Goal: Information Seeking & Learning: Learn about a topic

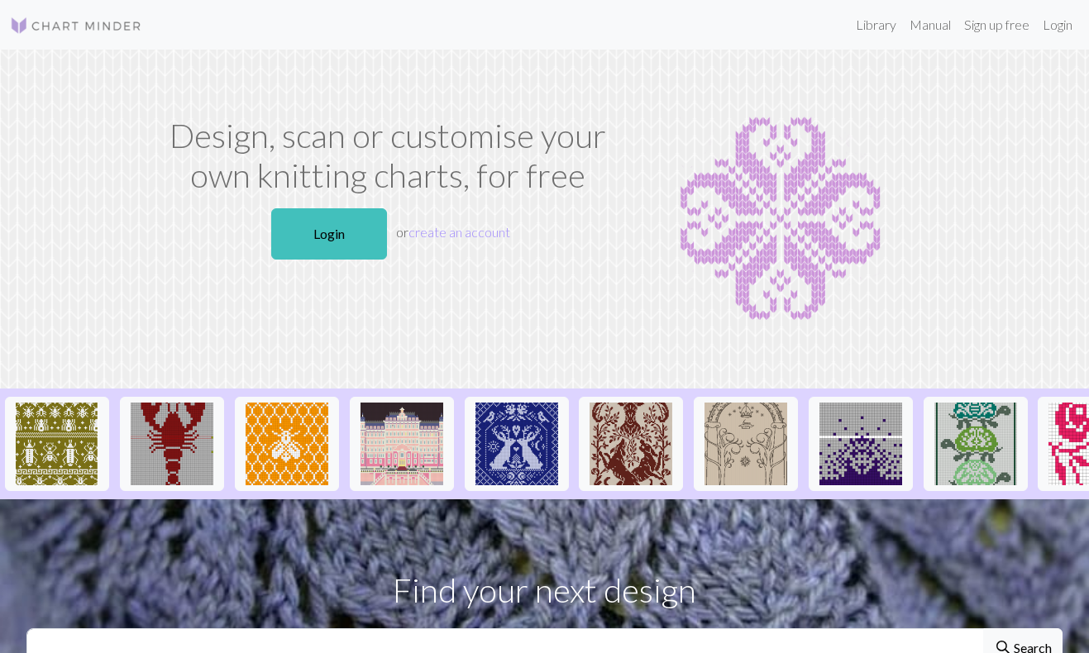
click at [326, 231] on link "Login" at bounding box center [329, 233] width 116 height 51
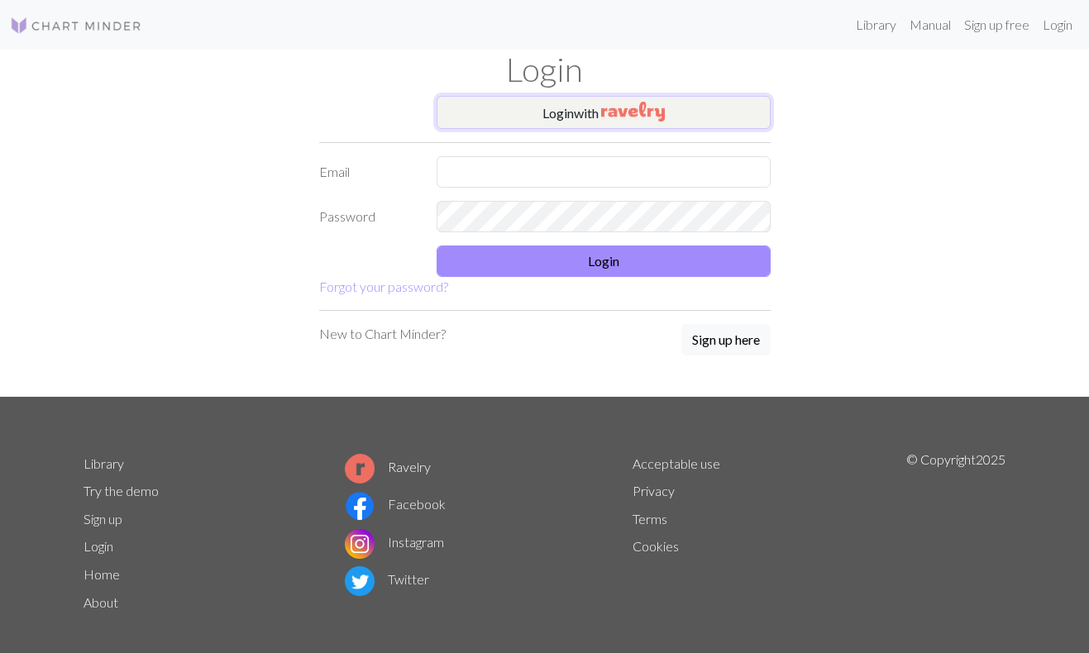
click at [503, 110] on button "Login with" at bounding box center [604, 112] width 334 height 33
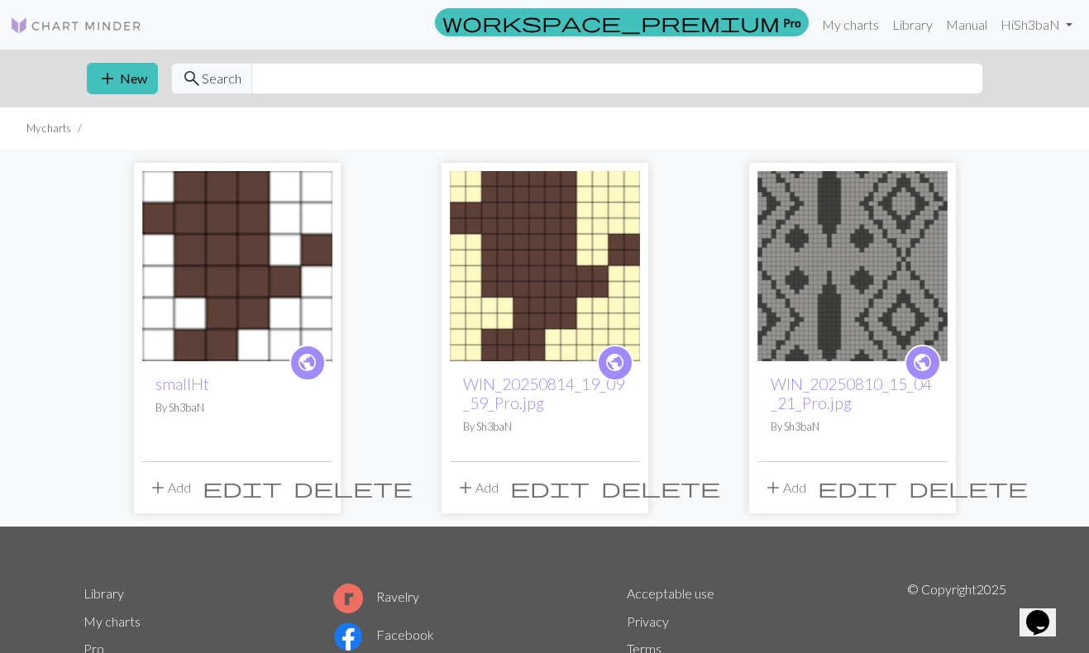
click at [933, 485] on span "delete" at bounding box center [968, 487] width 119 height 23
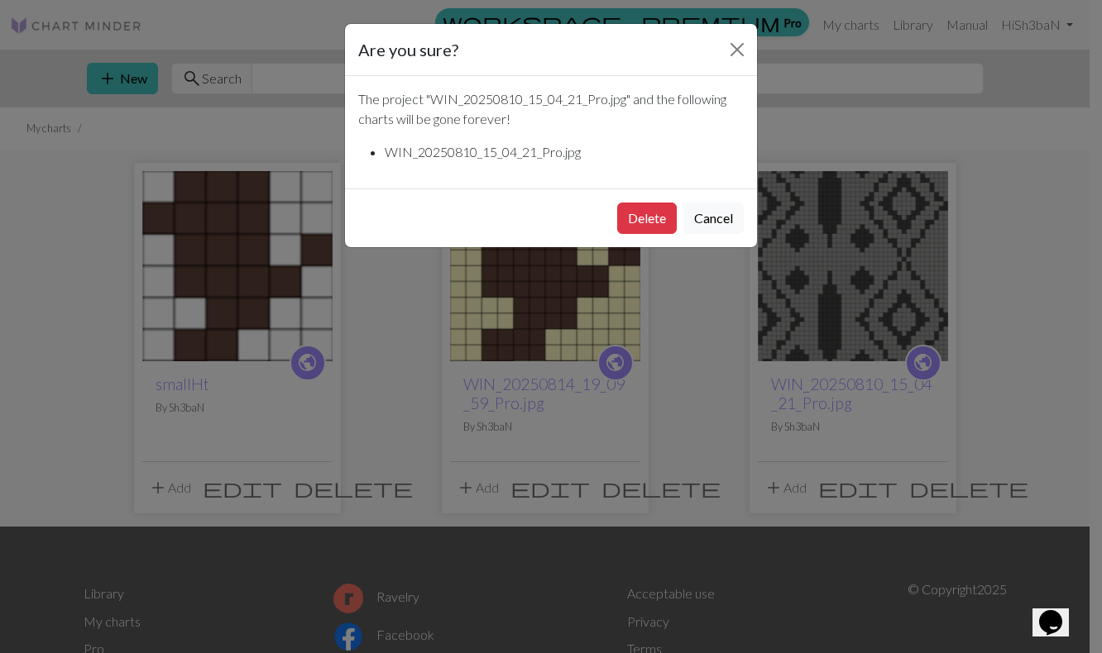
click at [659, 222] on button "Delete" at bounding box center [647, 218] width 60 height 31
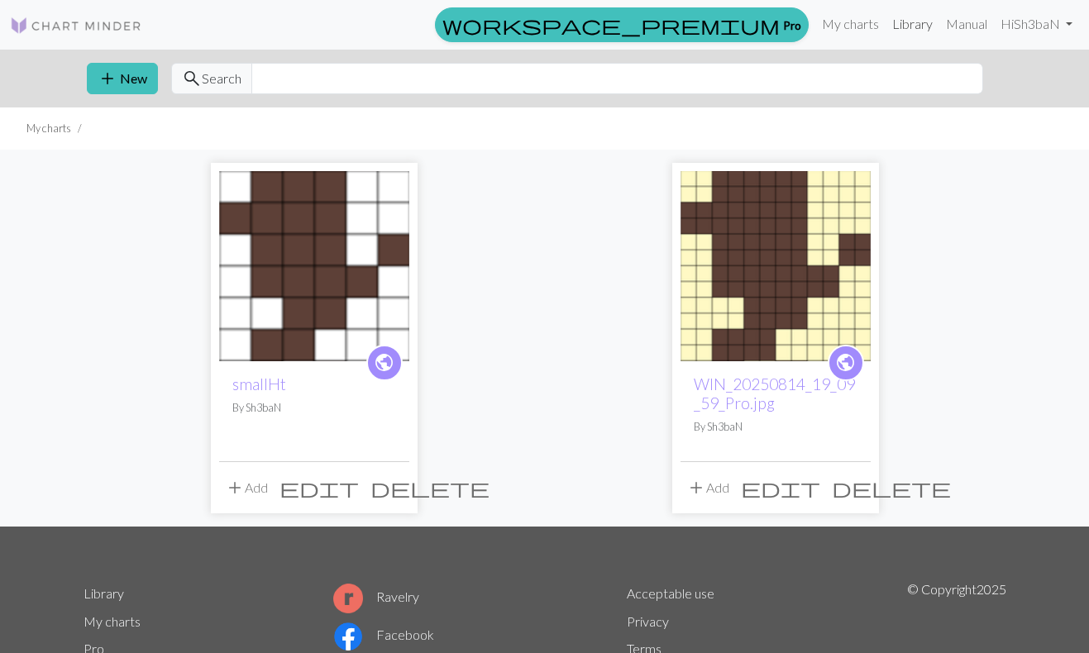
click at [900, 28] on link "Library" at bounding box center [913, 23] width 54 height 33
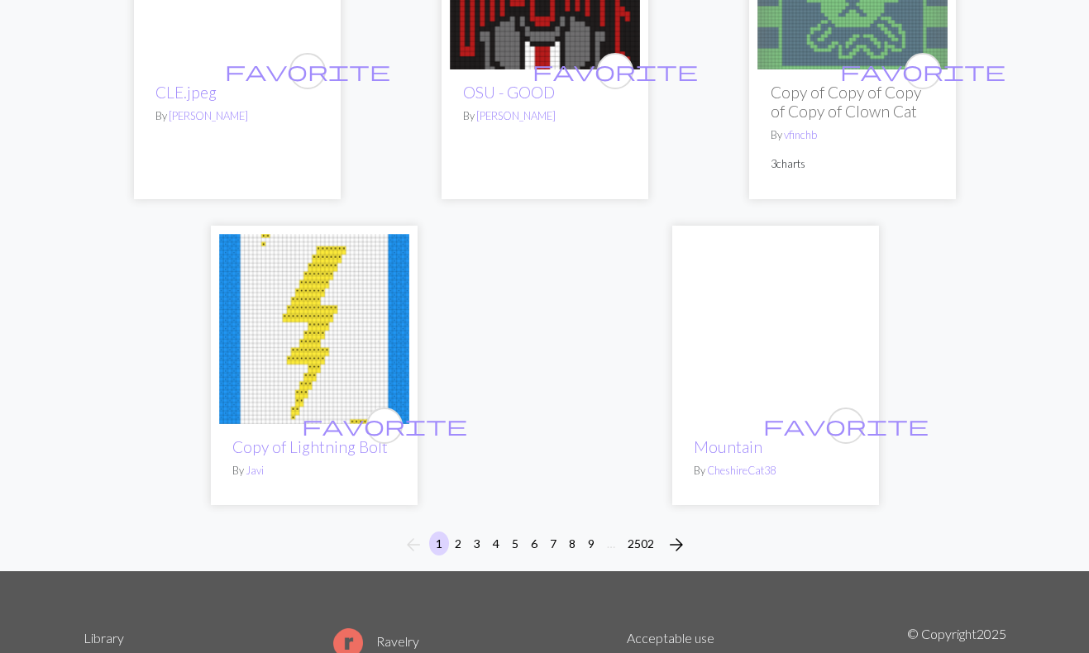
scroll to position [5642, 0]
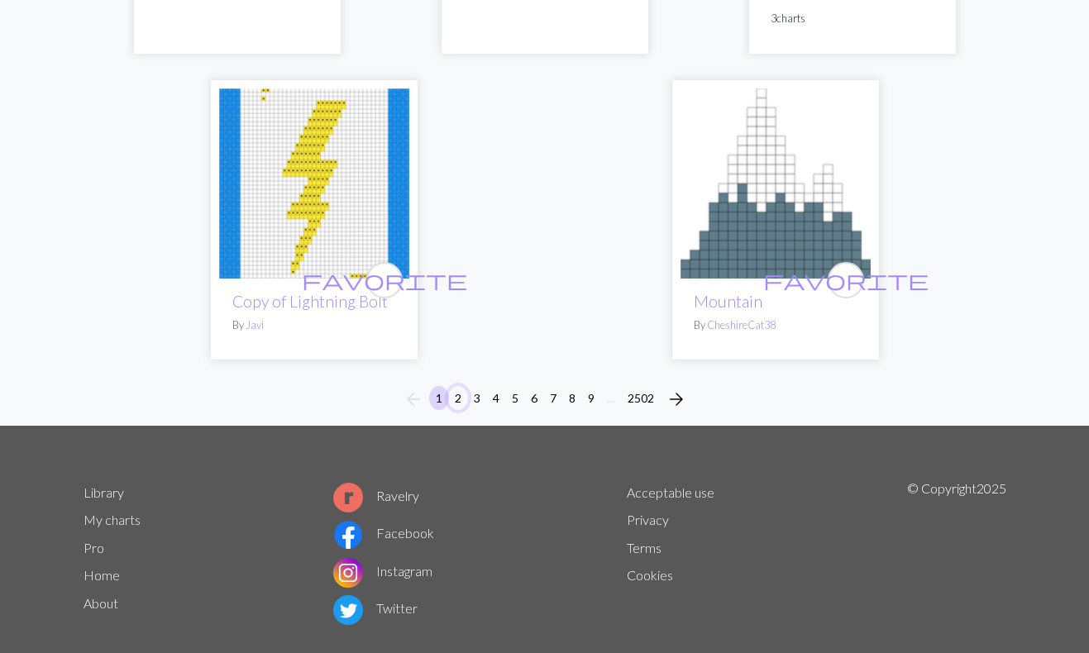
click at [461, 386] on button "2" at bounding box center [458, 398] width 20 height 24
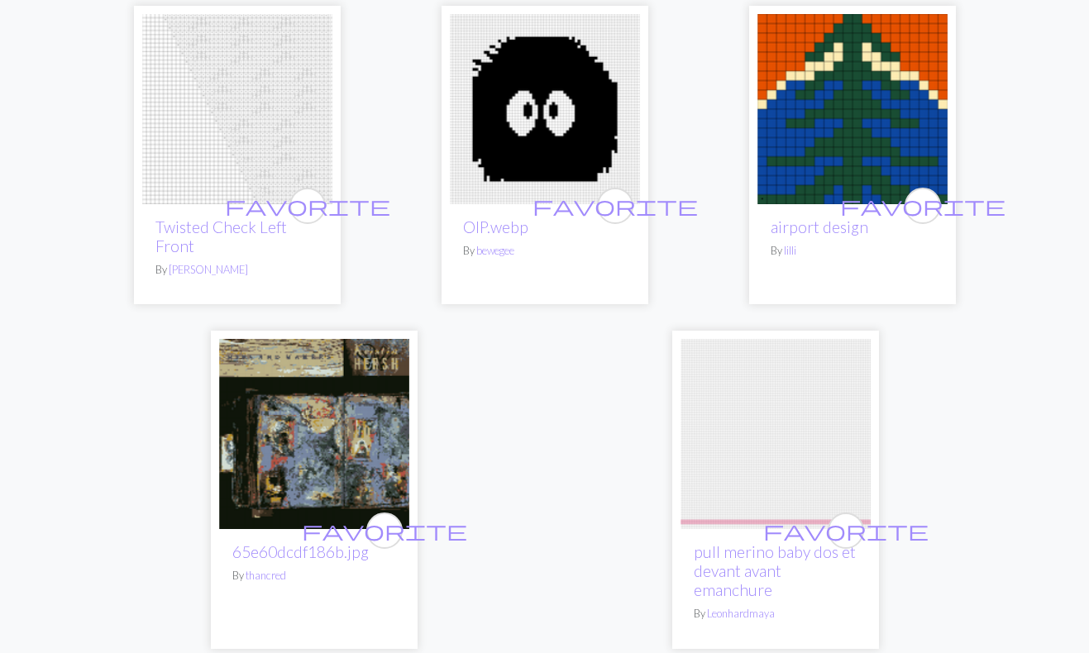
scroll to position [5411, 0]
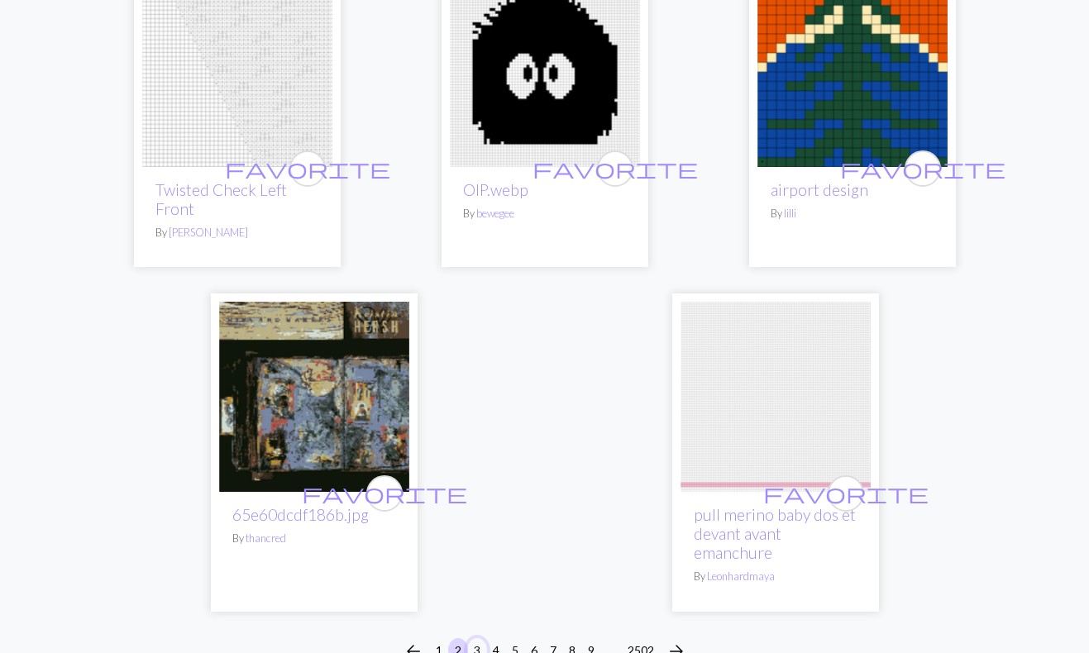
click at [475, 639] on button "3" at bounding box center [477, 651] width 20 height 24
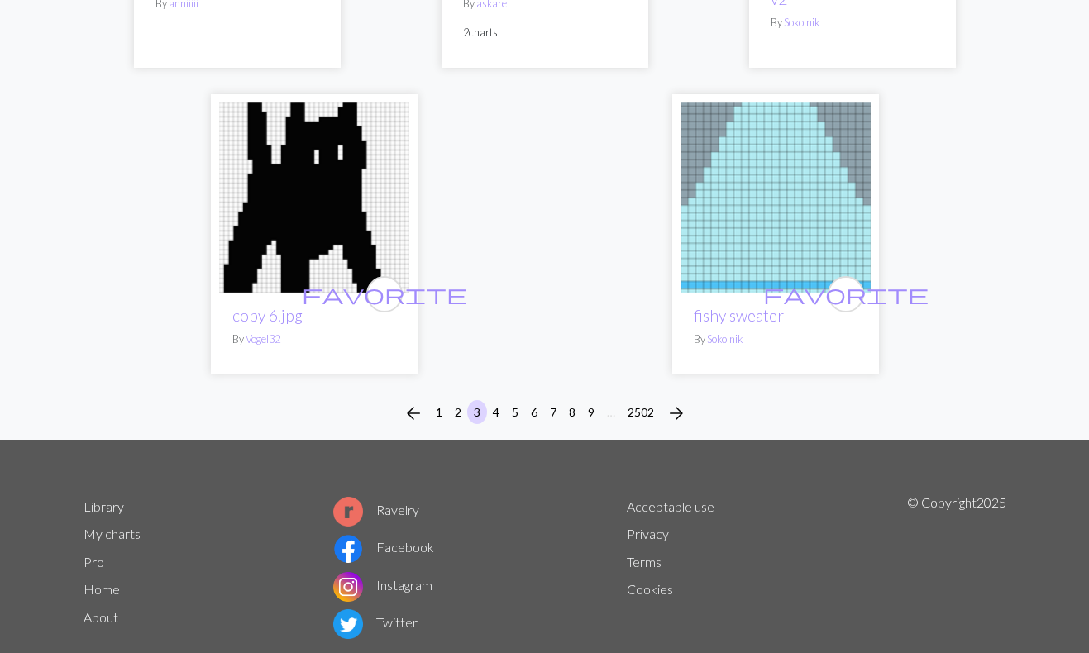
scroll to position [5529, 0]
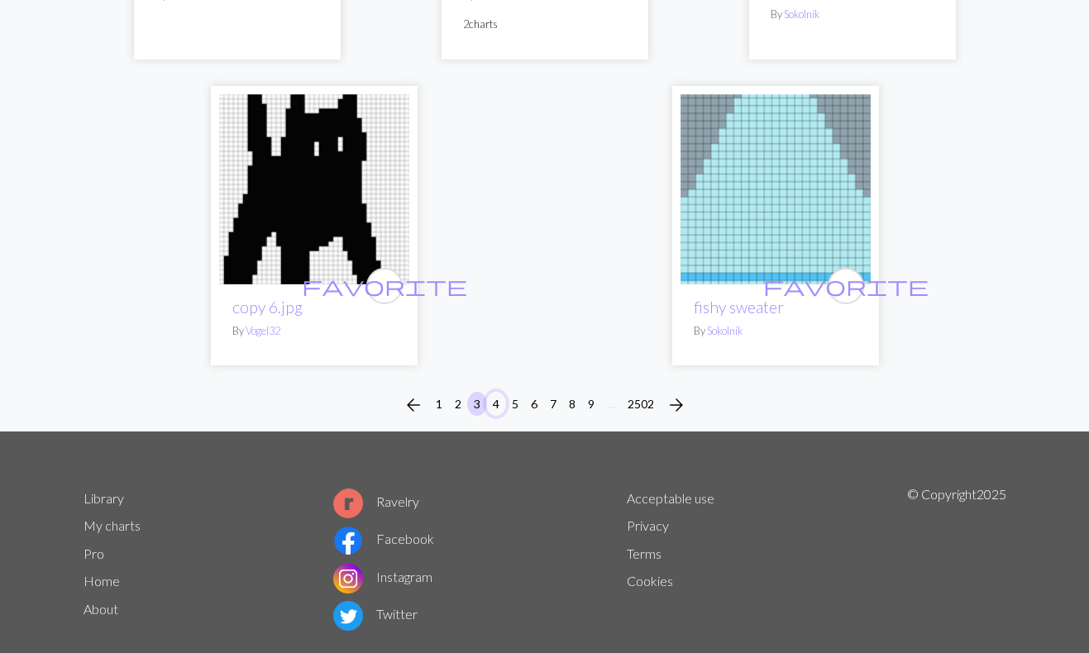
click at [496, 412] on button "4" at bounding box center [496, 404] width 20 height 24
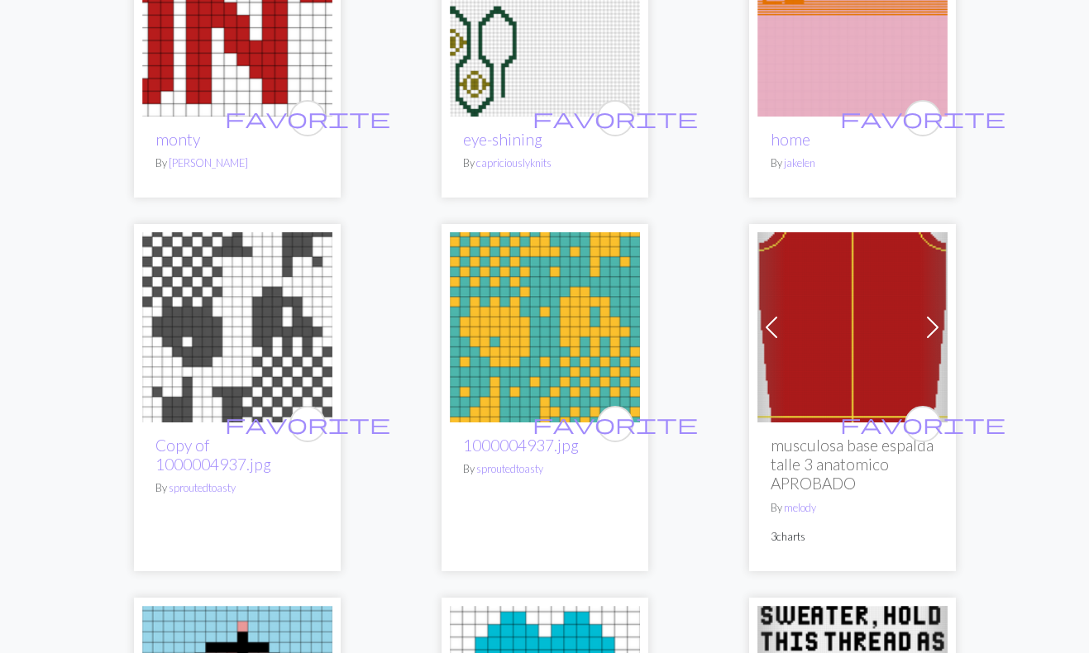
scroll to position [360, 0]
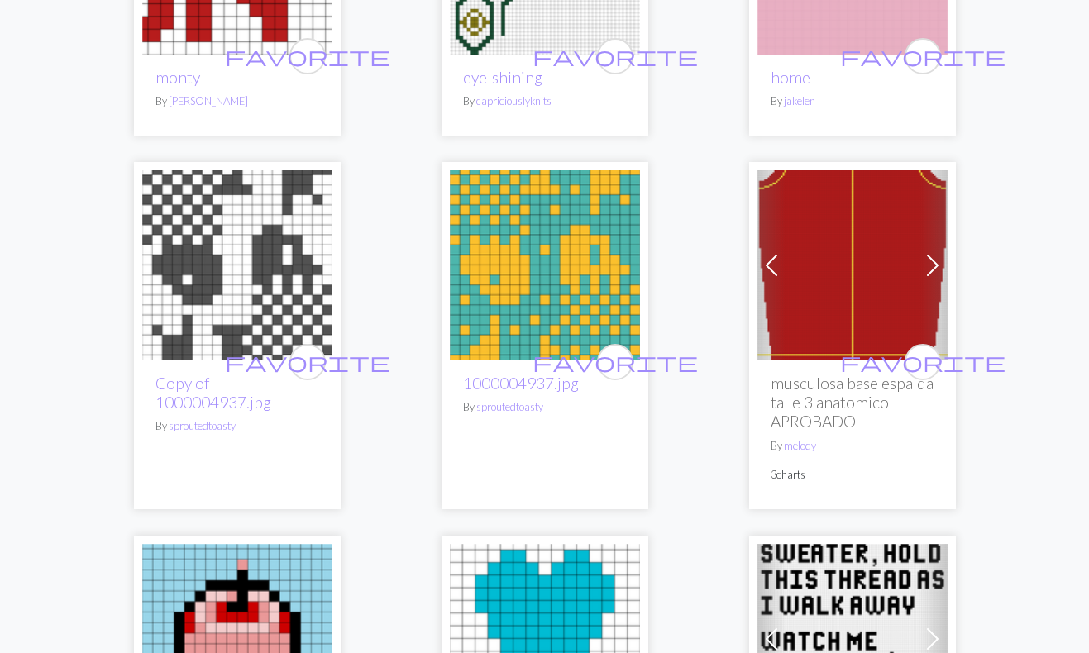
click at [930, 262] on span at bounding box center [933, 265] width 26 height 26
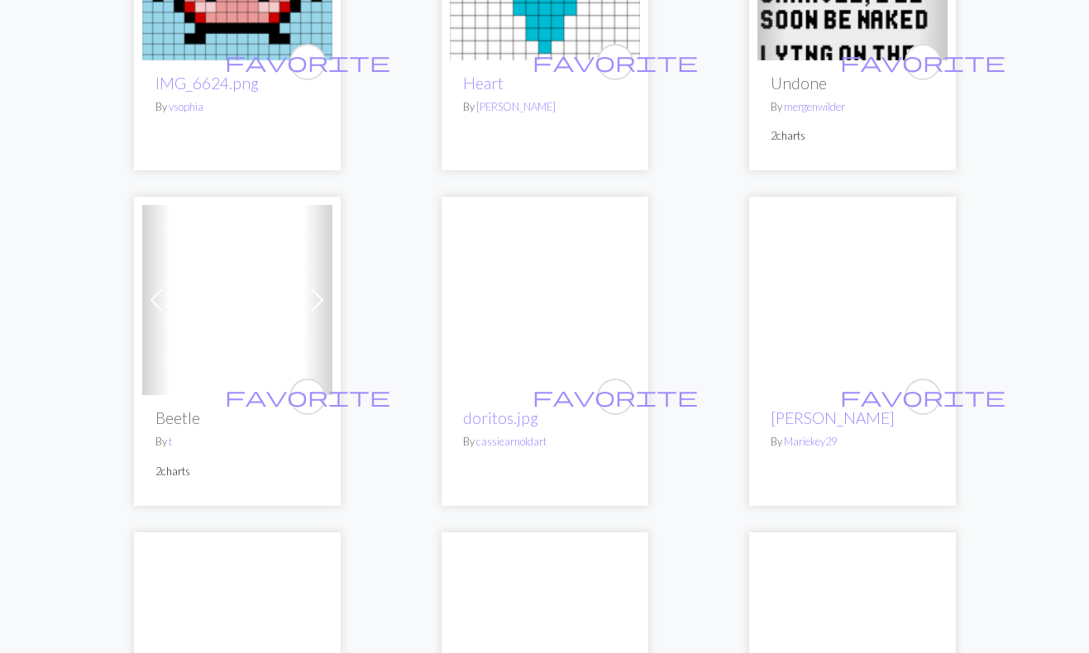
scroll to position [1037, 0]
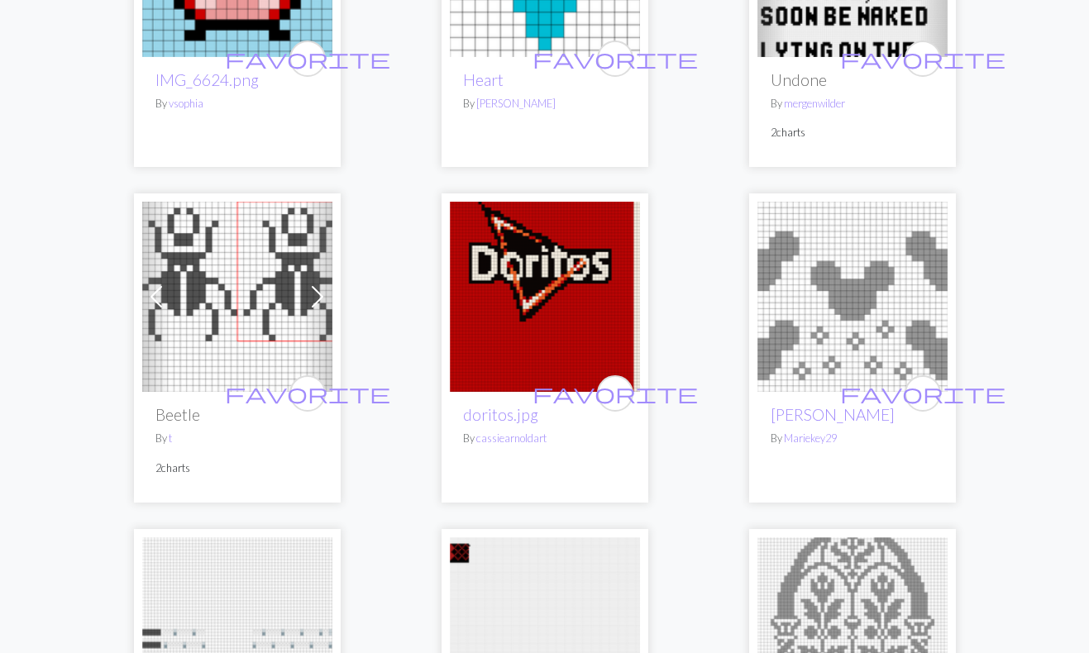
click at [319, 296] on span at bounding box center [317, 297] width 26 height 26
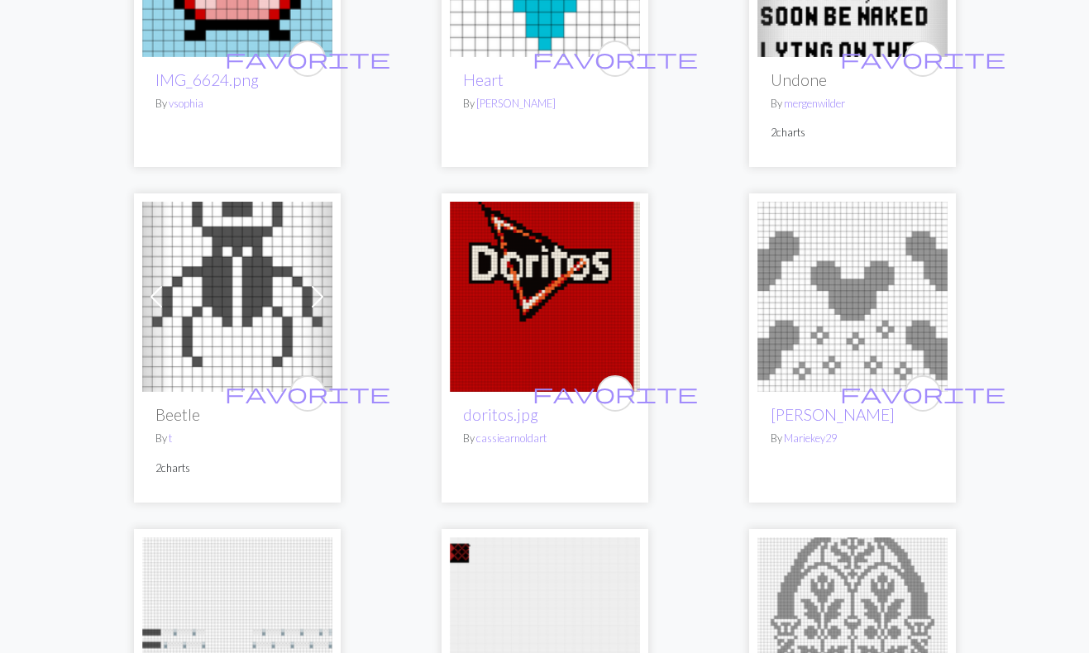
click at [319, 296] on span at bounding box center [317, 297] width 26 height 26
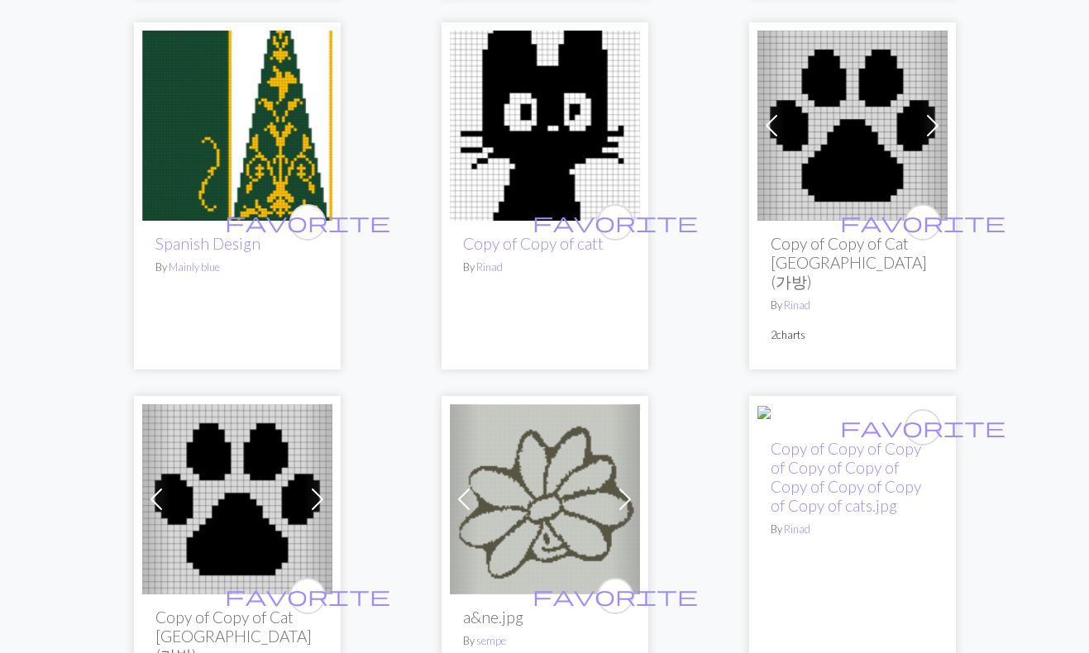
scroll to position [4470, 0]
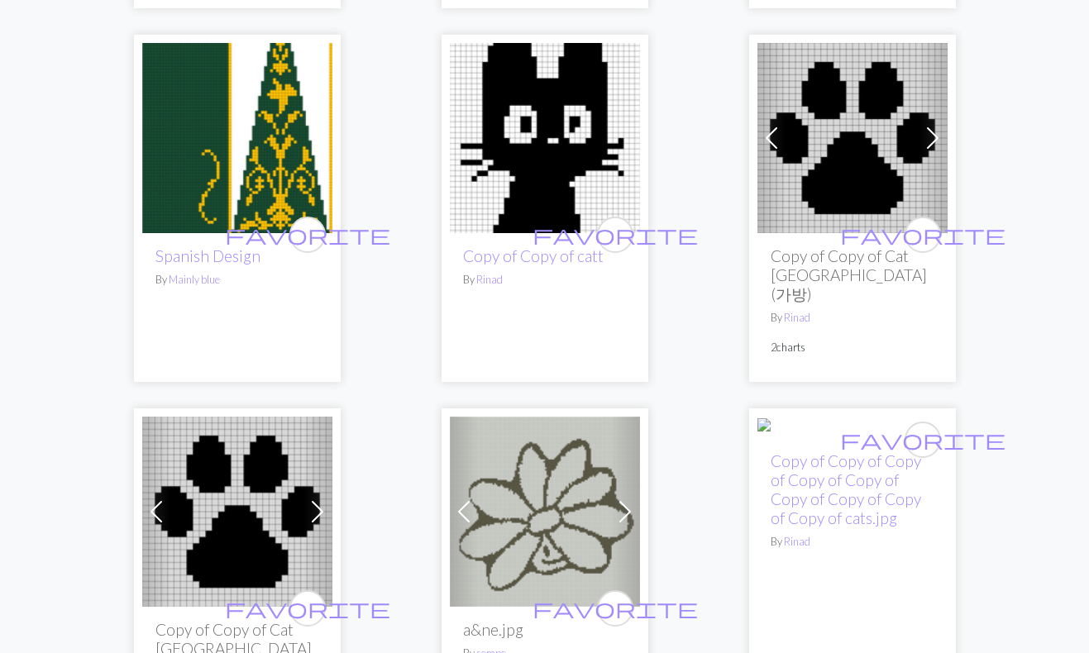
click at [625, 507] on span at bounding box center [625, 512] width 26 height 26
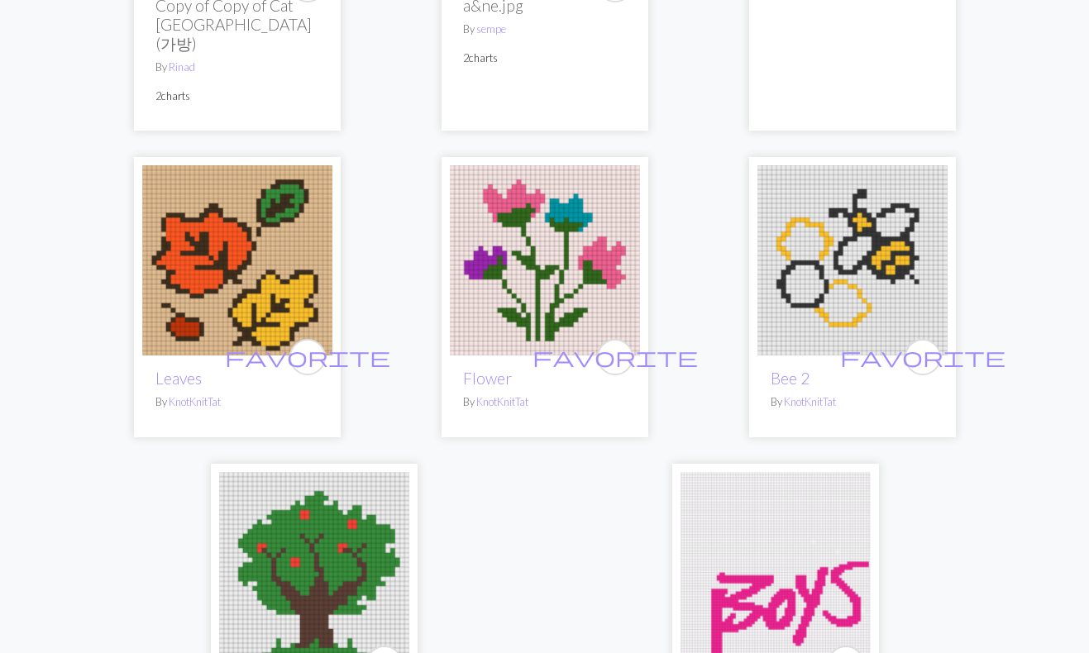
scroll to position [5111, 0]
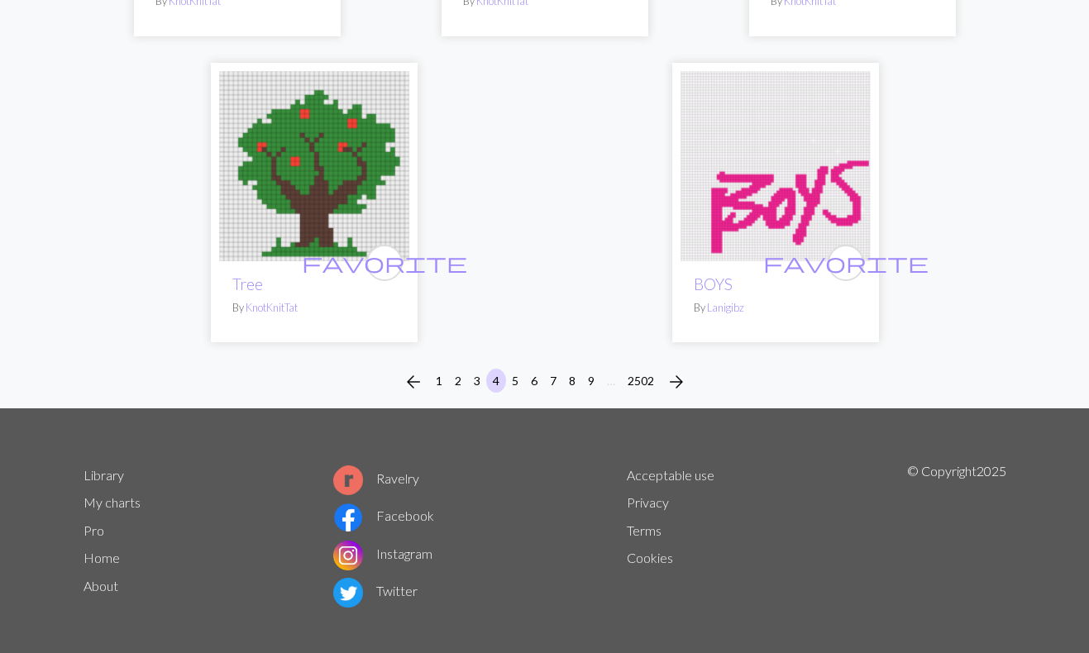
scroll to position [5507, 0]
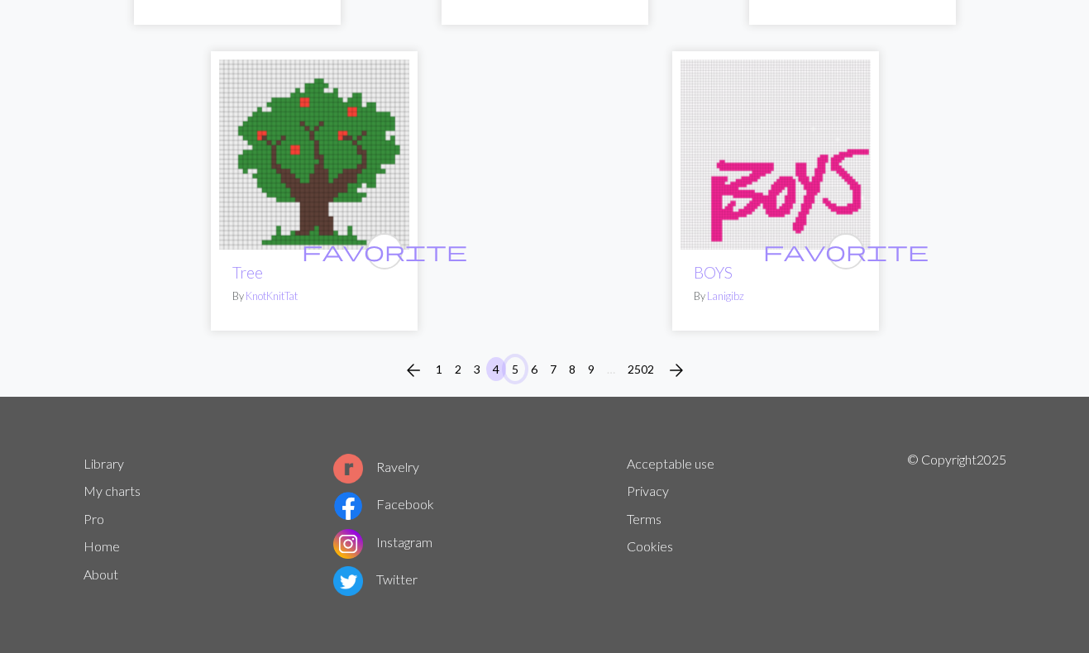
click at [514, 366] on button "5" at bounding box center [515, 369] width 20 height 24
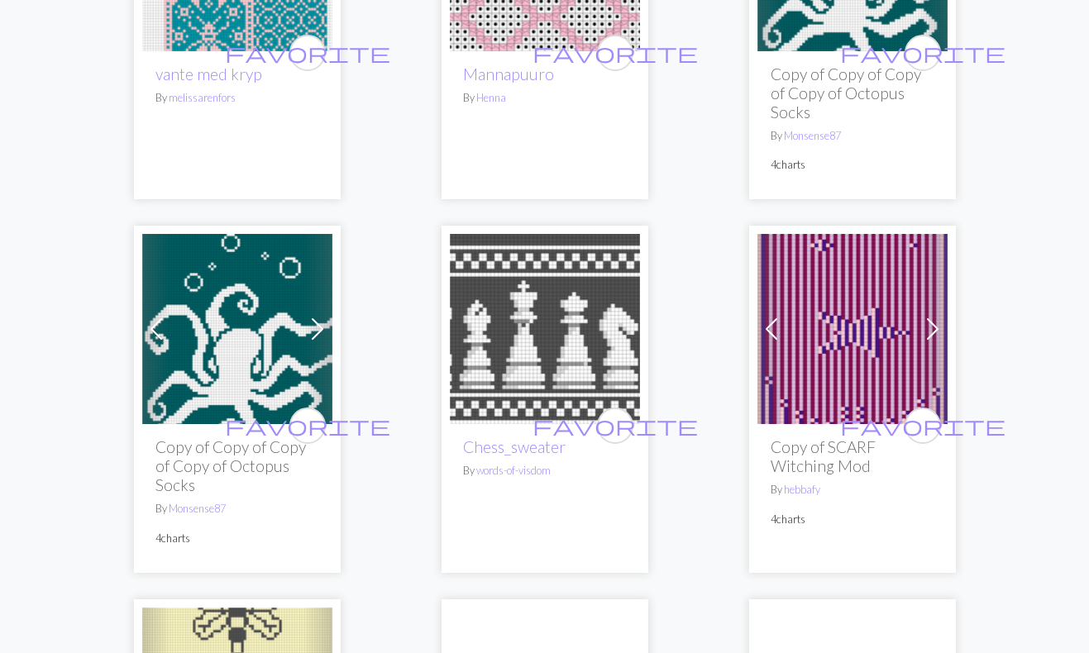
scroll to position [2098, 0]
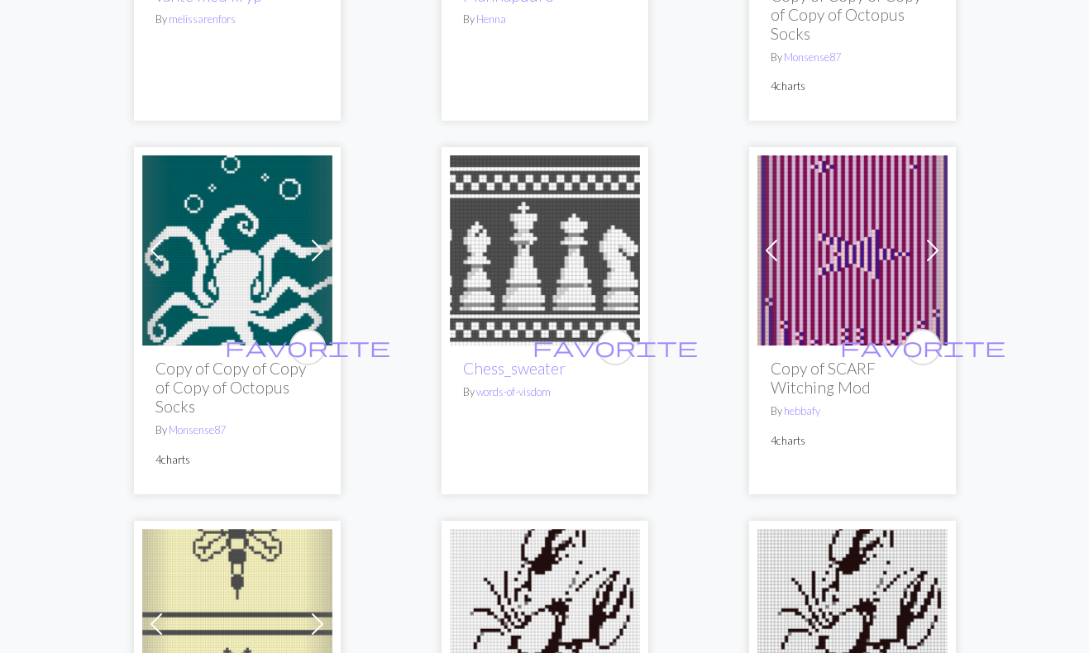
click at [937, 237] on span at bounding box center [933, 250] width 26 height 26
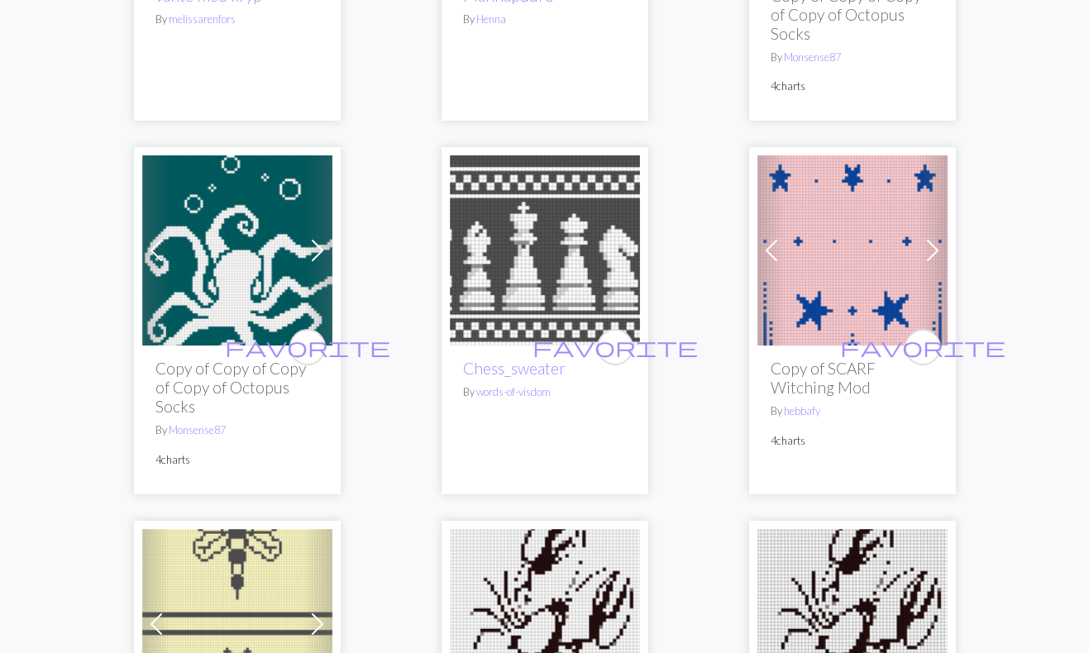
click at [937, 237] on span at bounding box center [933, 250] width 26 height 26
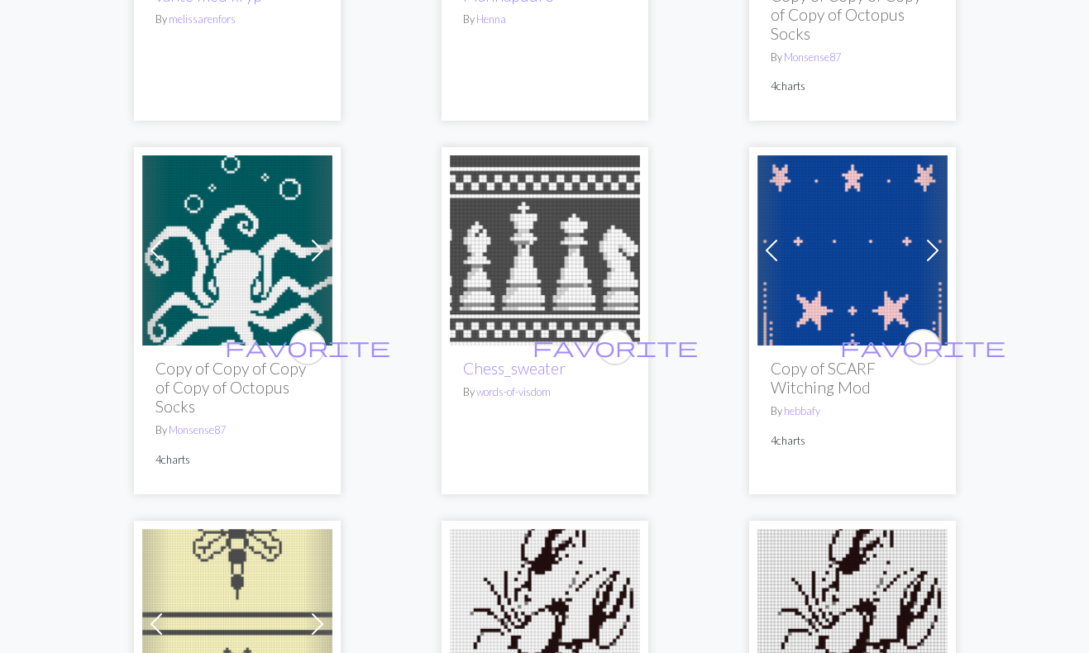
click at [937, 237] on span at bounding box center [933, 250] width 26 height 26
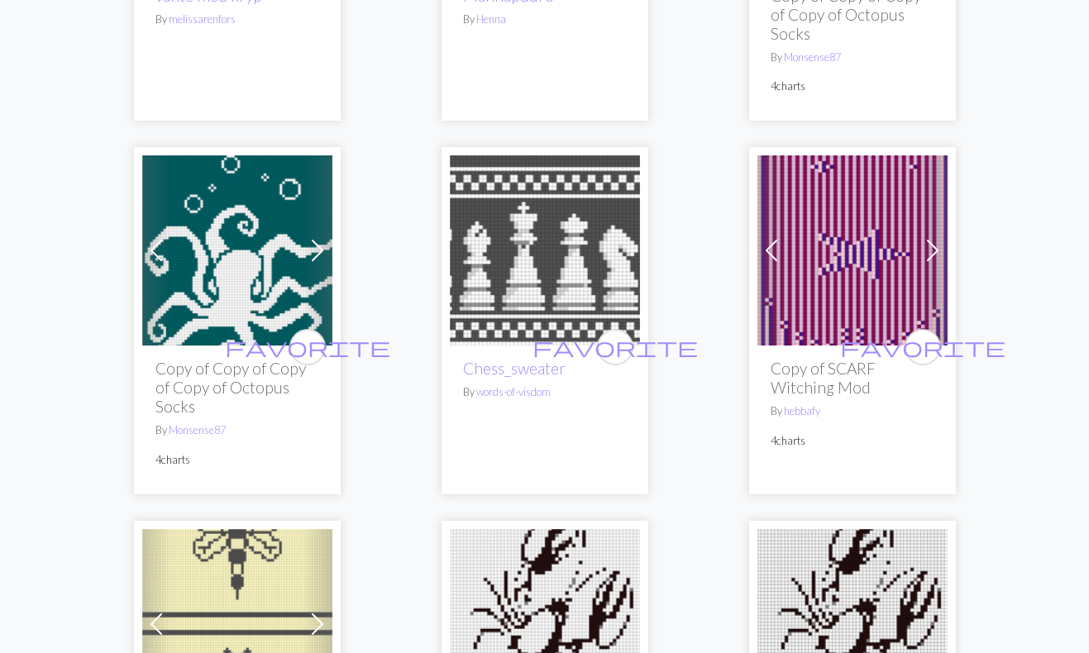
click at [937, 237] on span at bounding box center [933, 250] width 26 height 26
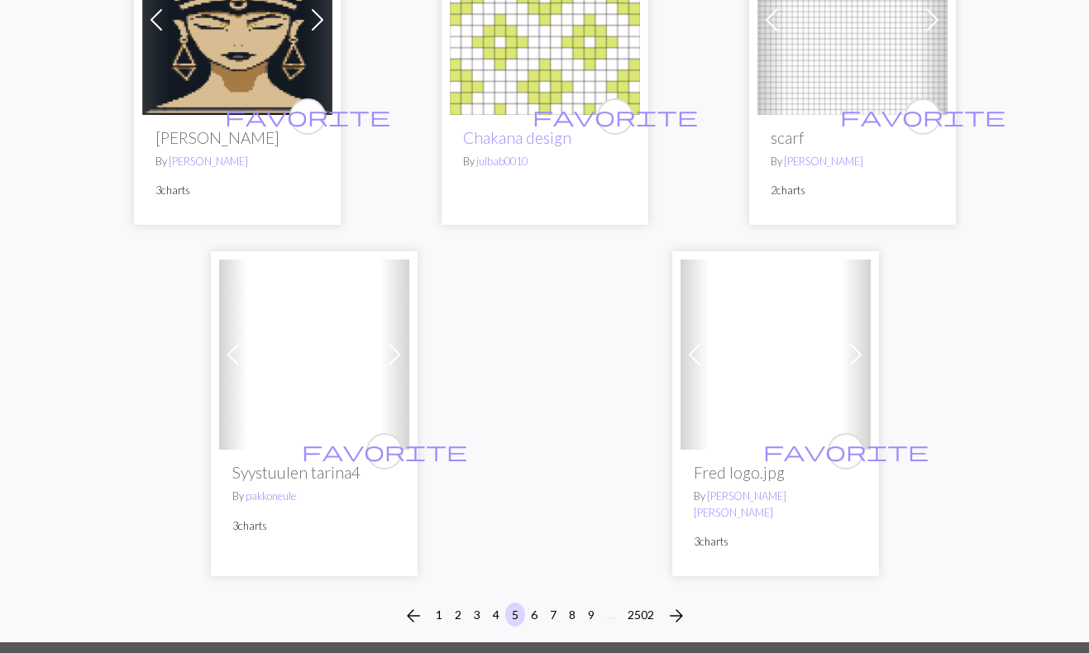
scroll to position [5444, 0]
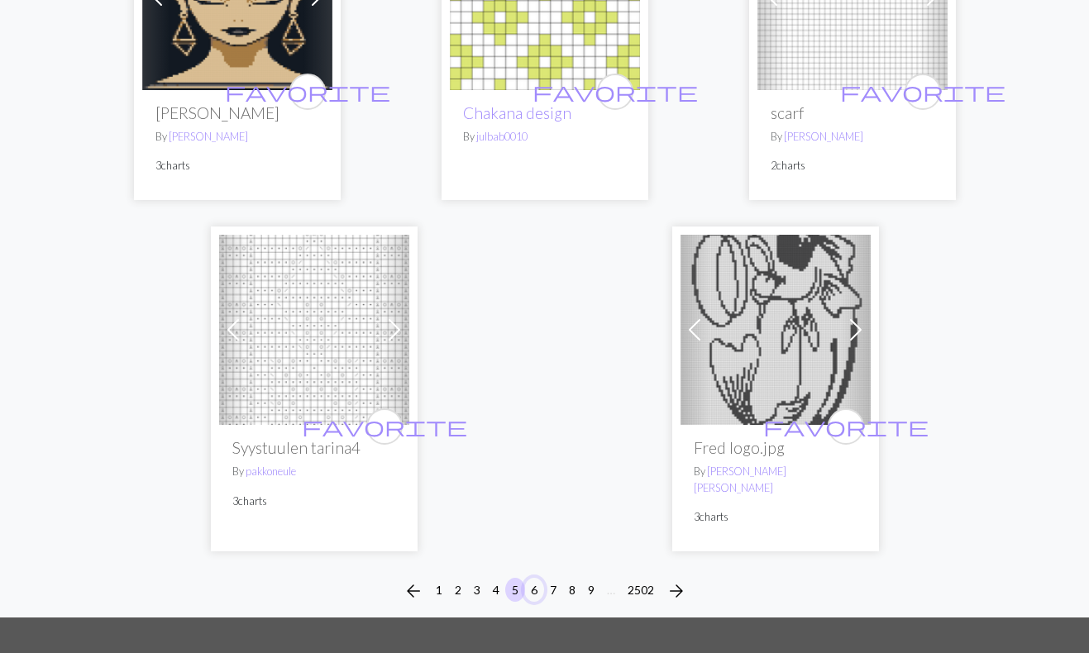
click at [536, 578] on button "6" at bounding box center [534, 590] width 20 height 24
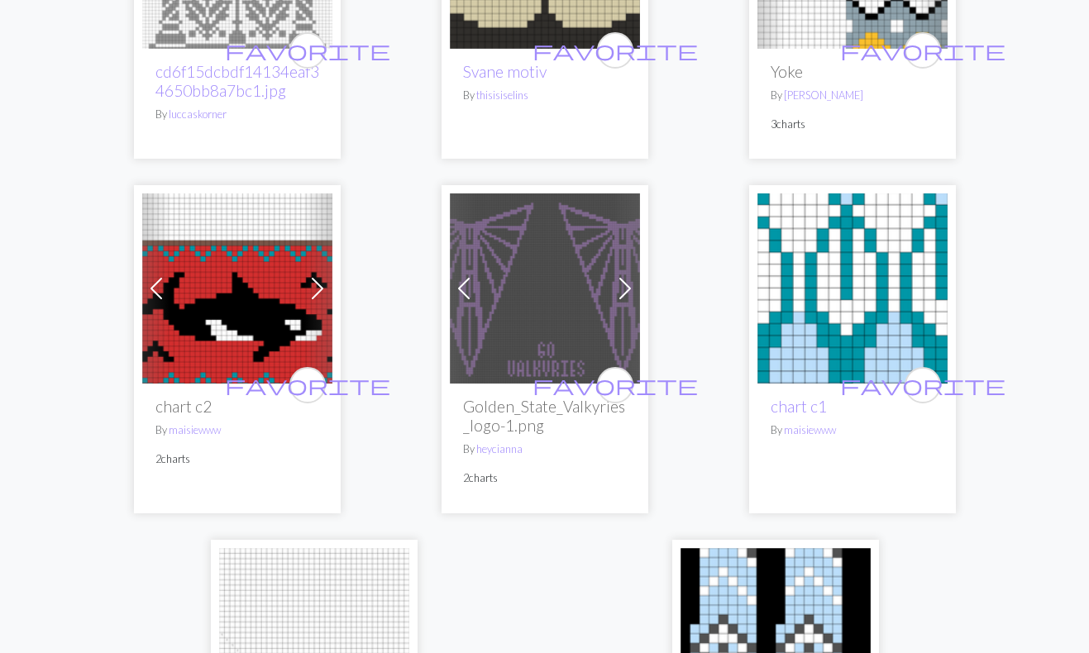
scroll to position [5002, 0]
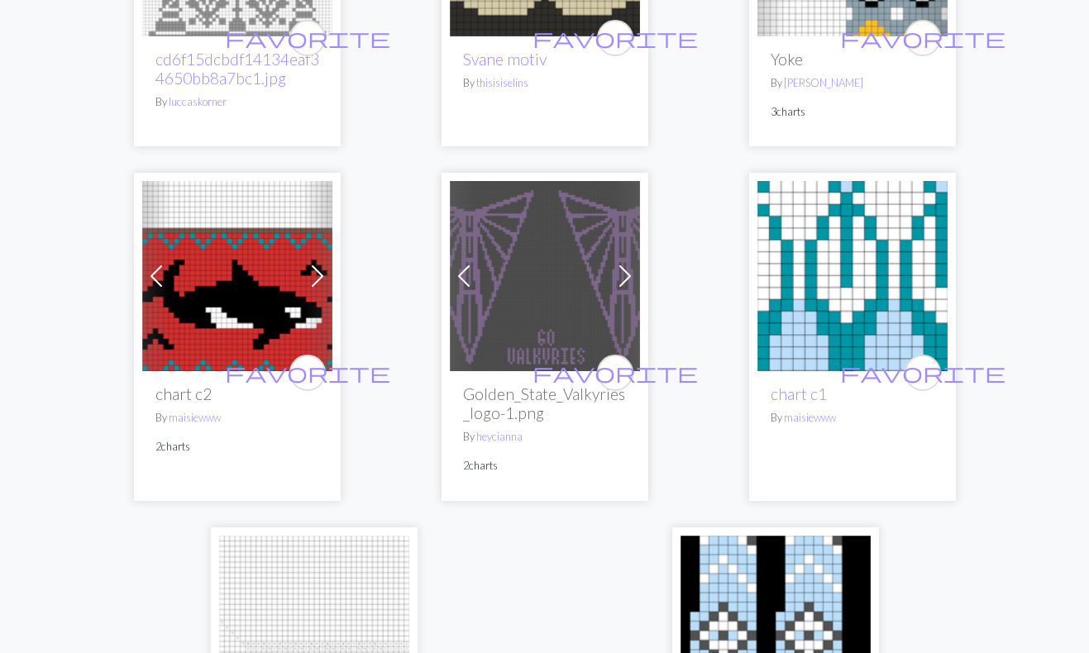
click at [626, 289] on span at bounding box center [625, 276] width 26 height 26
click at [319, 289] on span at bounding box center [317, 276] width 26 height 26
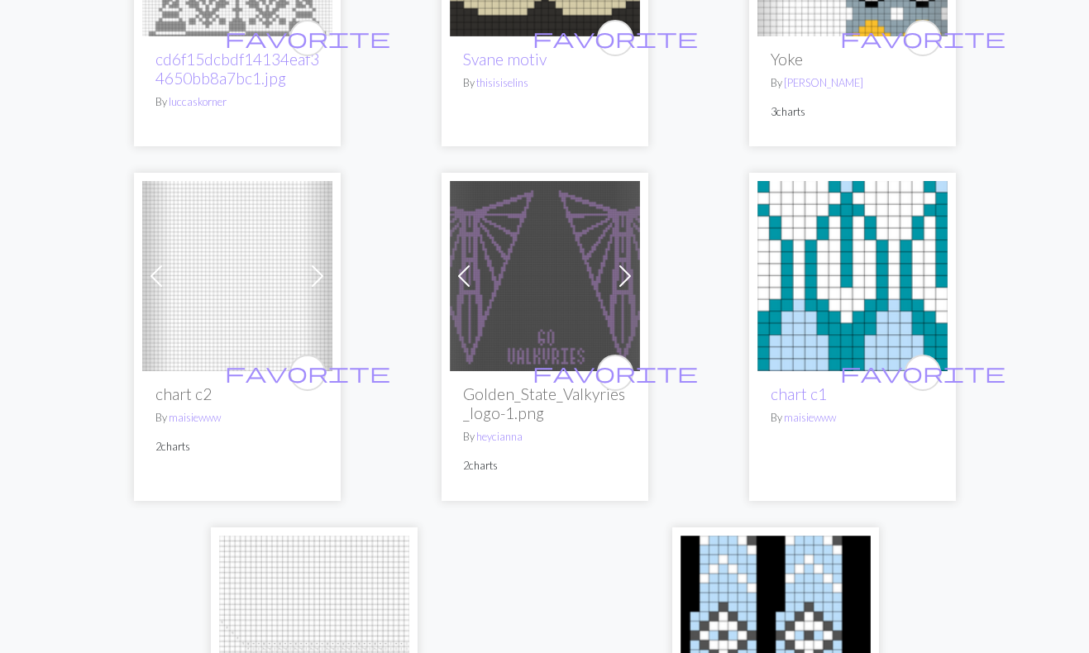
click at [155, 287] on span at bounding box center [156, 276] width 26 height 26
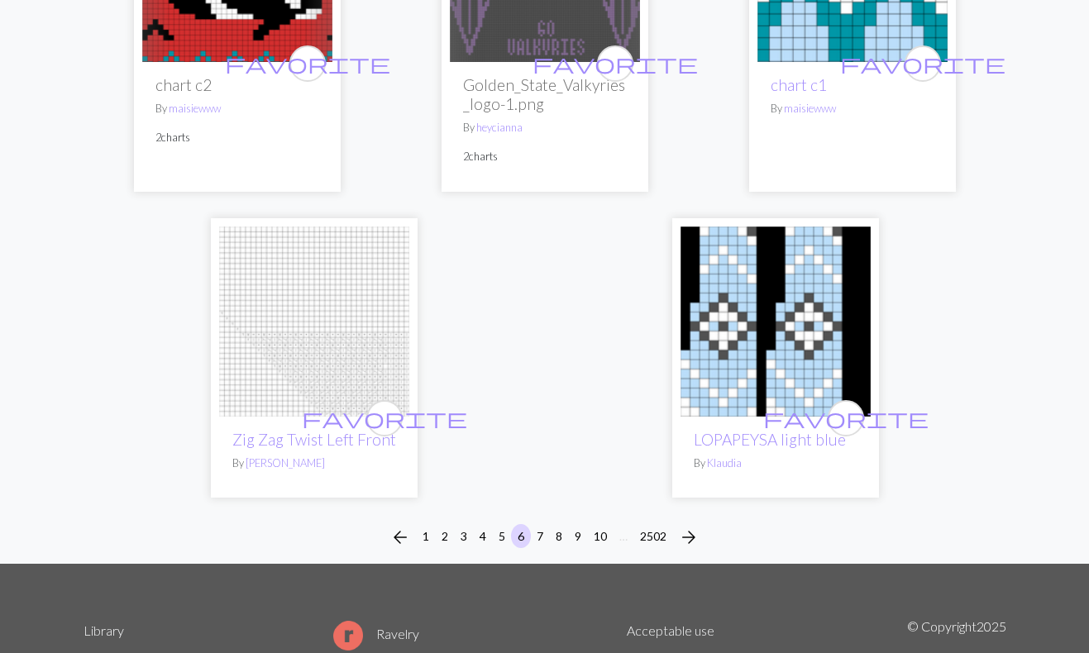
scroll to position [5320, 0]
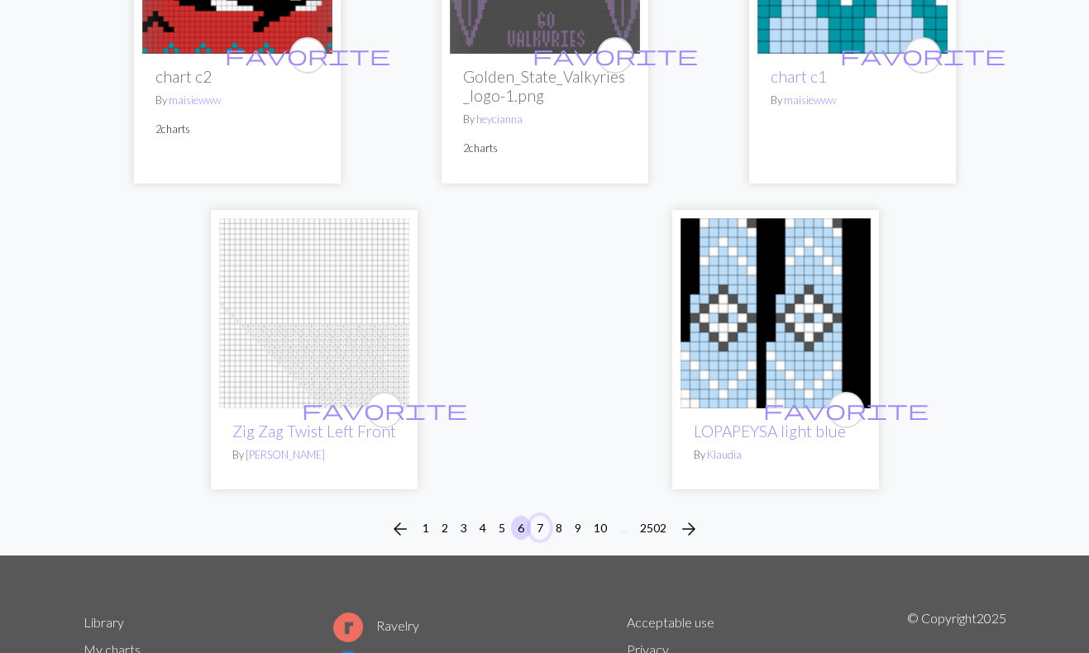
click at [542, 540] on button "7" at bounding box center [540, 528] width 20 height 24
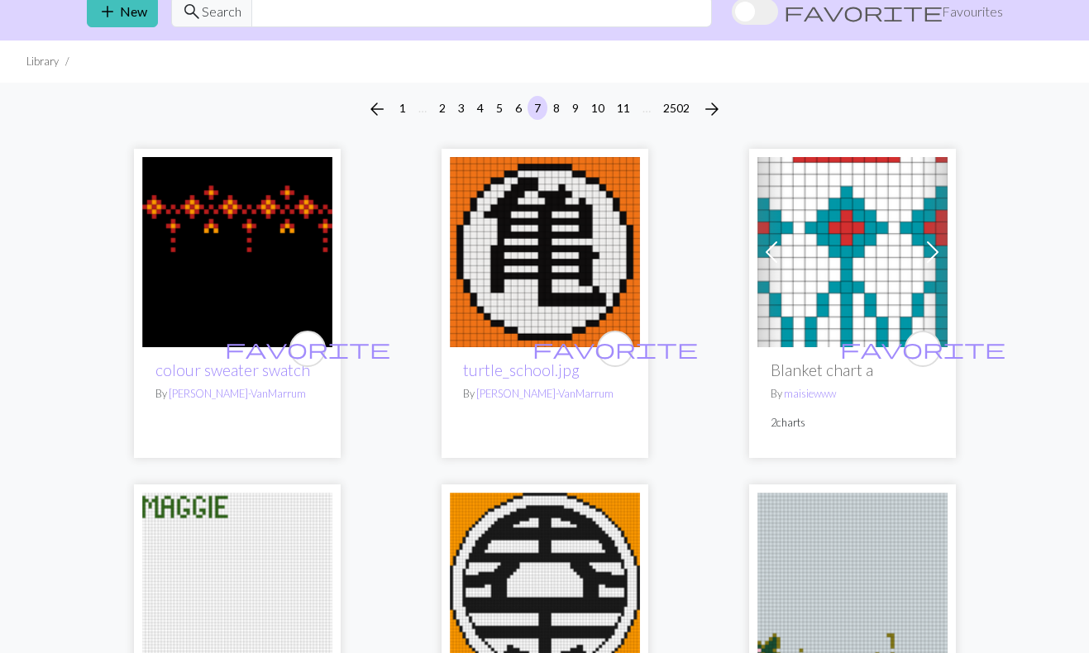
scroll to position [71, 0]
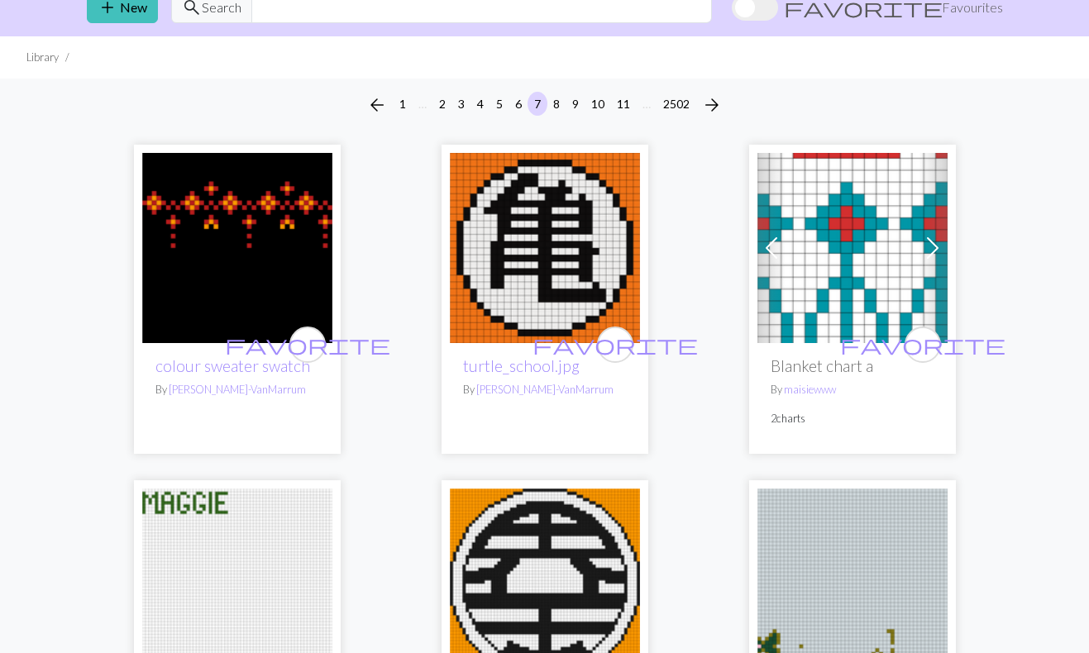
click at [932, 245] on span at bounding box center [933, 248] width 26 height 26
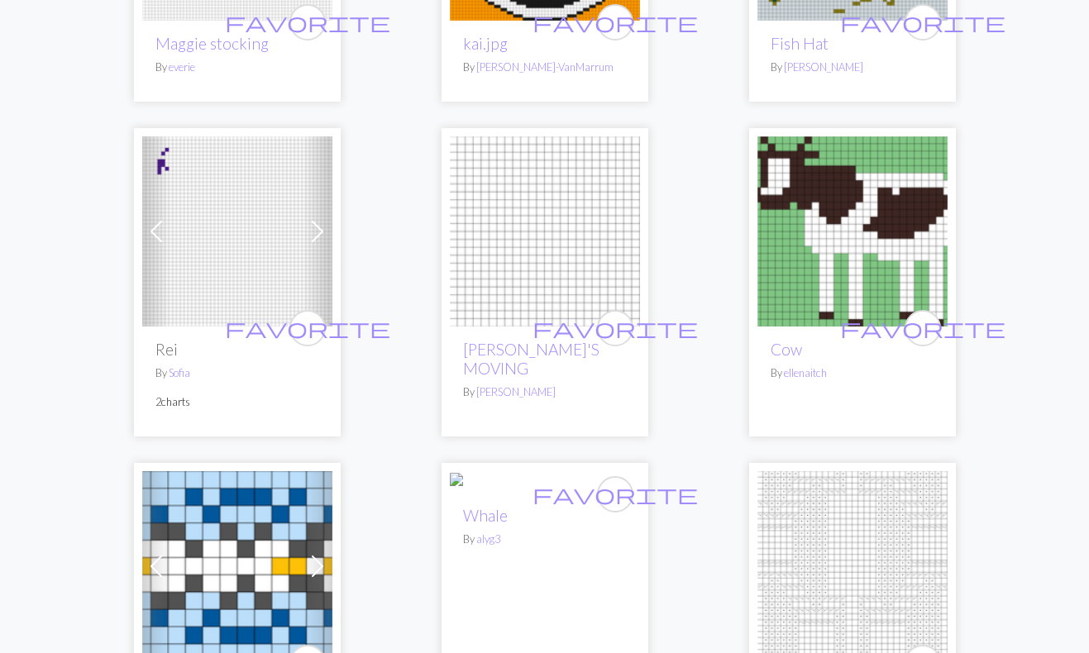
scroll to position [754, 0]
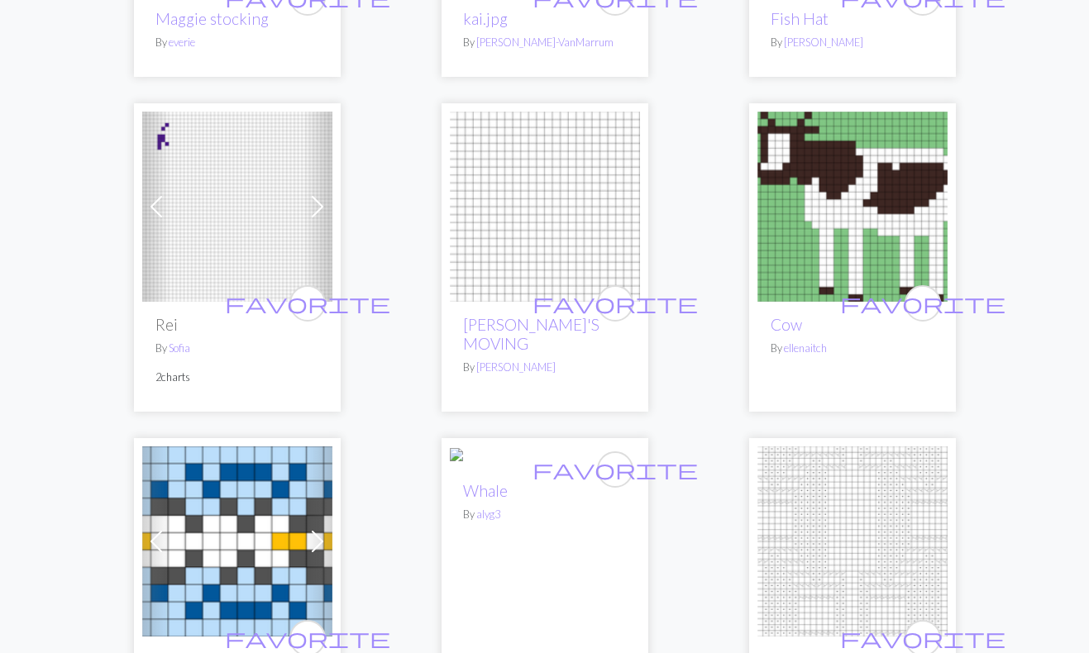
click at [317, 204] on span at bounding box center [317, 207] width 26 height 26
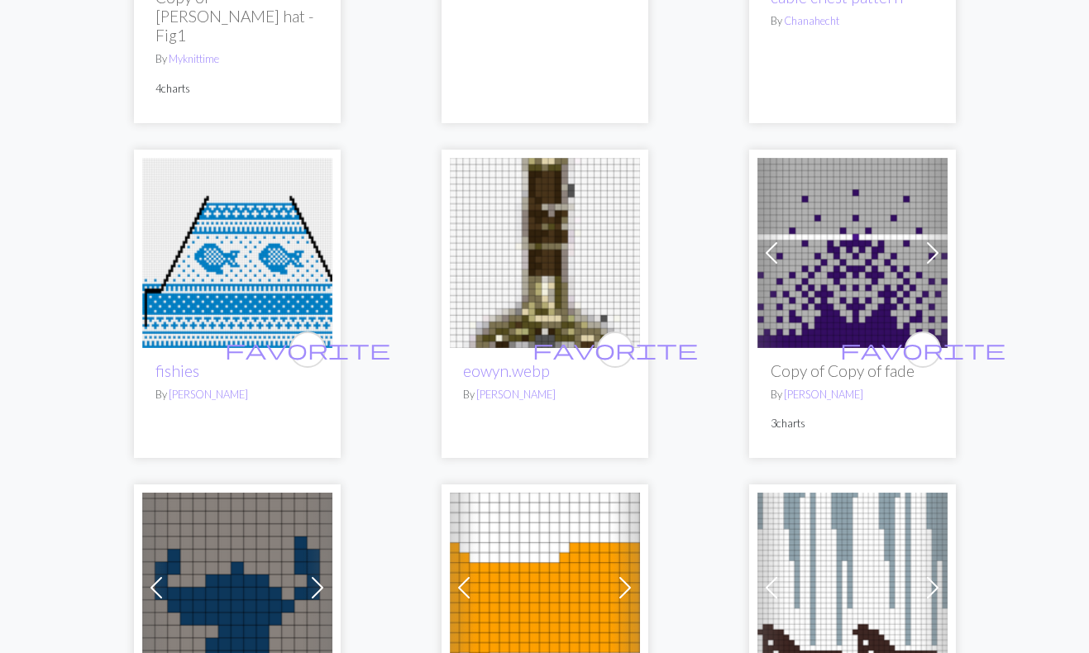
scroll to position [1425, 0]
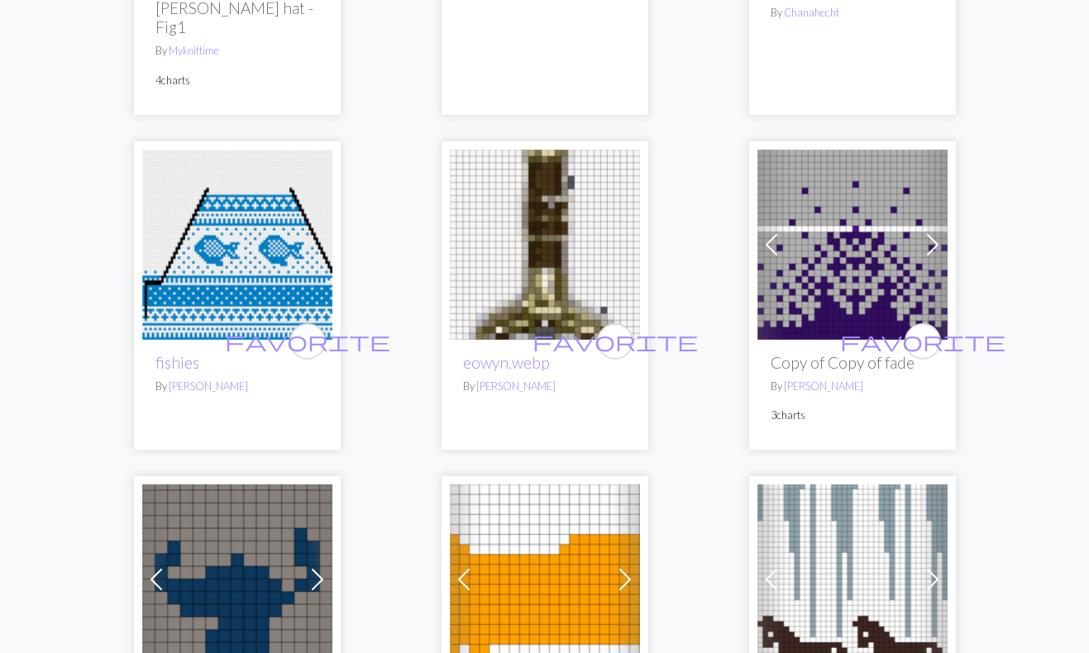
click at [932, 232] on span at bounding box center [933, 245] width 26 height 26
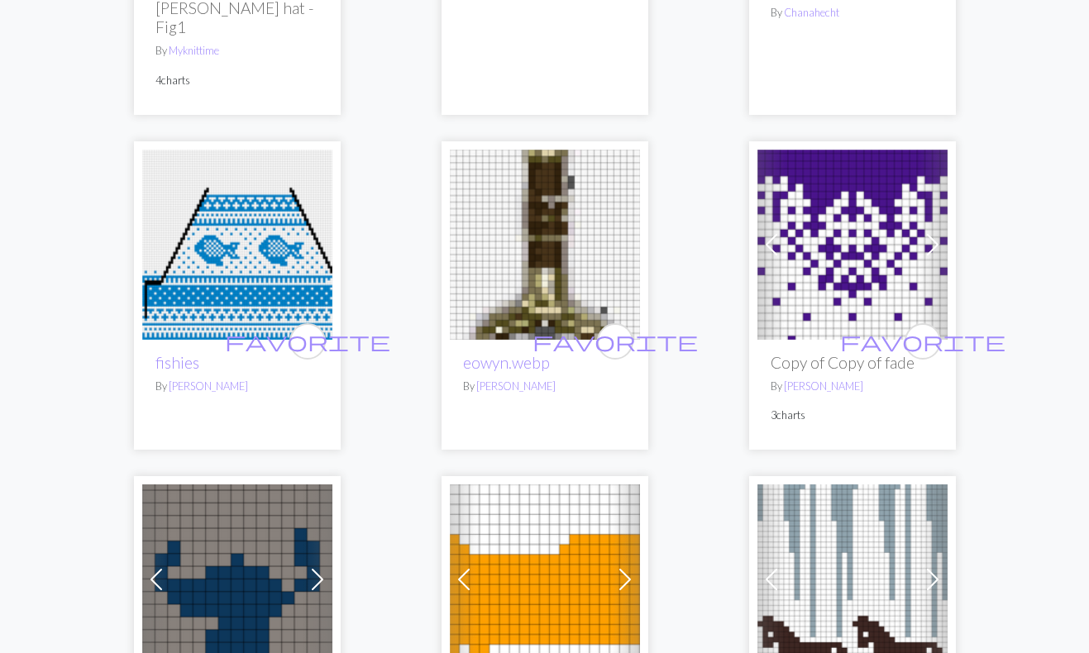
click at [932, 232] on span at bounding box center [933, 245] width 26 height 26
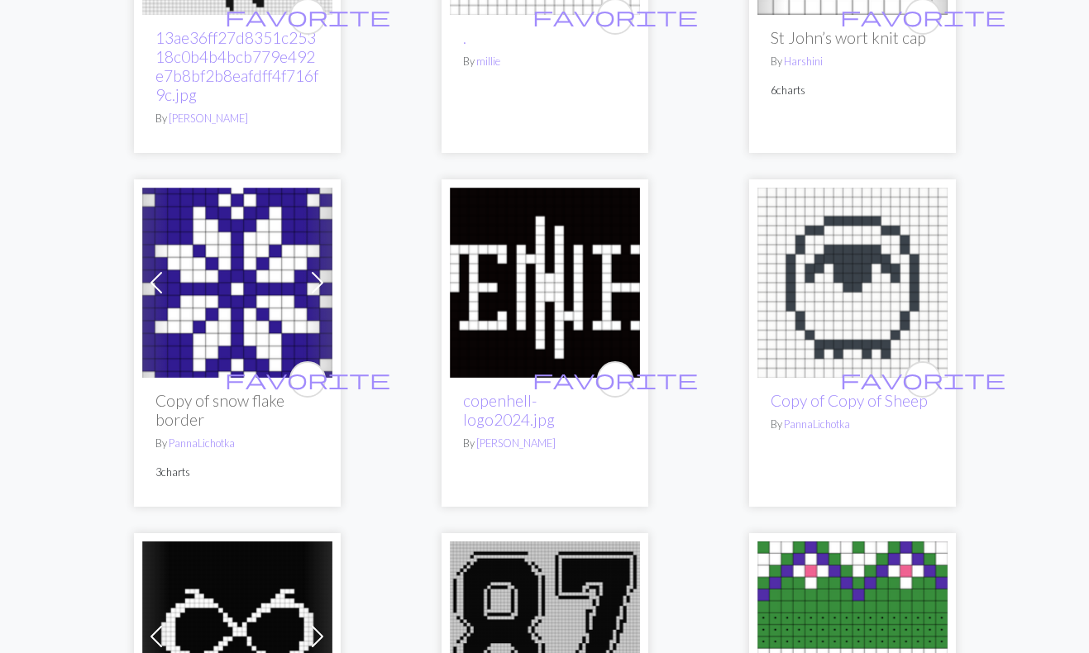
scroll to position [2444, 0]
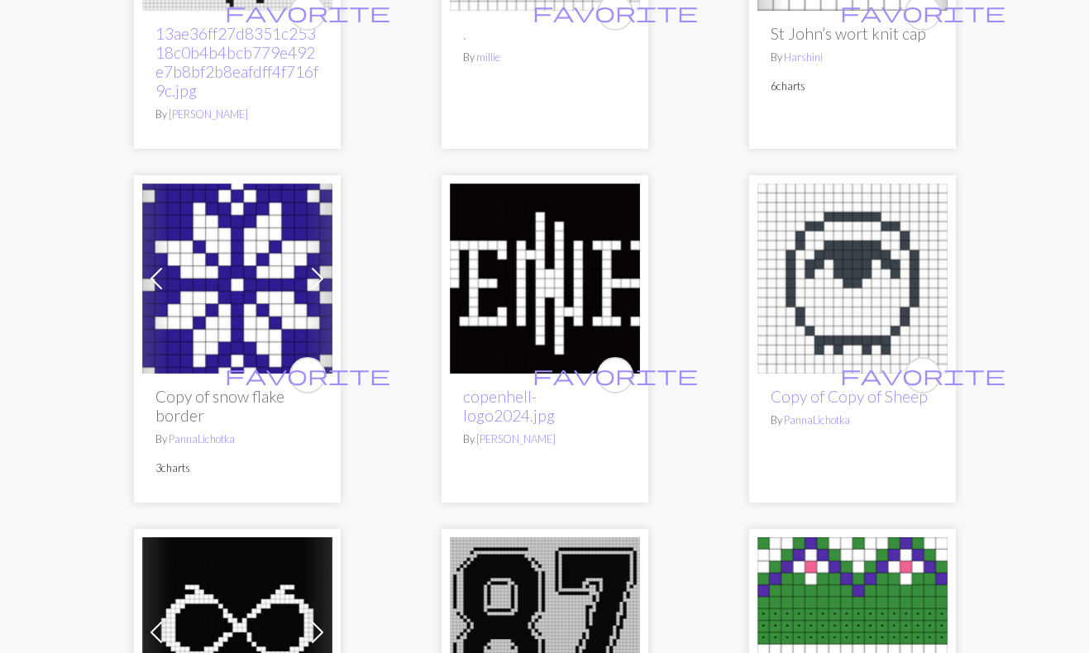
click at [313, 265] on span at bounding box center [317, 278] width 26 height 26
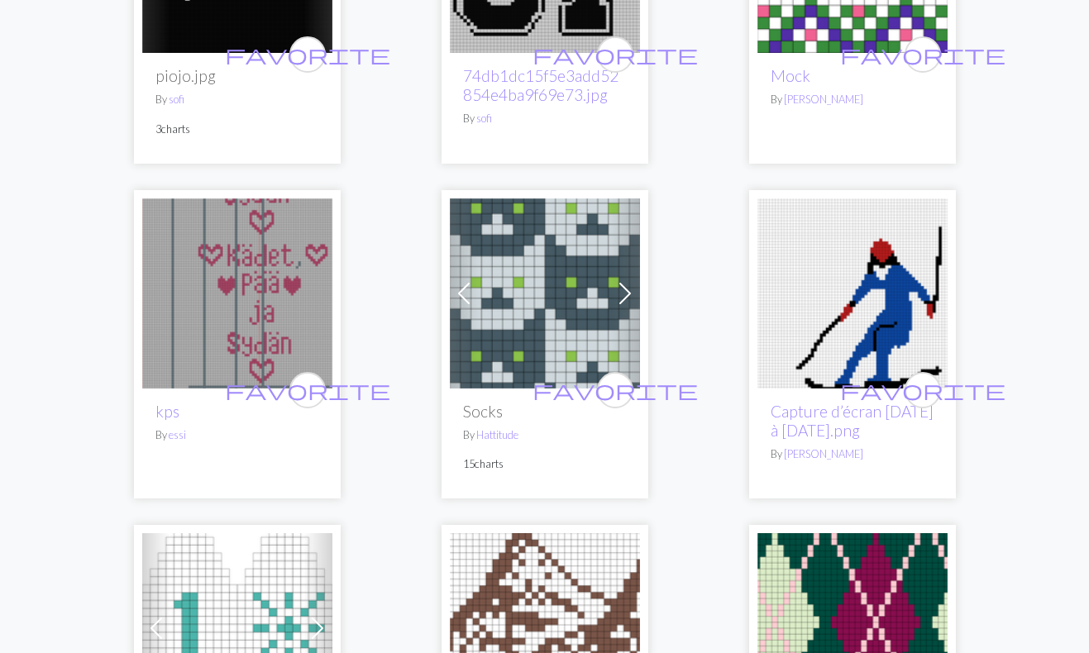
scroll to position [3149, 0]
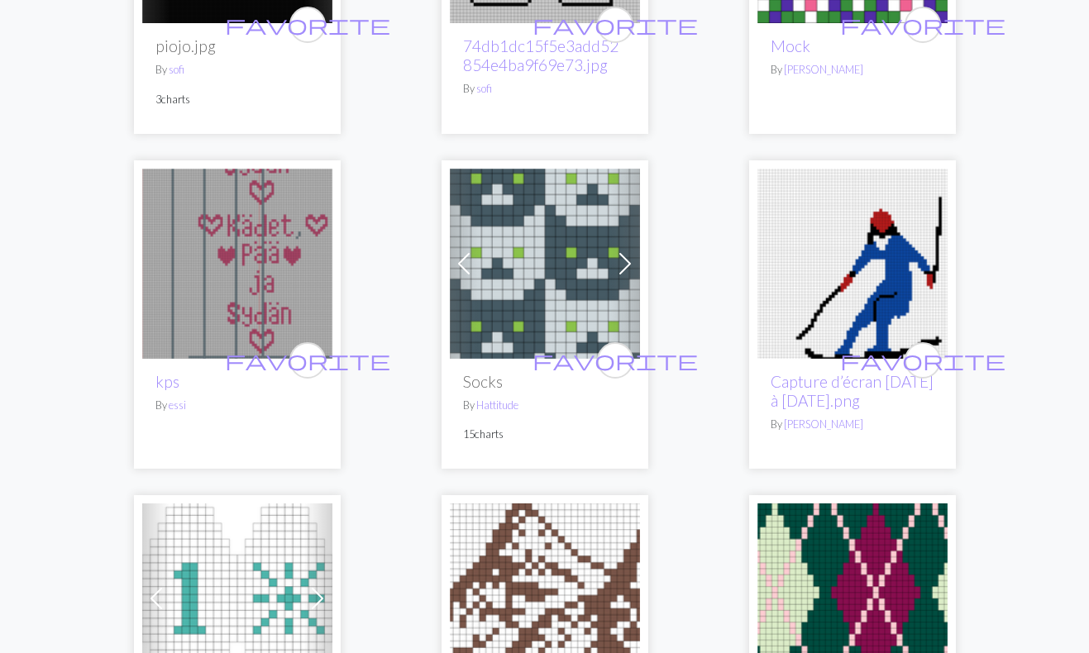
click at [624, 251] on span at bounding box center [625, 264] width 26 height 26
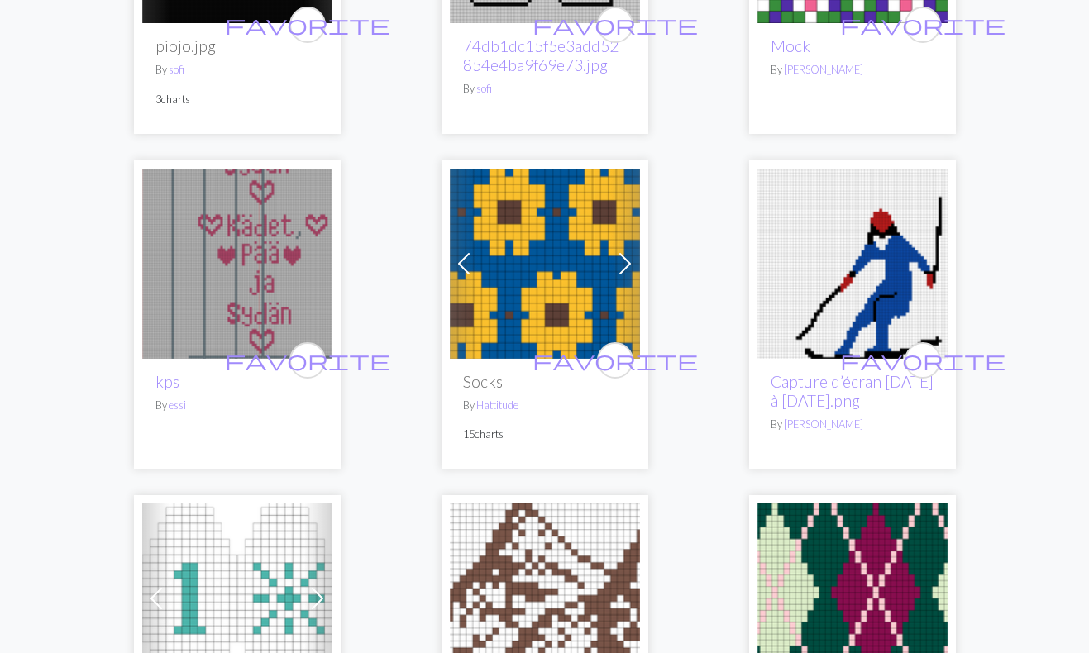
click at [624, 251] on span at bounding box center [625, 264] width 26 height 26
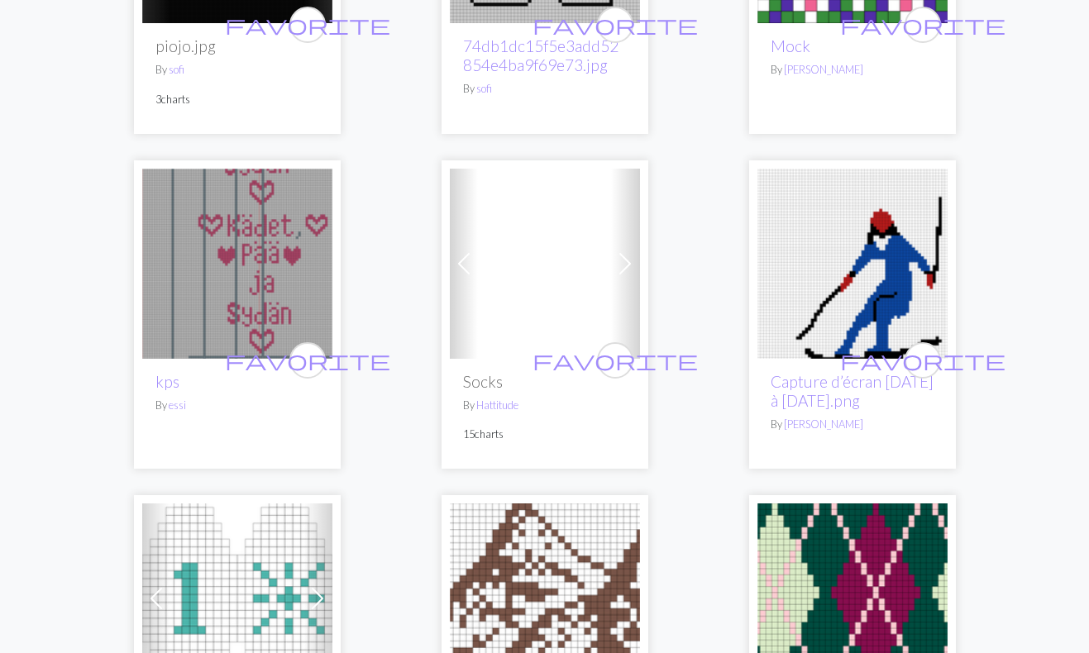
click at [624, 251] on span at bounding box center [625, 264] width 26 height 26
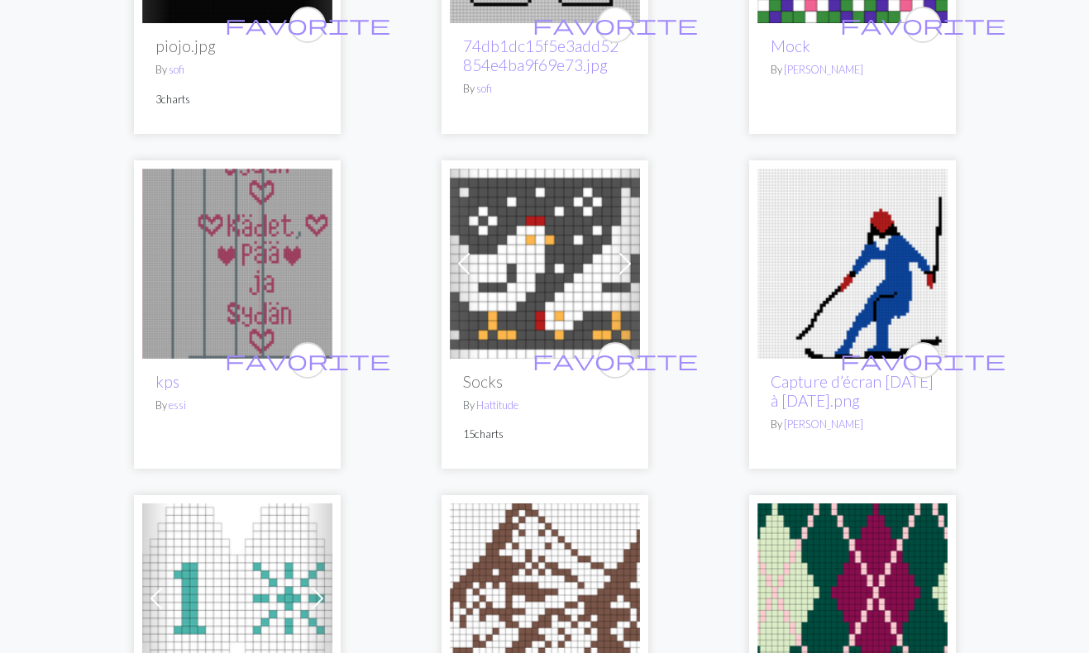
click at [624, 251] on span at bounding box center [625, 264] width 26 height 26
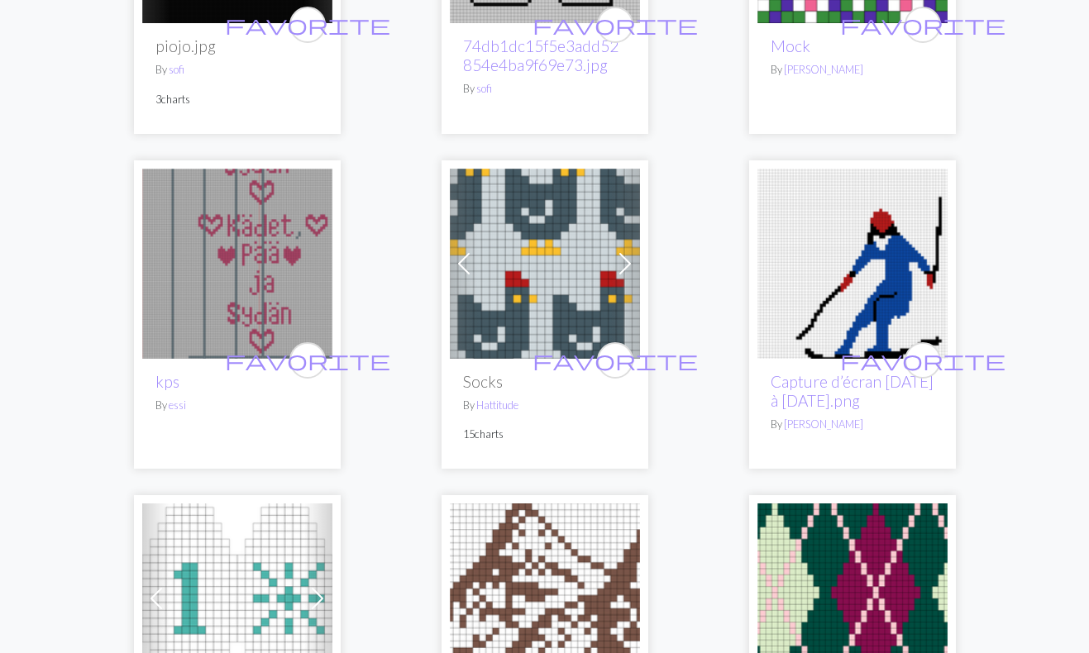
click at [624, 251] on span at bounding box center [625, 264] width 26 height 26
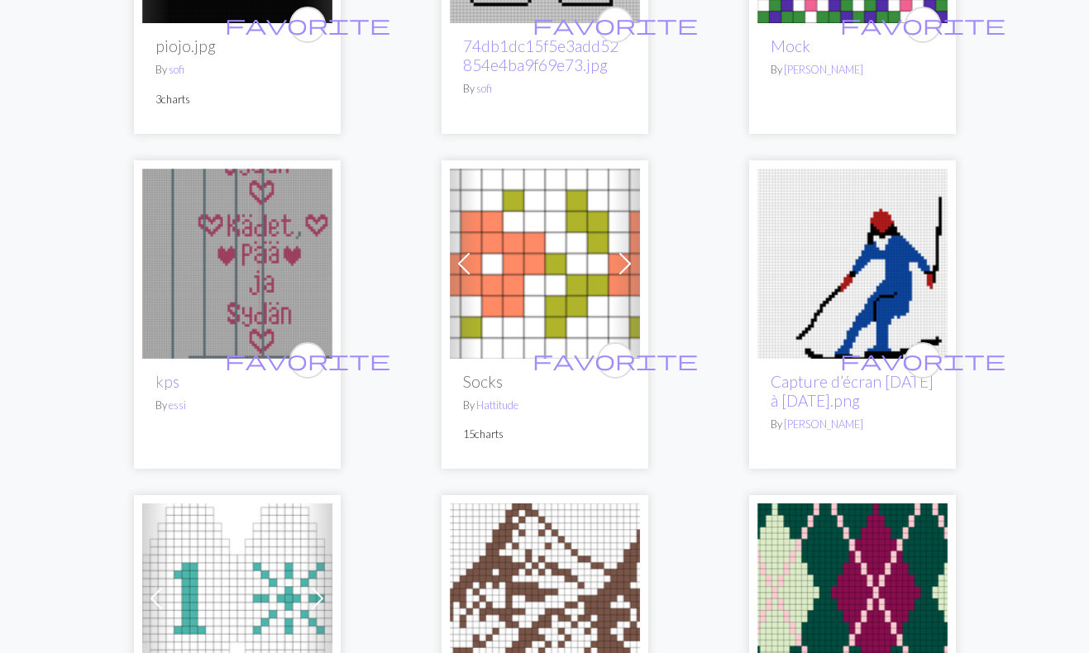
click at [624, 251] on span at bounding box center [625, 264] width 26 height 26
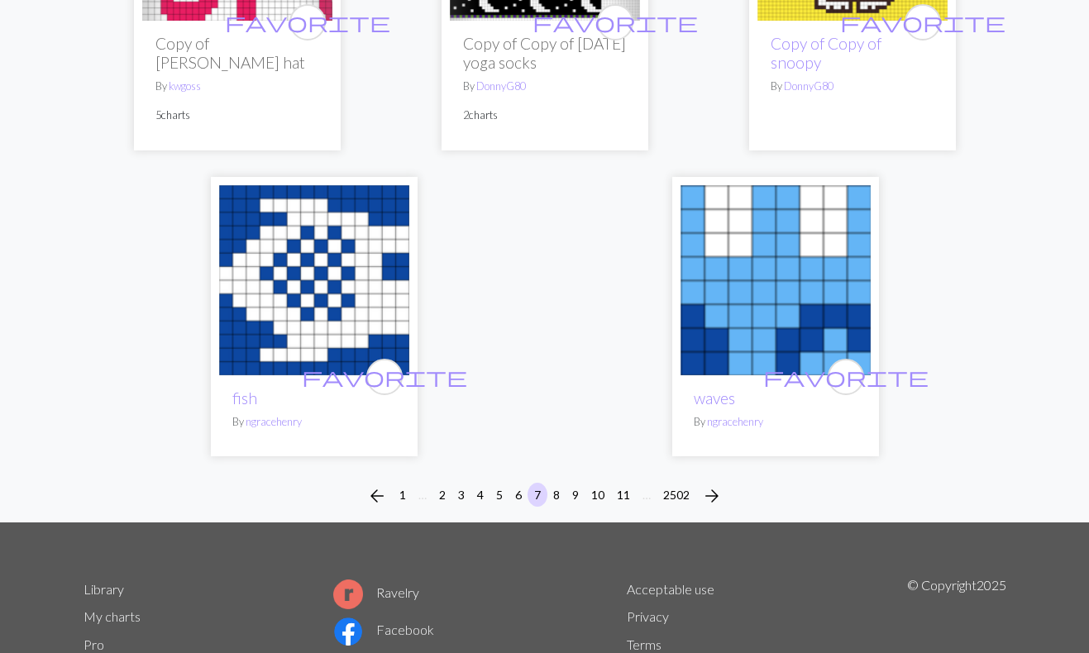
scroll to position [5551, 0]
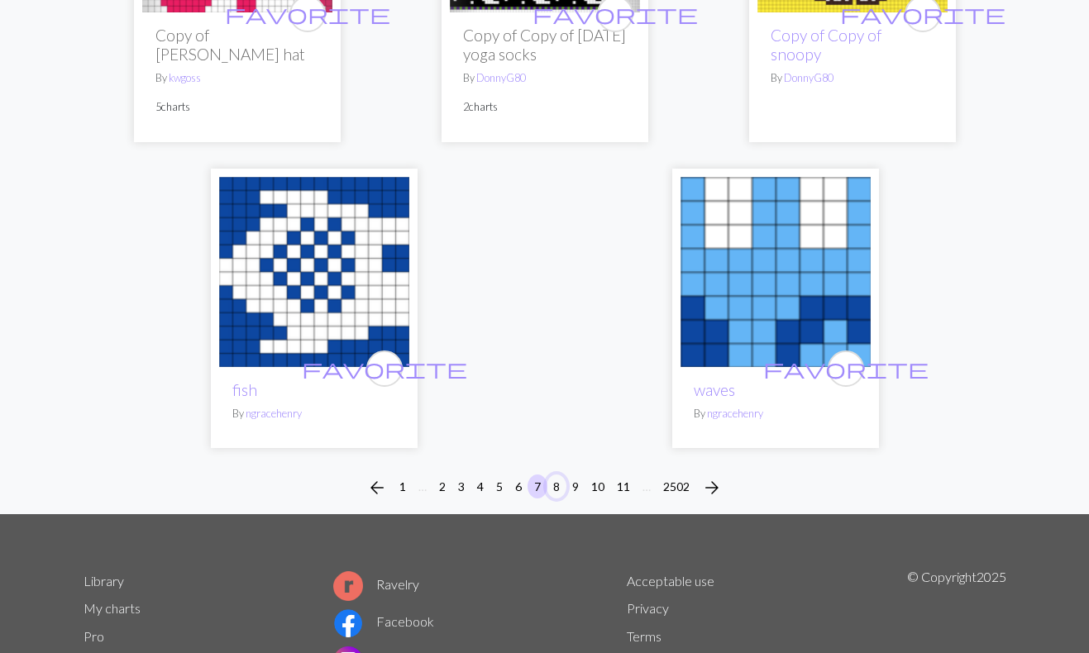
click at [551, 485] on button "8" at bounding box center [557, 487] width 20 height 24
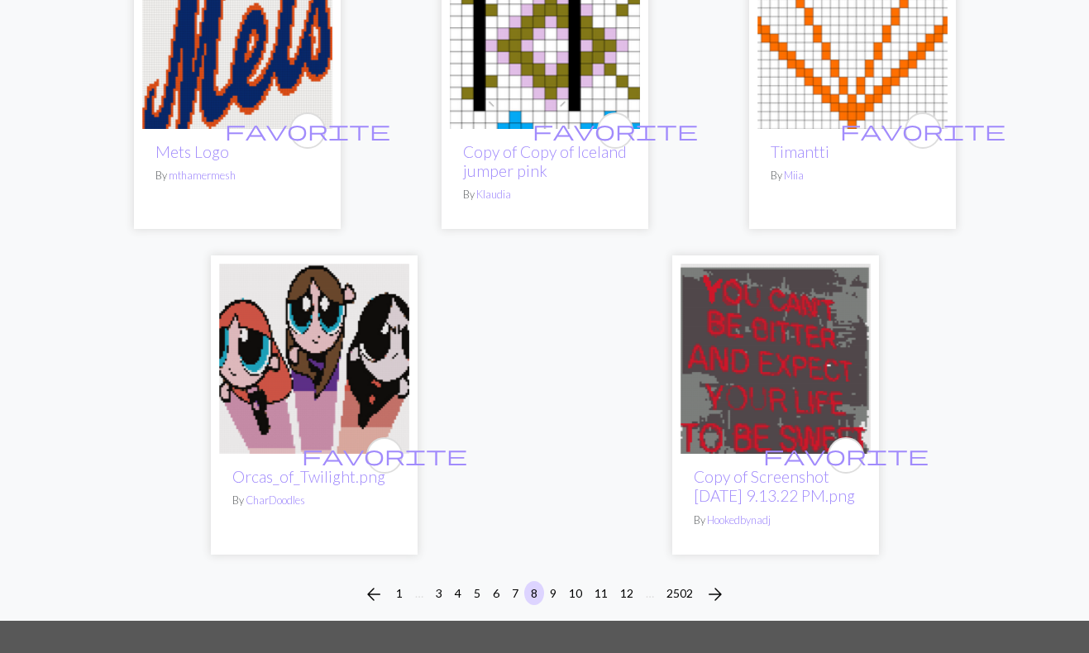
scroll to position [5346, 0]
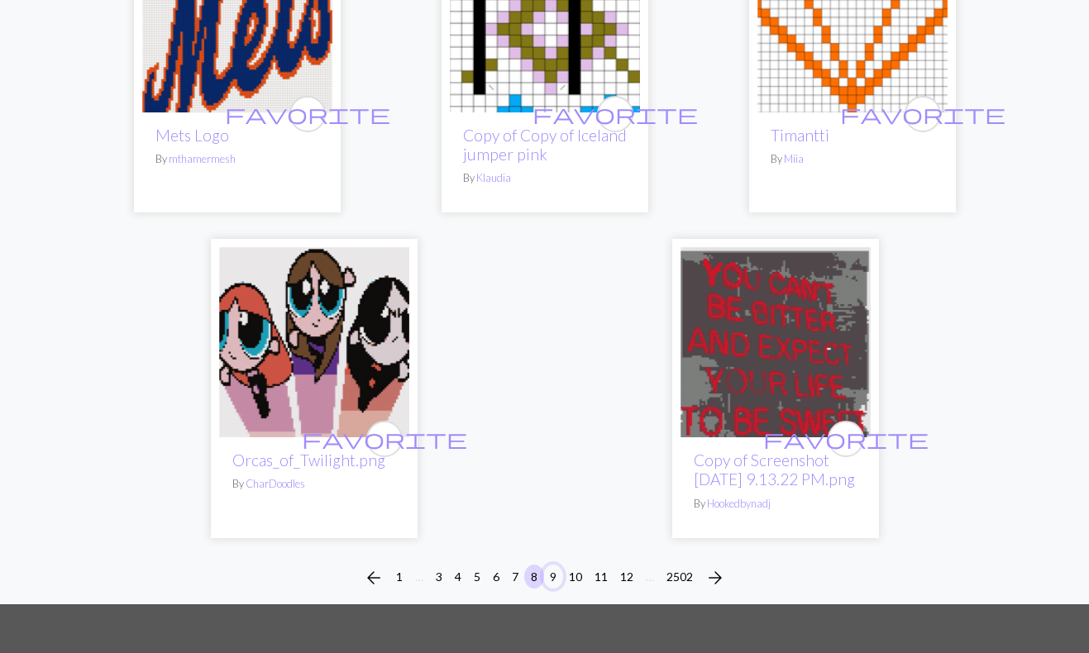
click at [556, 565] on button "9" at bounding box center [553, 577] width 20 height 24
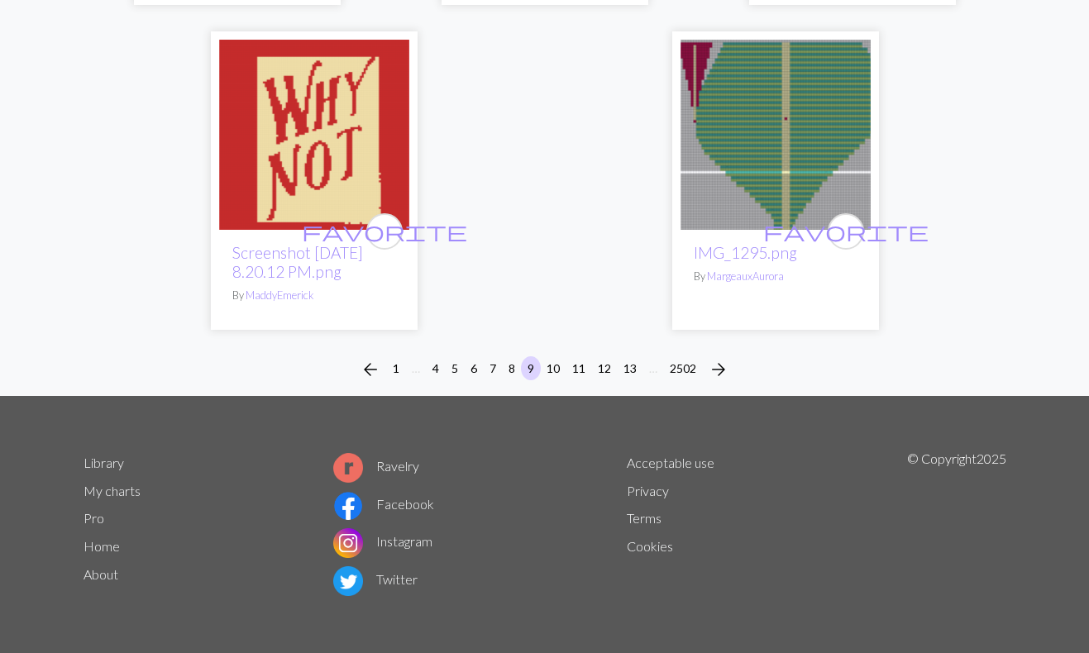
scroll to position [5513, 0]
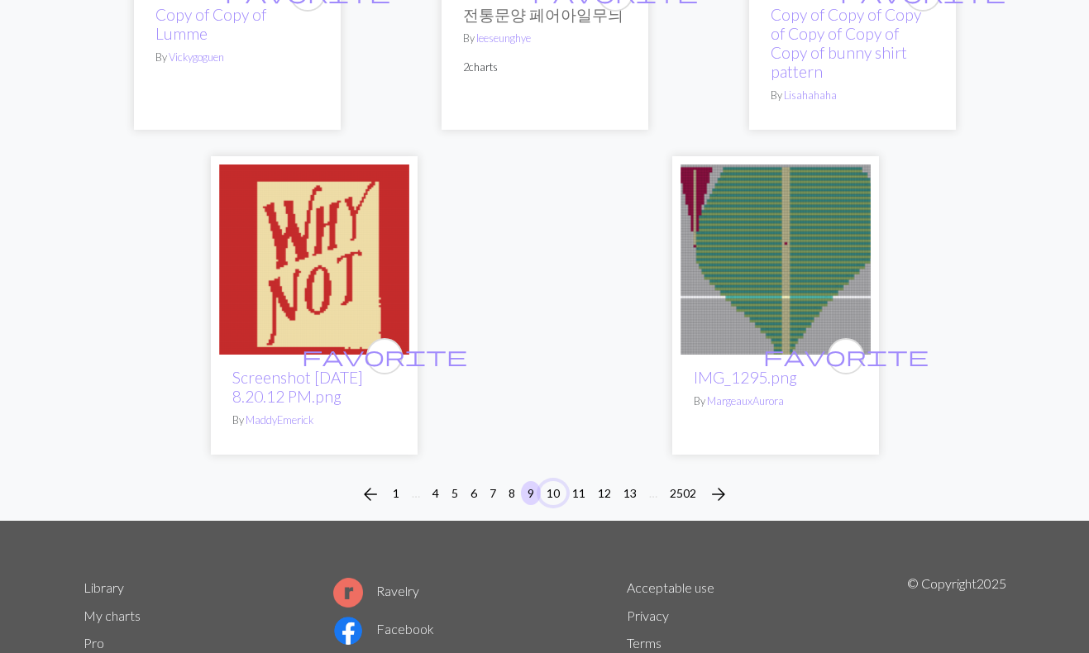
click at [557, 494] on button "10" at bounding box center [553, 493] width 26 height 24
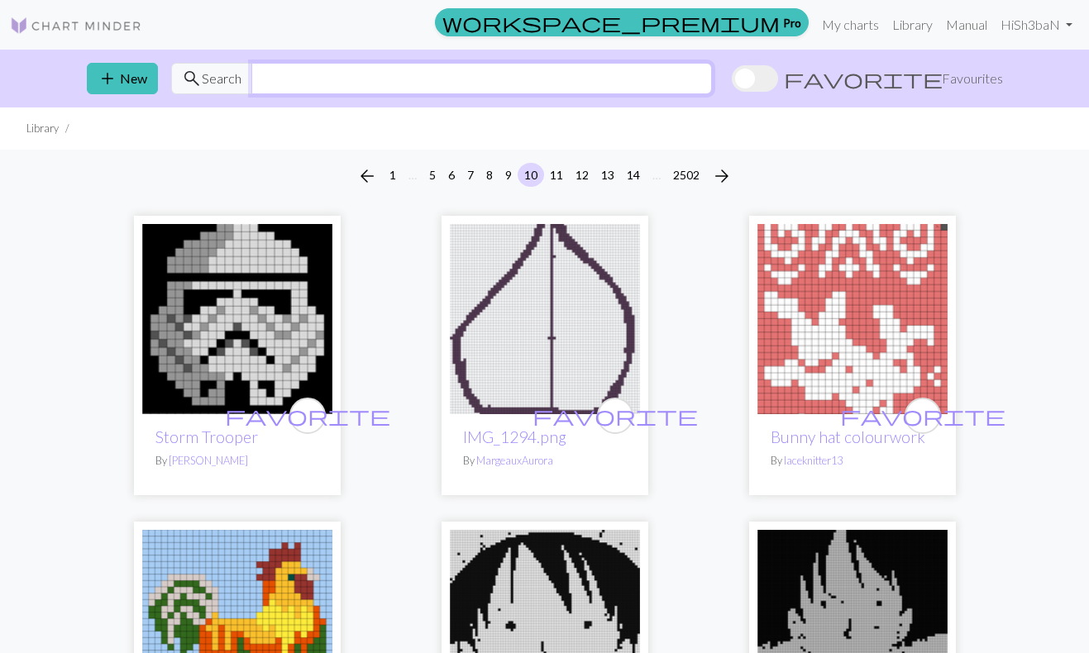
click at [414, 76] on input "text" at bounding box center [481, 78] width 461 height 31
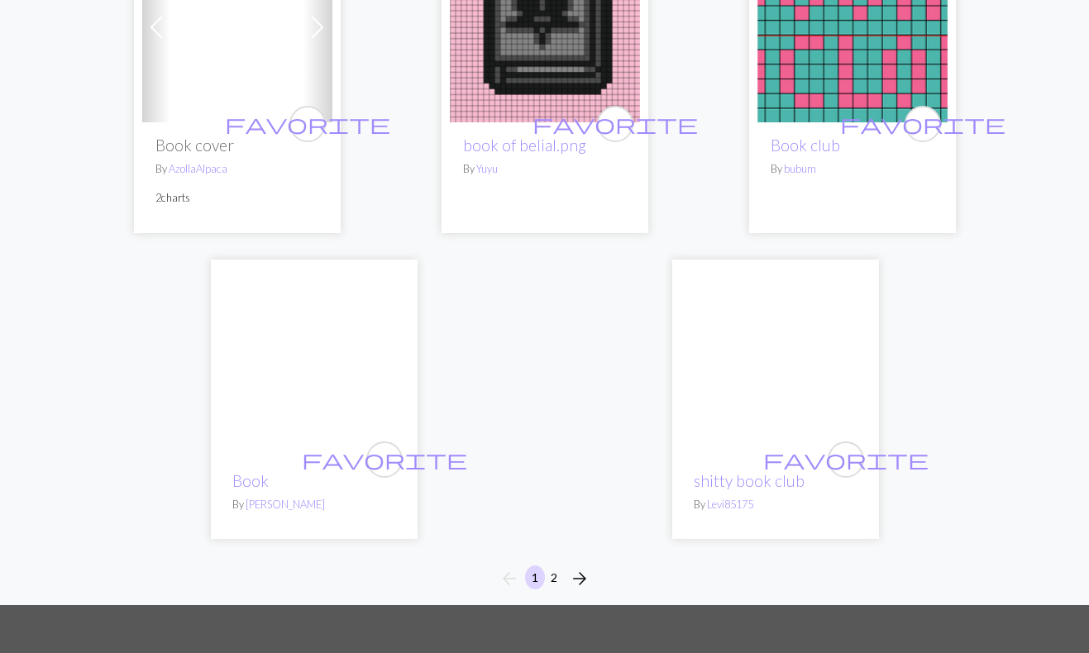
scroll to position [5498, 0]
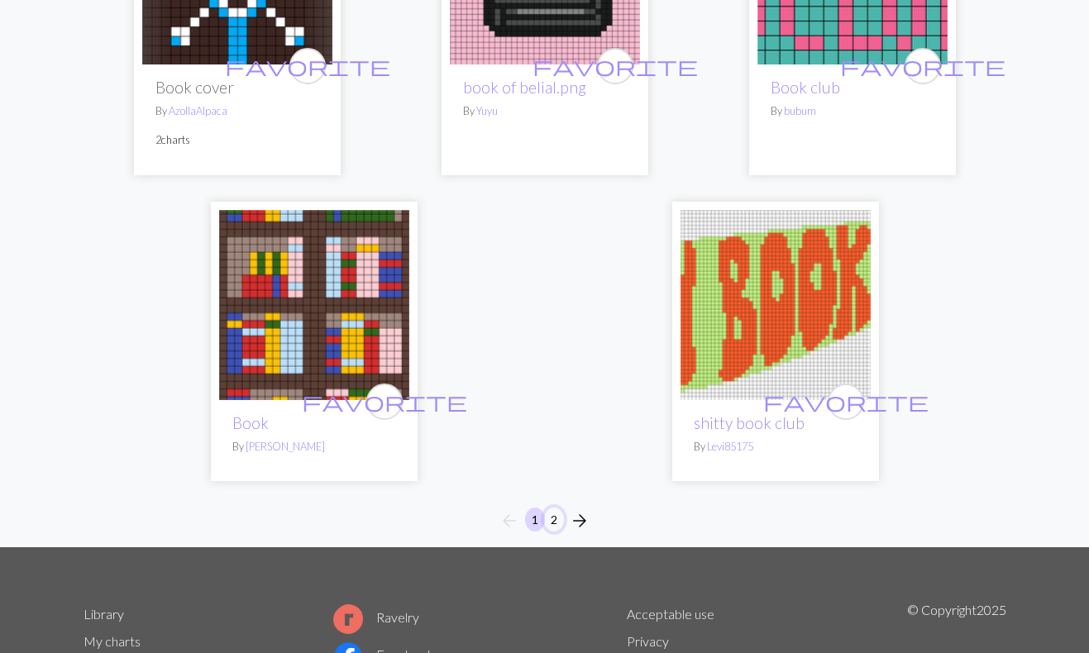
click at [548, 517] on button "2" at bounding box center [554, 520] width 20 height 24
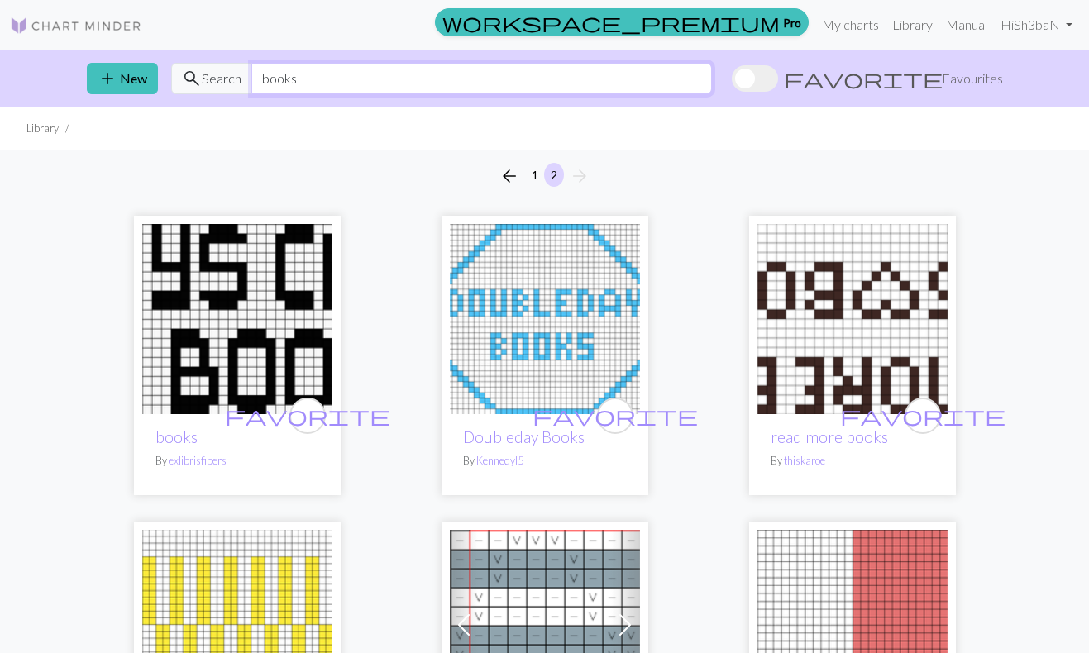
click at [324, 78] on input "books" at bounding box center [481, 78] width 461 height 31
type input "b"
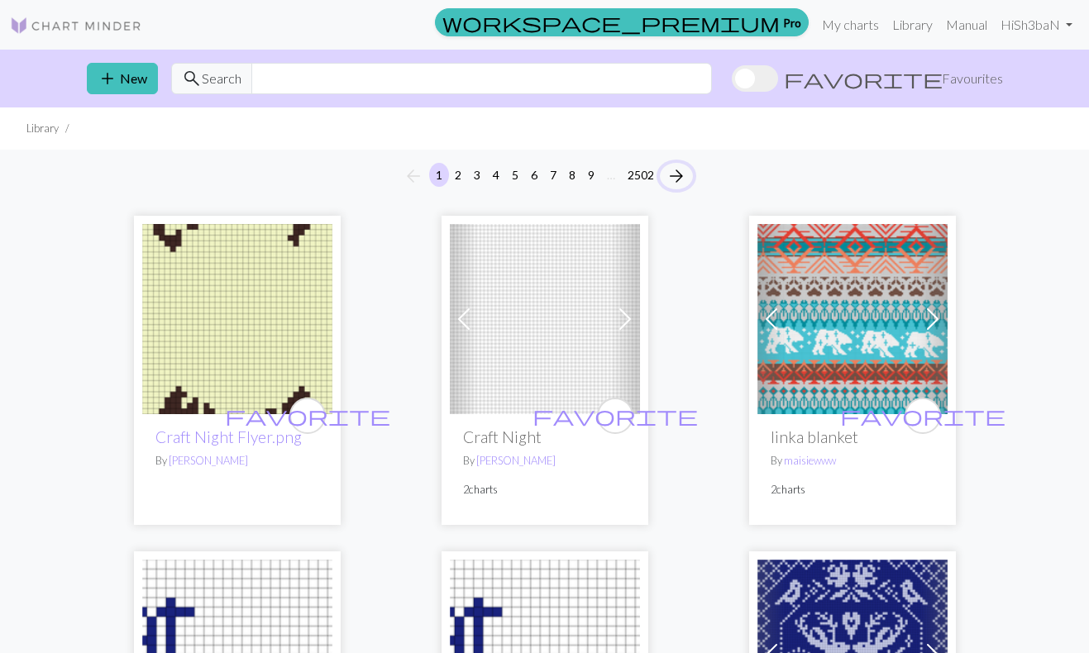
click at [675, 171] on span "arrow_forward" at bounding box center [677, 176] width 20 height 23
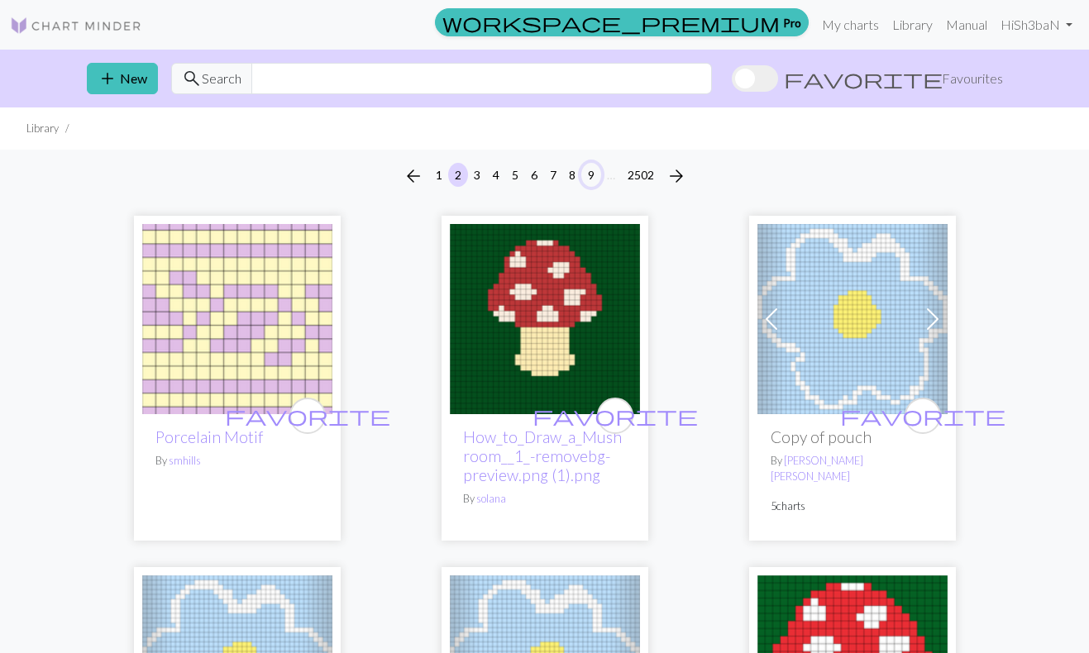
click at [589, 174] on button "9" at bounding box center [591, 175] width 20 height 24
click at [676, 175] on span "arrow_forward" at bounding box center [677, 176] width 20 height 23
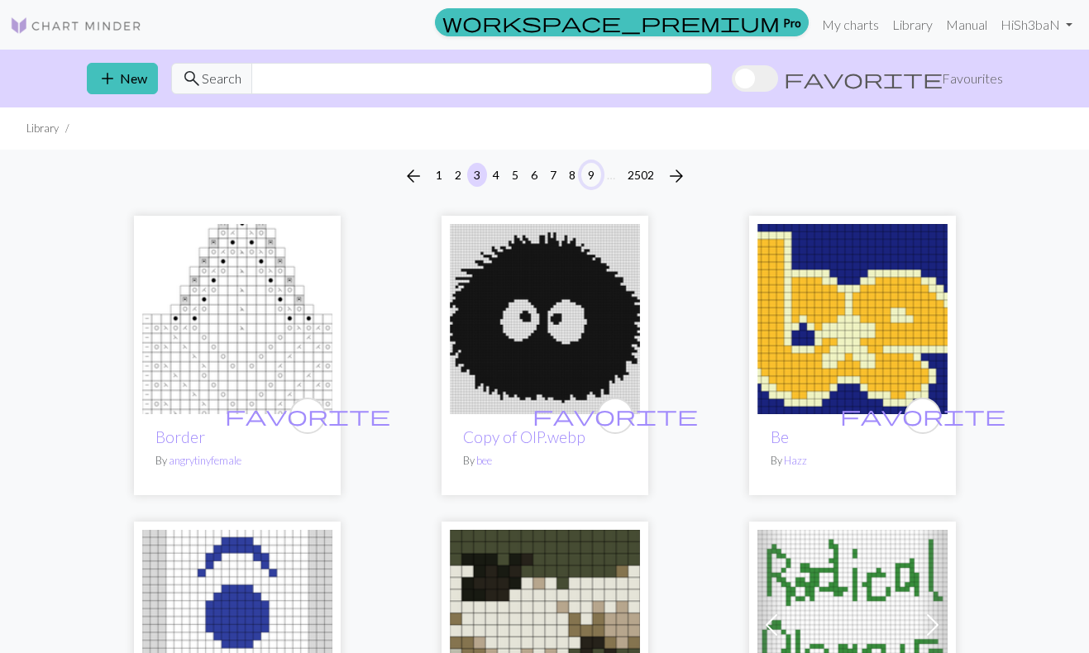
click at [590, 178] on button "9" at bounding box center [591, 175] width 20 height 24
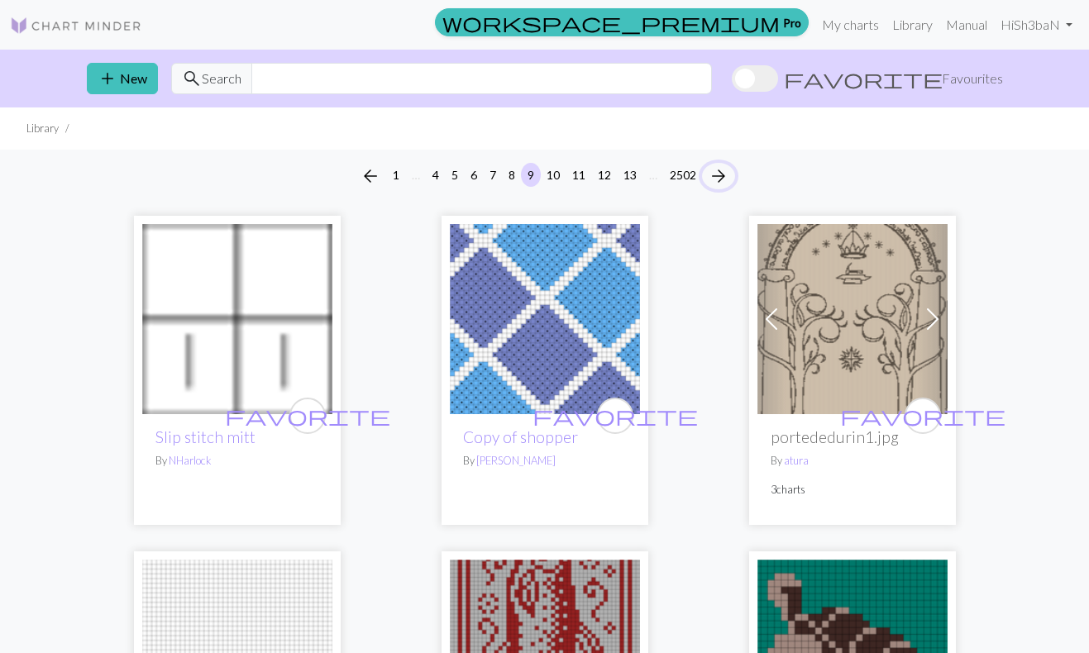
click at [722, 177] on span "arrow_forward" at bounding box center [719, 176] width 20 height 23
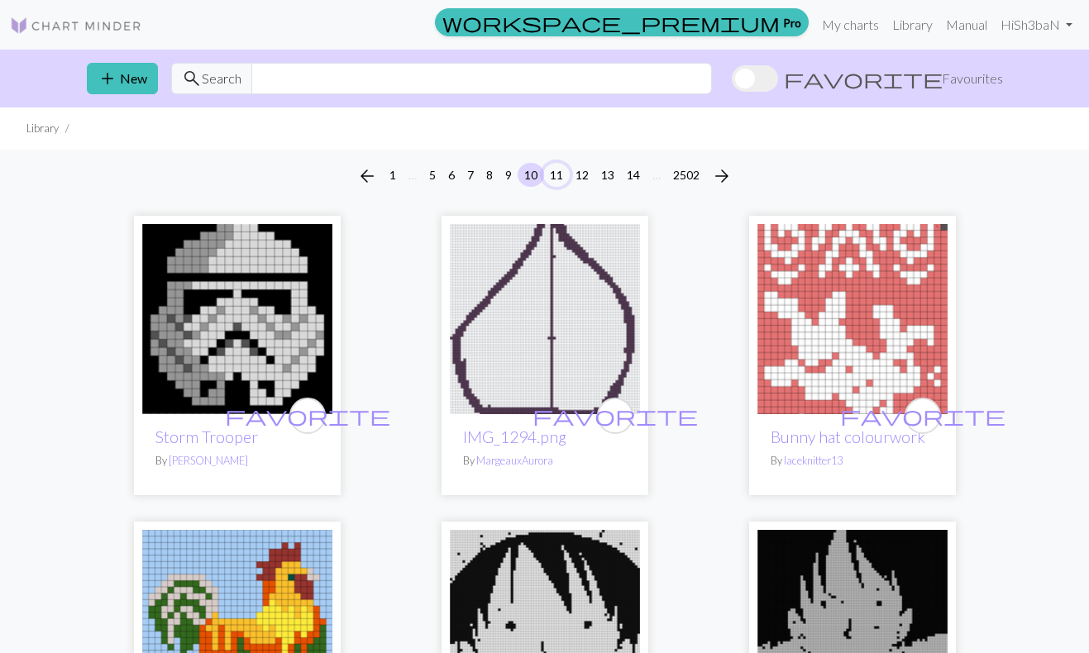
click at [563, 172] on button "11" at bounding box center [556, 175] width 26 height 24
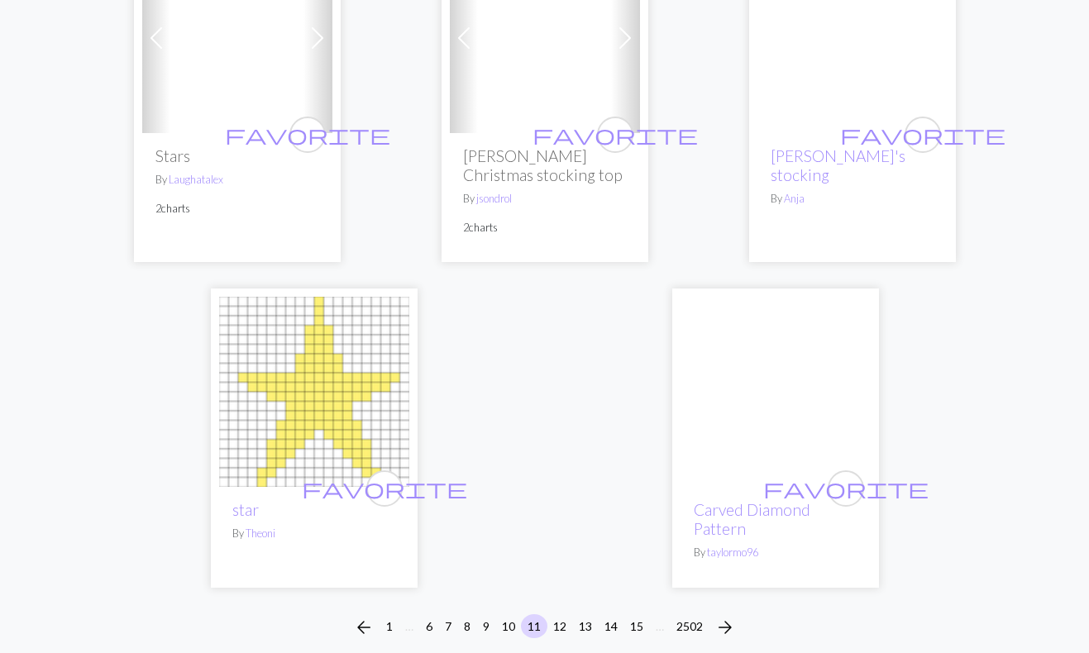
scroll to position [5278, 0]
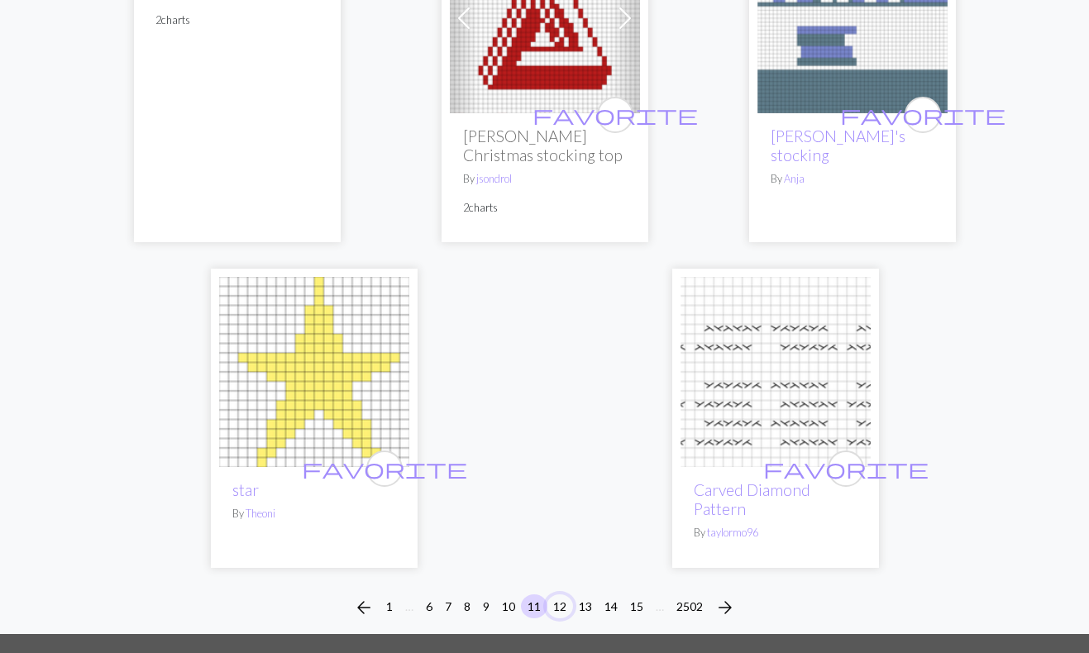
click at [557, 595] on button "12" at bounding box center [560, 607] width 26 height 24
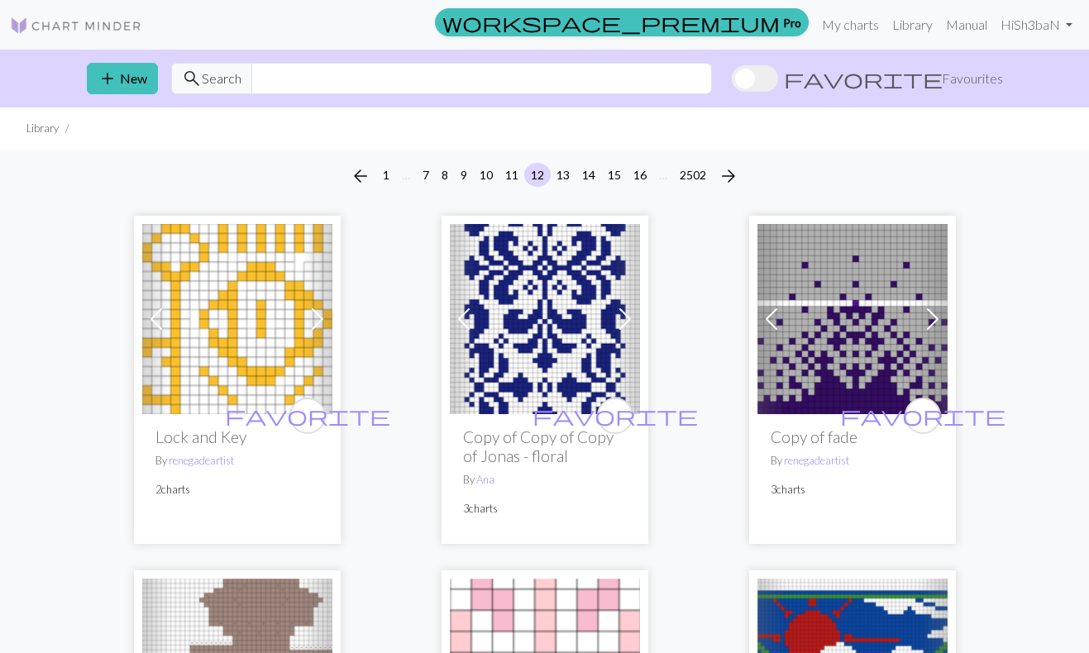
click at [619, 321] on span at bounding box center [625, 319] width 26 height 26
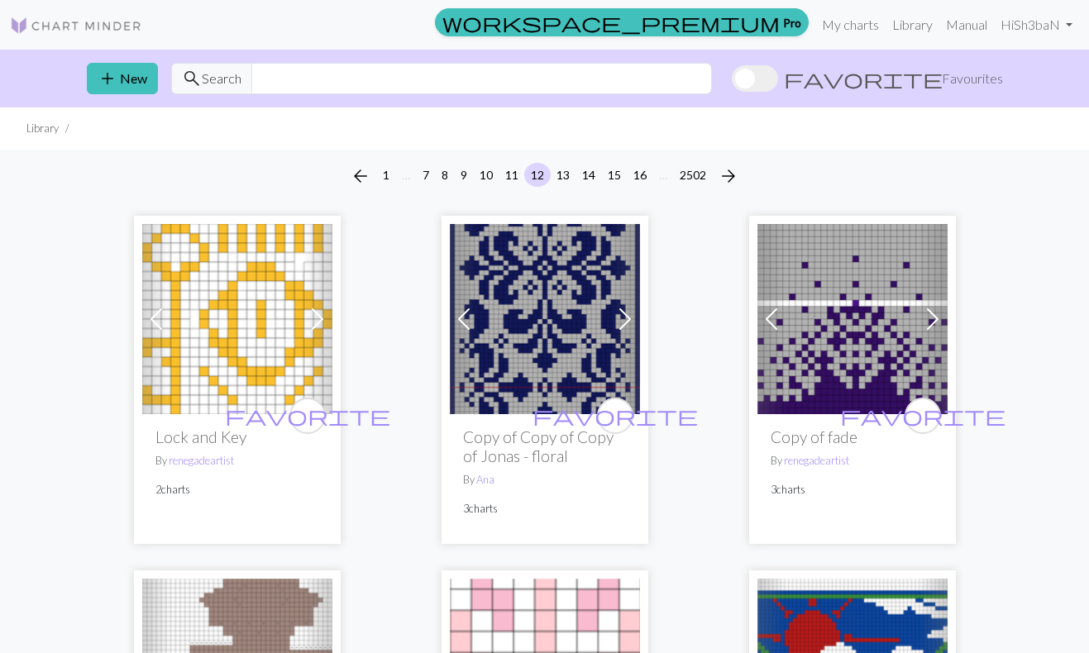
click at [619, 321] on span at bounding box center [625, 319] width 26 height 26
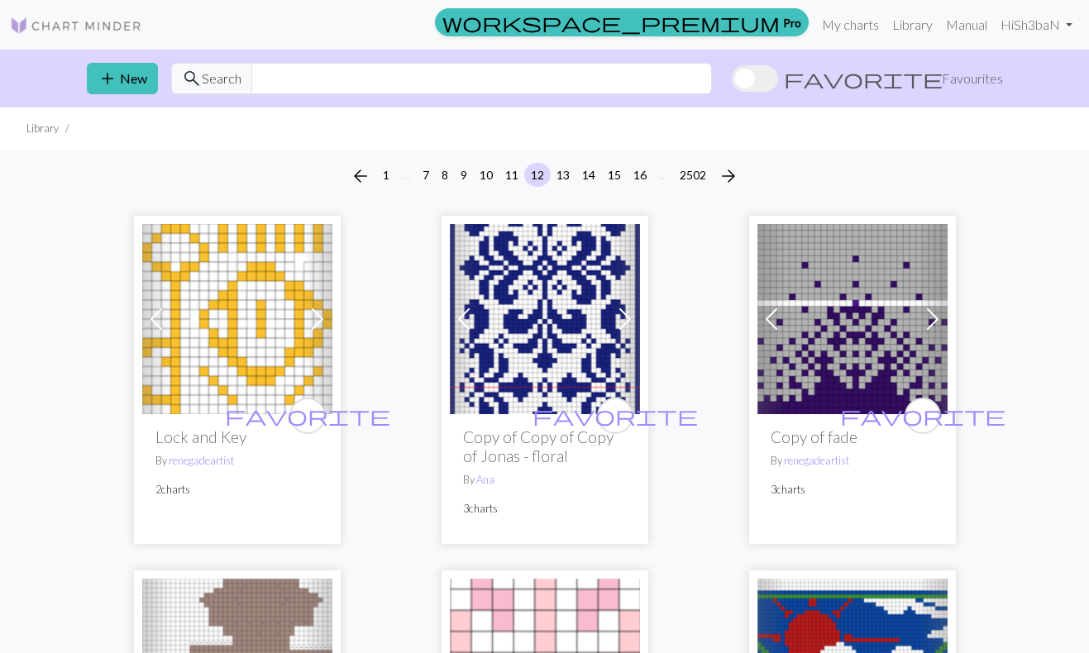
click at [523, 343] on img at bounding box center [545, 319] width 190 height 190
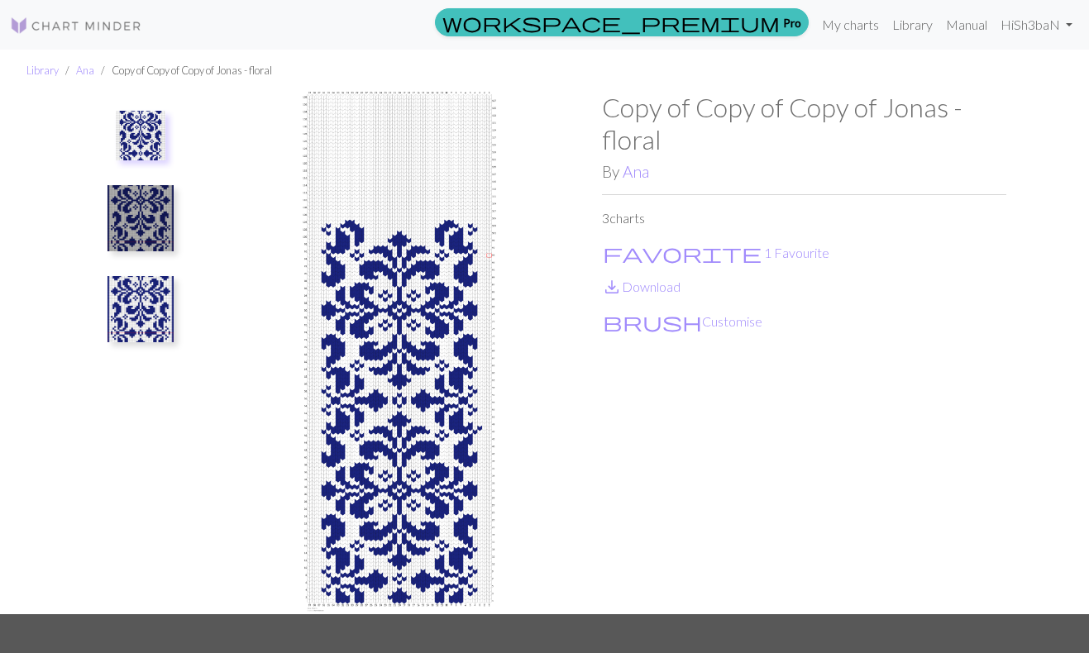
click at [152, 300] on img at bounding box center [141, 309] width 66 height 66
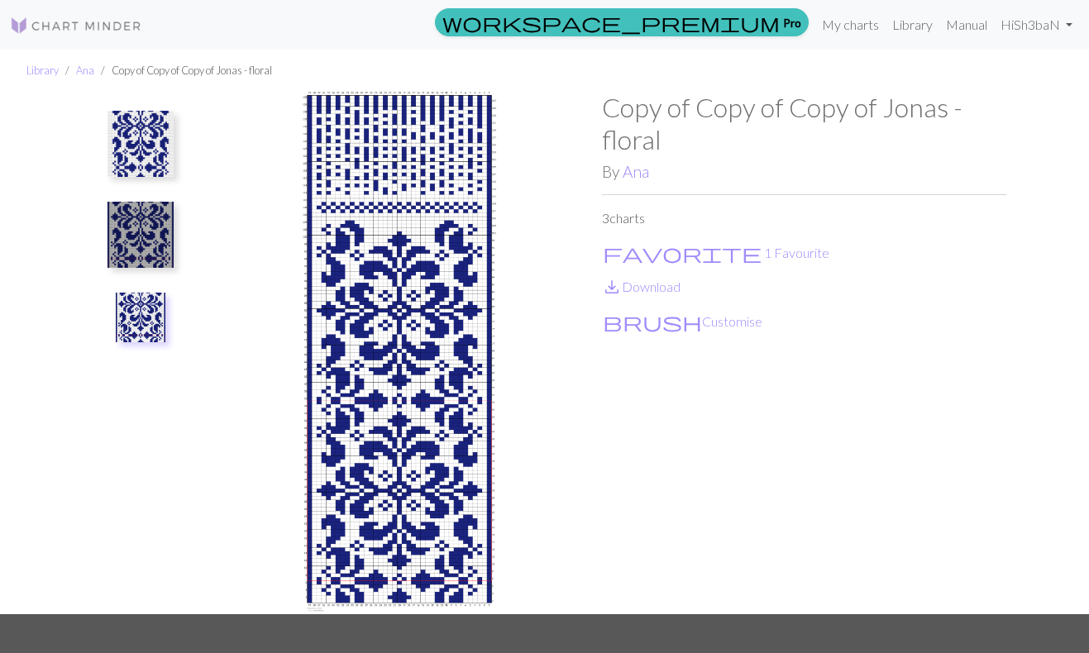
click at [133, 123] on img at bounding box center [141, 144] width 66 height 66
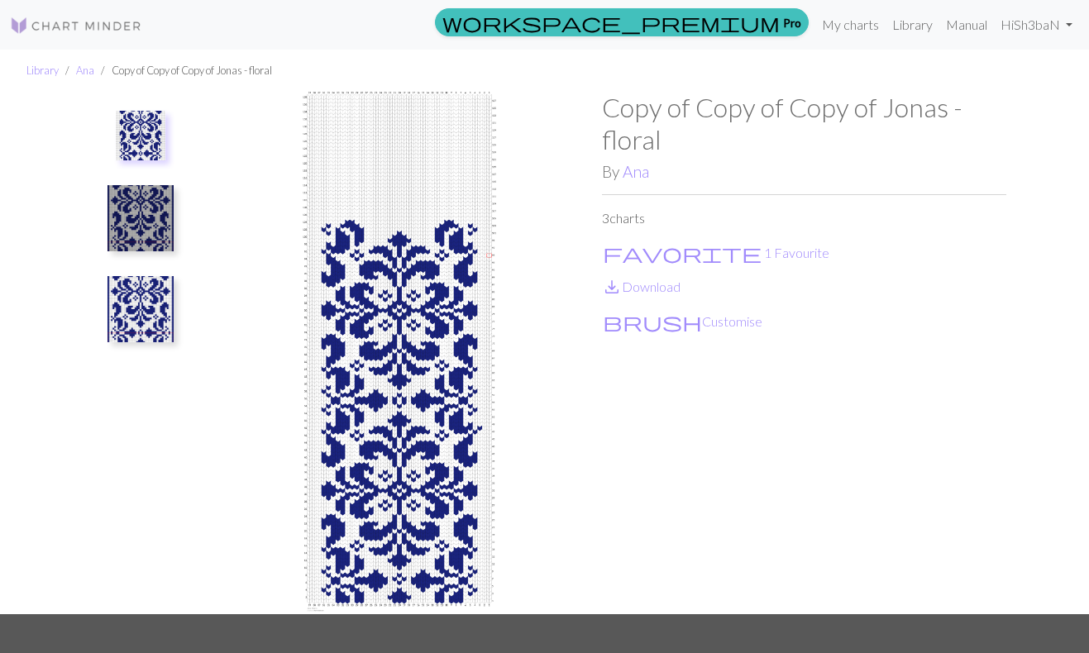
click at [133, 123] on img at bounding box center [141, 136] width 50 height 50
click at [125, 205] on img at bounding box center [141, 218] width 66 height 66
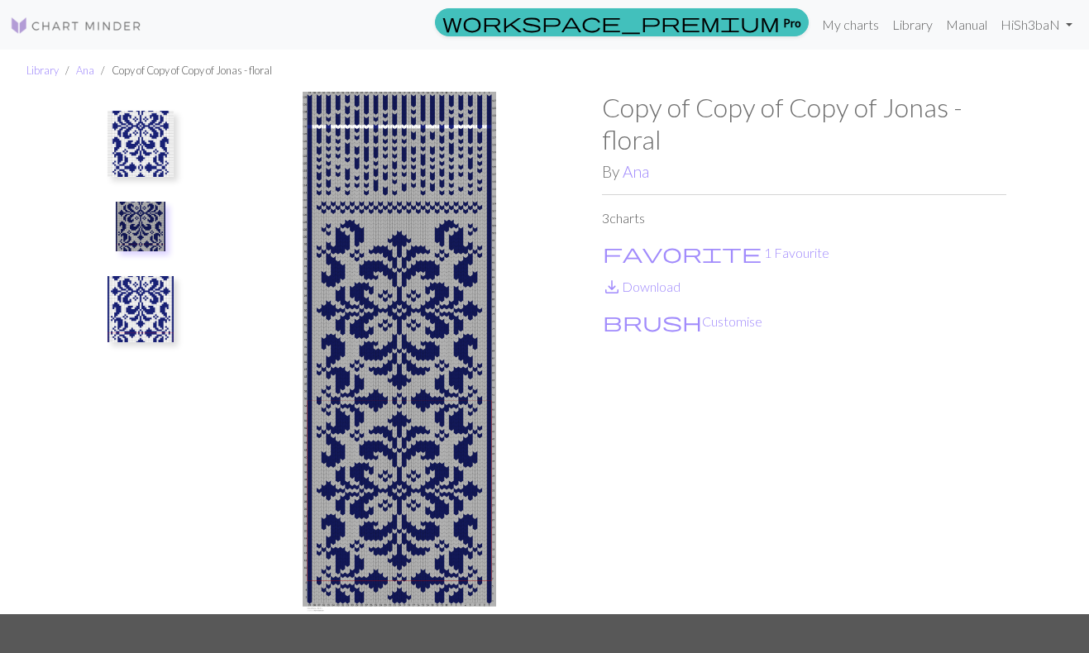
click at [132, 309] on img at bounding box center [141, 309] width 66 height 66
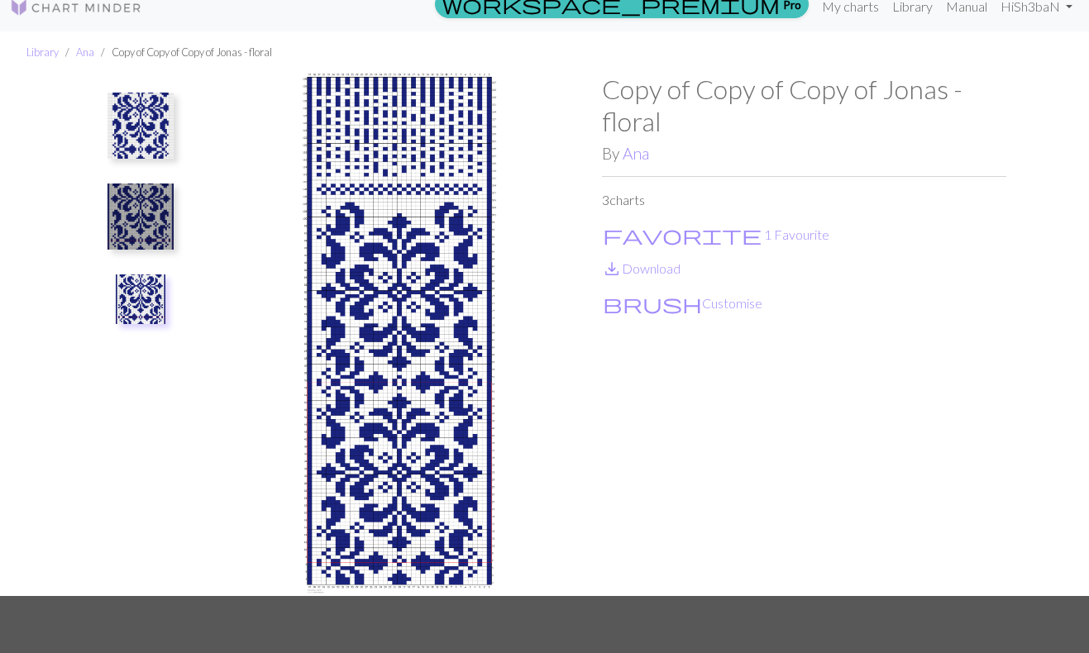
scroll to position [17, 0]
click at [639, 271] on link "save_alt Download" at bounding box center [641, 269] width 79 height 16
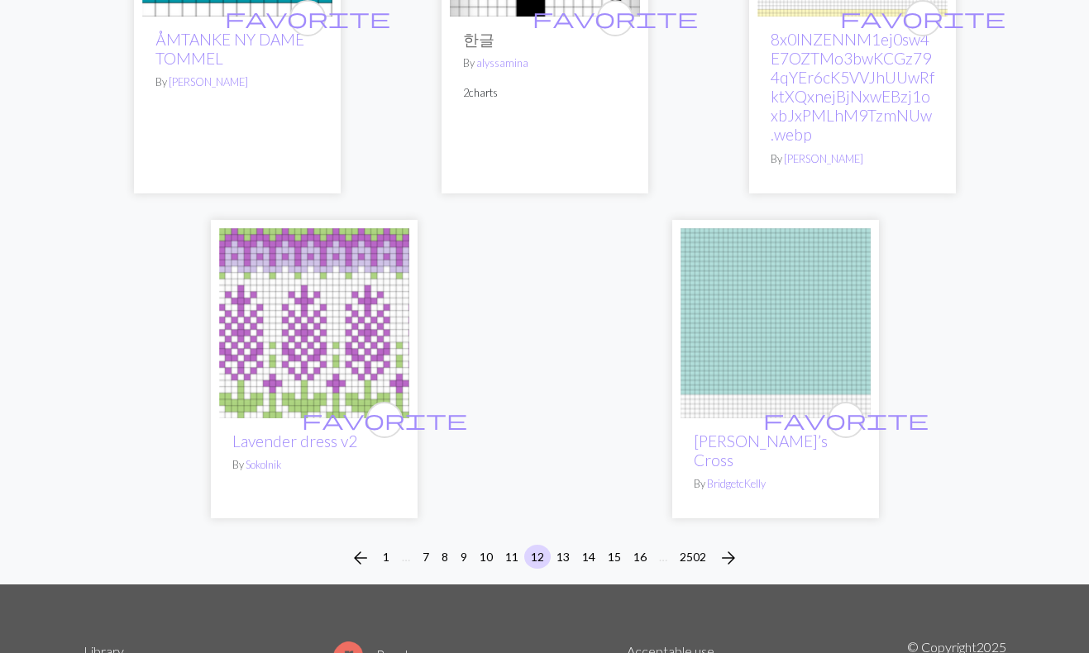
scroll to position [5642, 0]
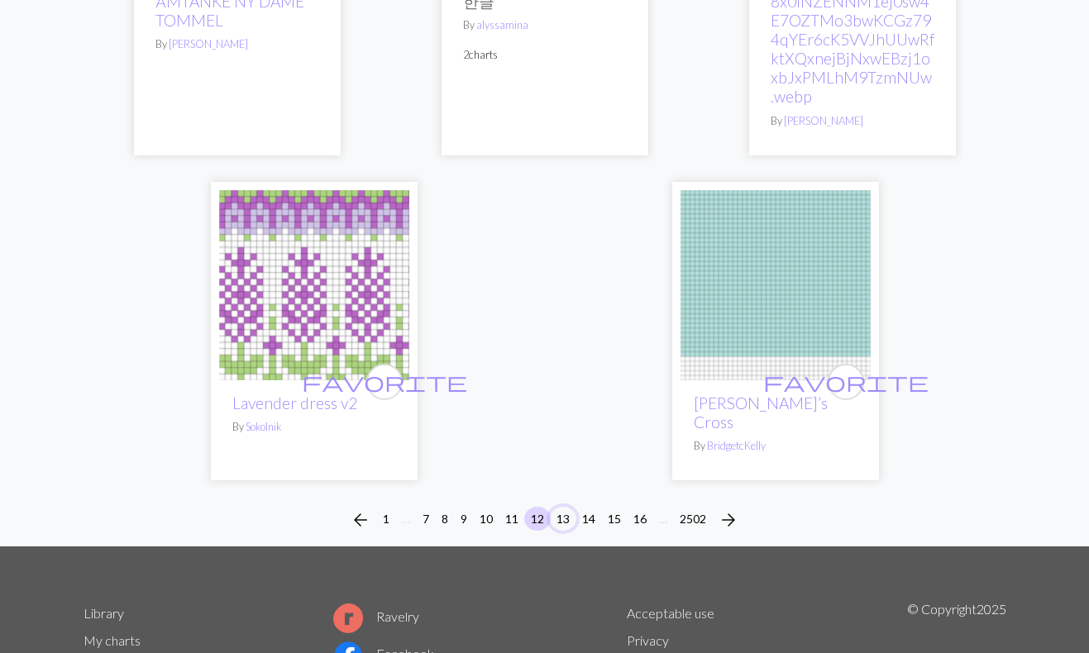
click at [567, 507] on button "13" at bounding box center [563, 519] width 26 height 24
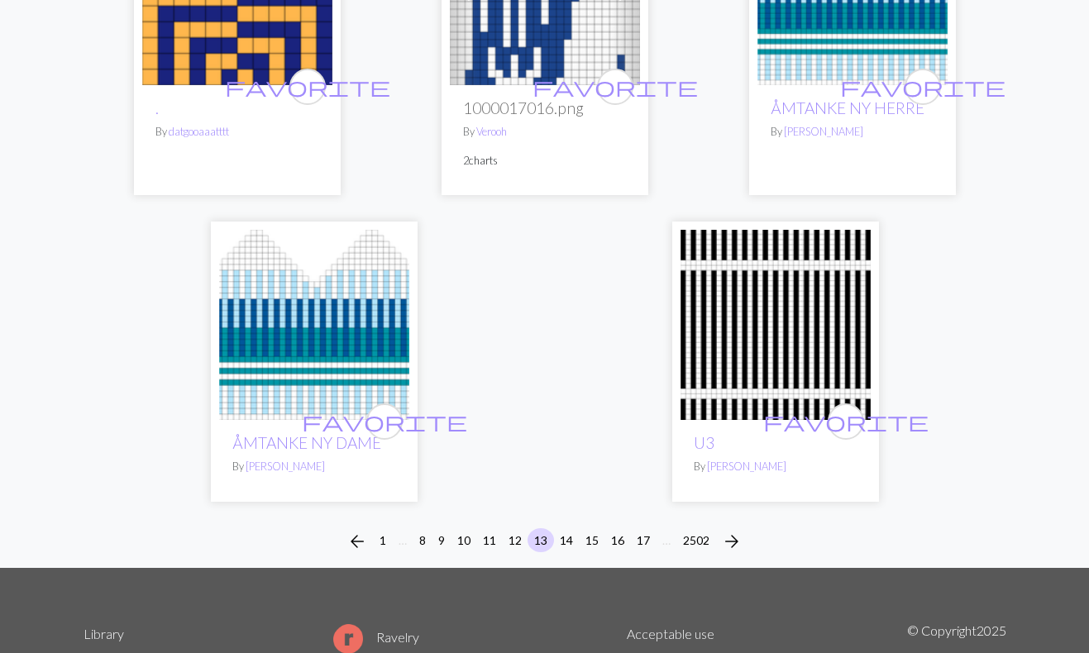
scroll to position [5488, 0]
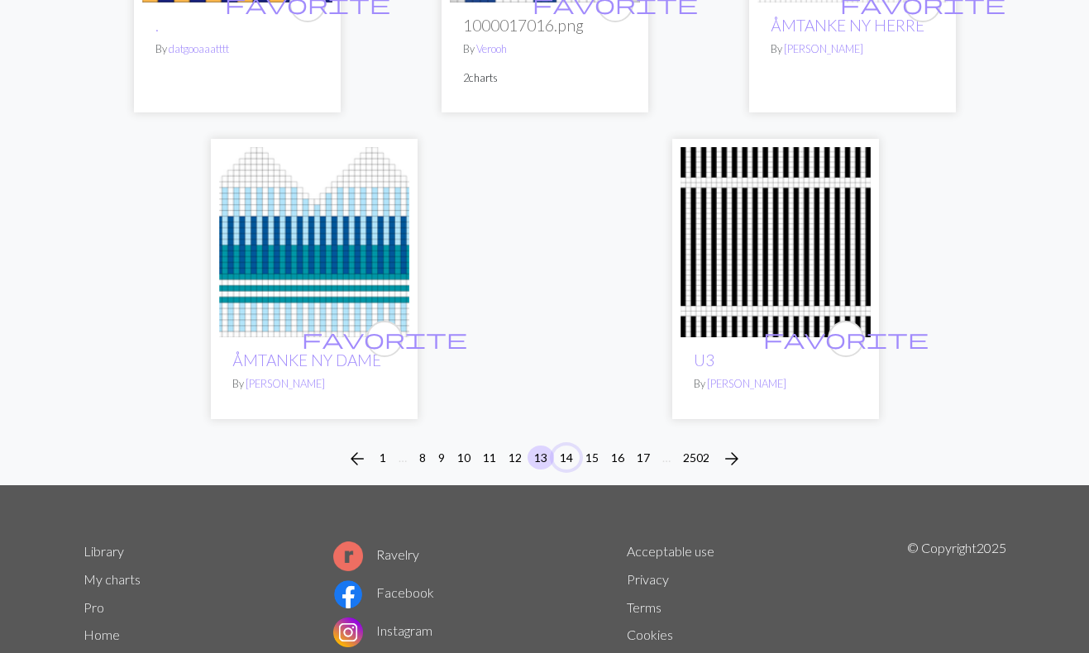
click at [564, 470] on button "14" at bounding box center [566, 458] width 26 height 24
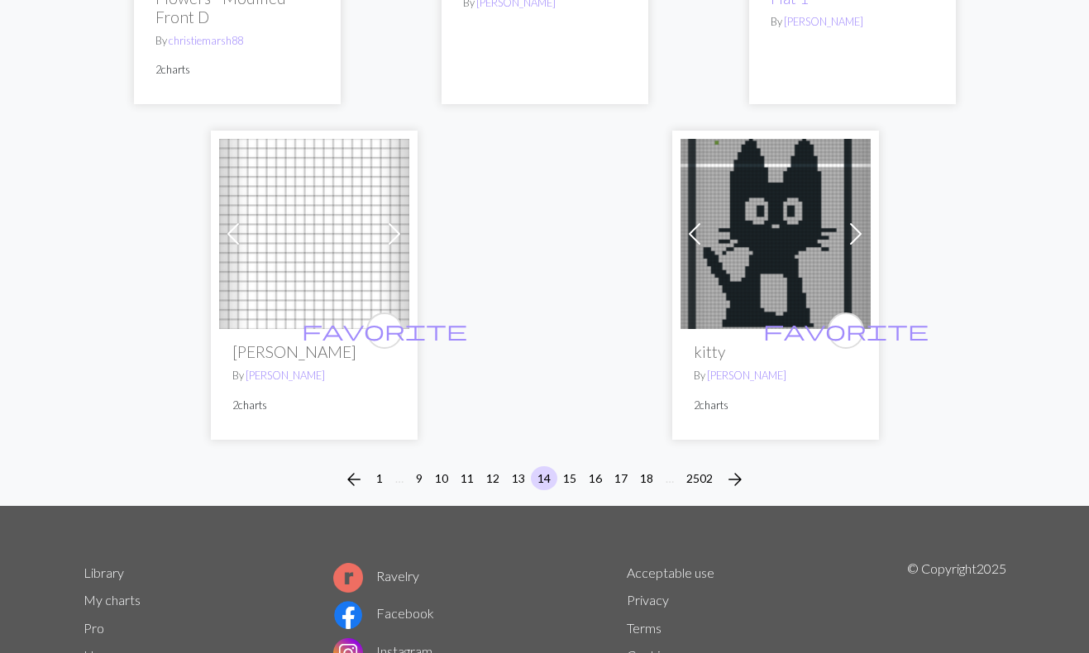
scroll to position [5478, 0]
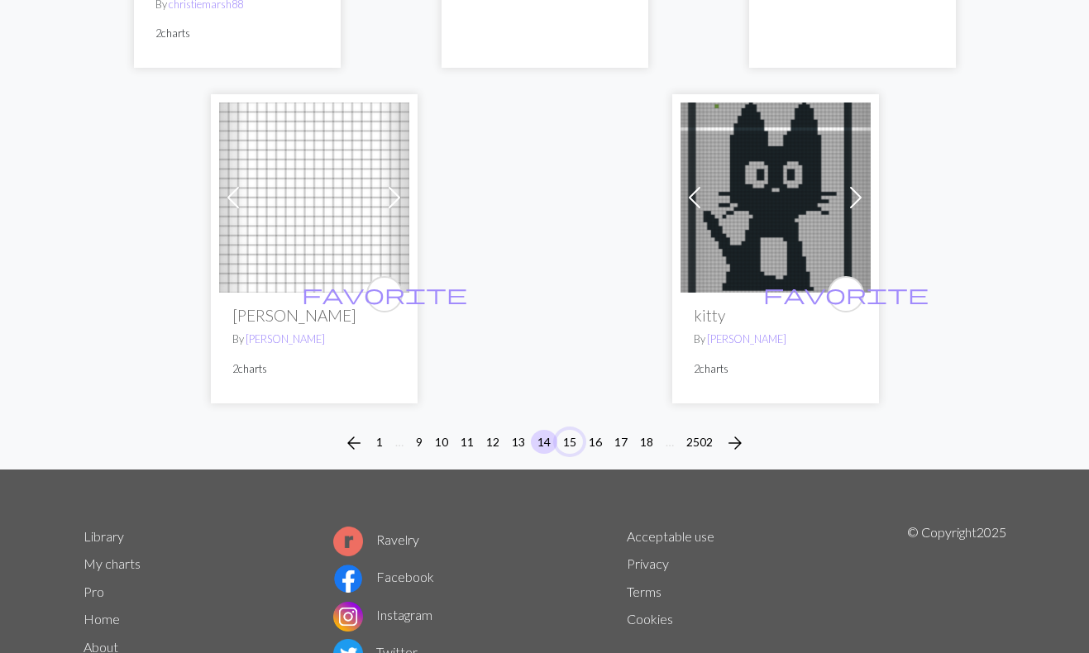
click at [568, 430] on button "15" at bounding box center [570, 442] width 26 height 24
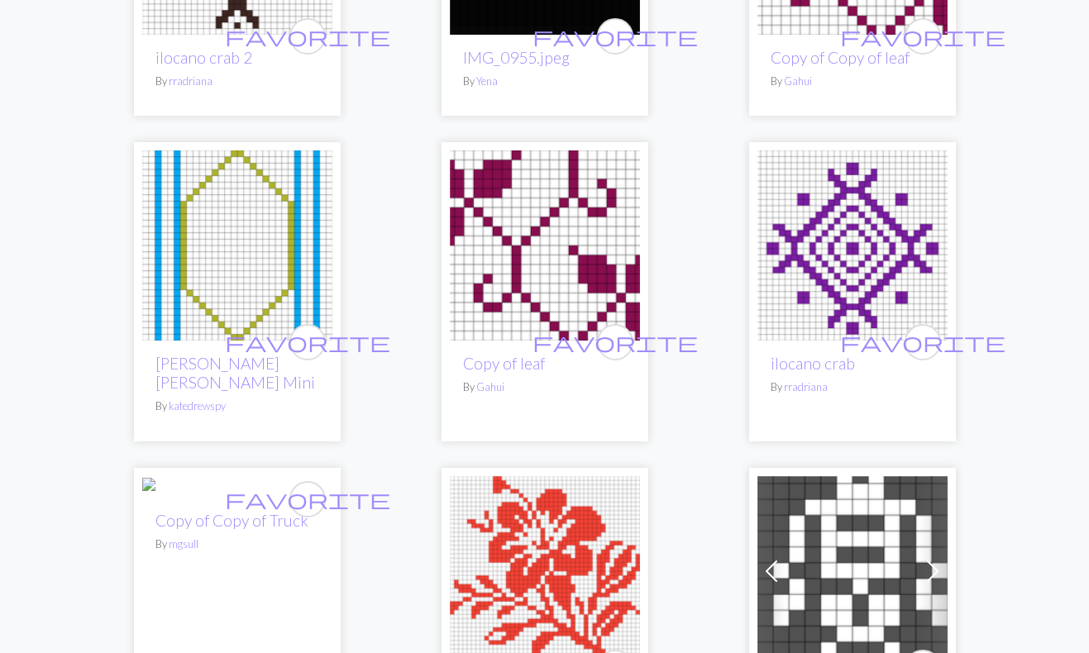
scroll to position [2616, 0]
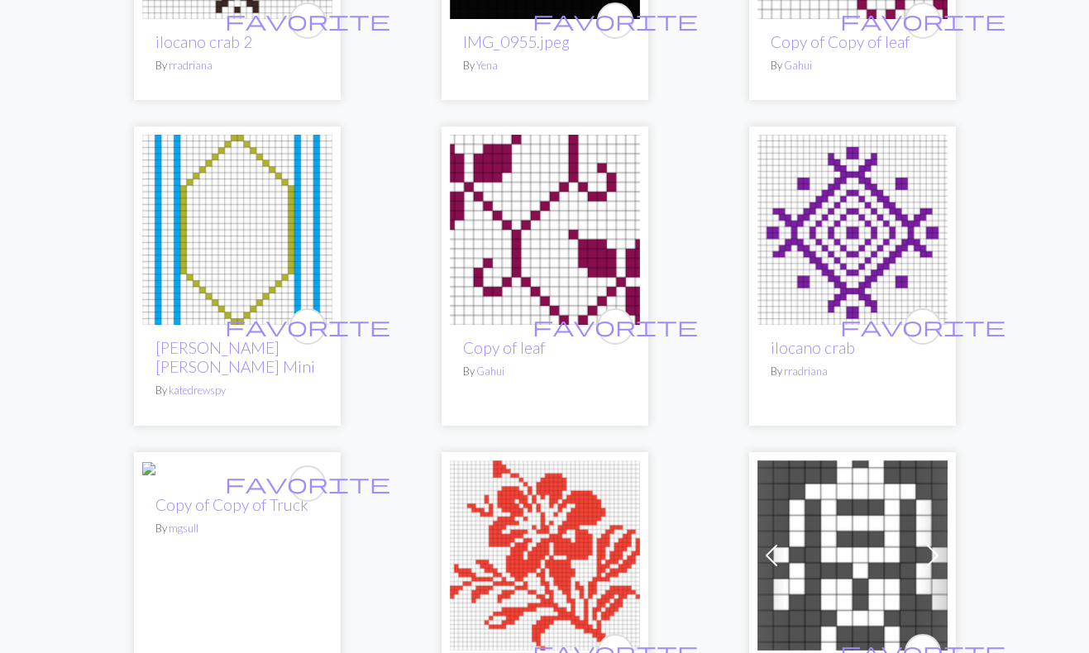
click at [543, 208] on img at bounding box center [545, 230] width 190 height 190
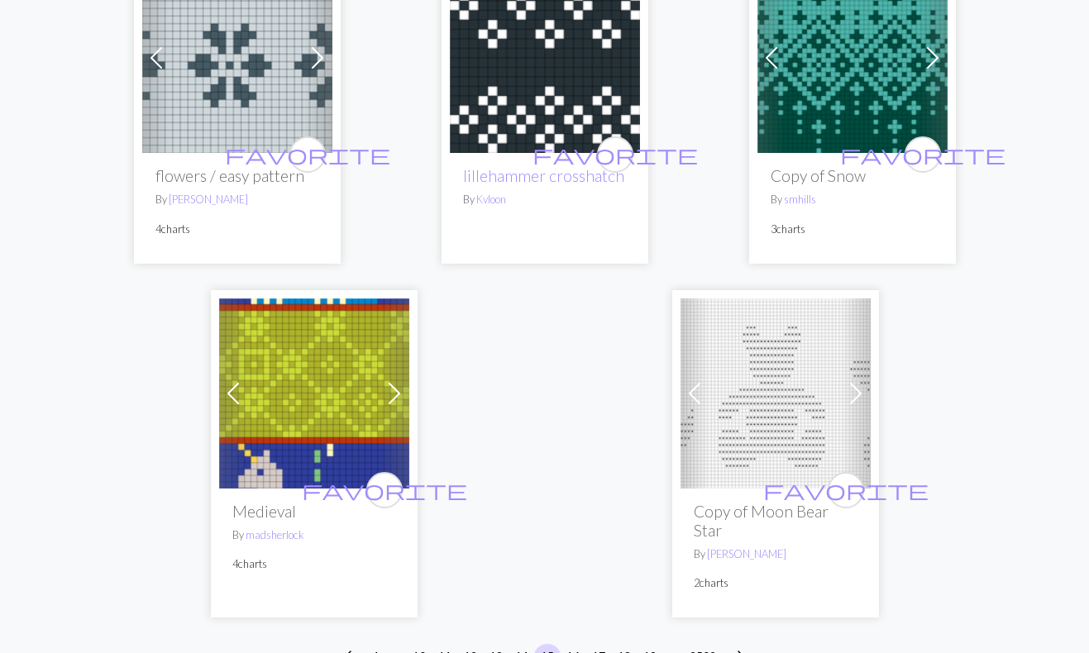
scroll to position [5106, 0]
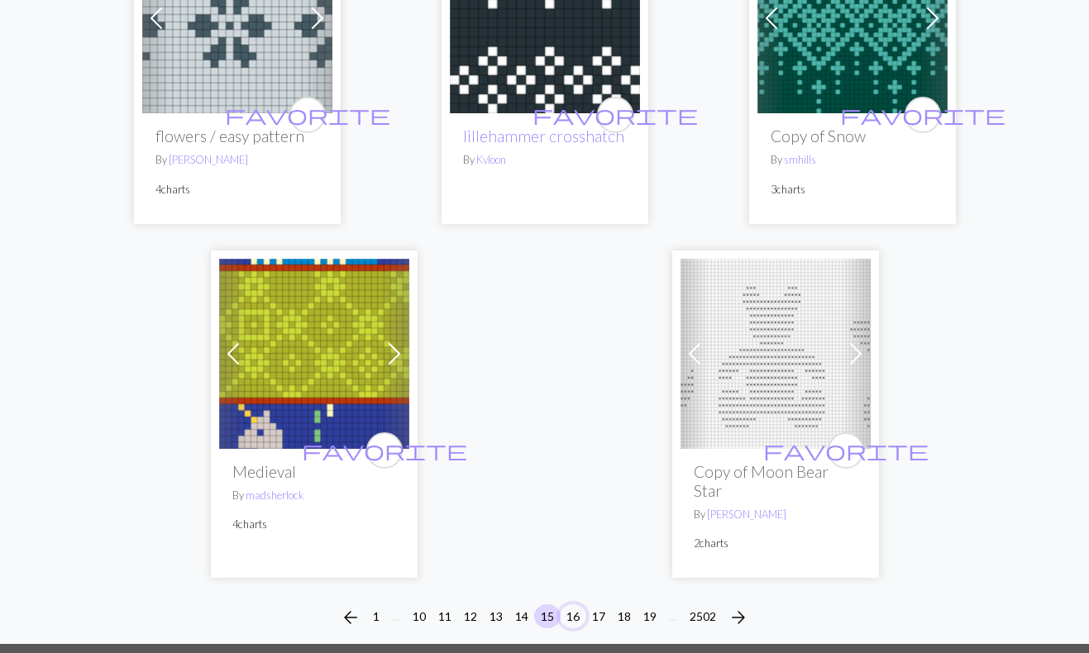
click at [572, 605] on button "16" at bounding box center [573, 617] width 26 height 24
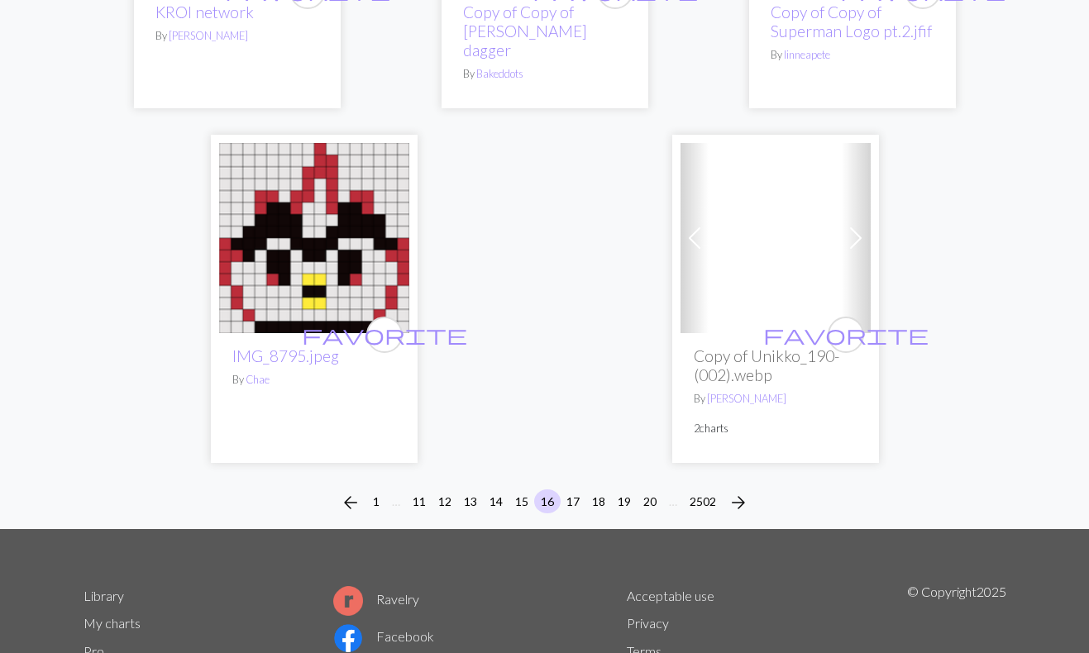
scroll to position [5436, 0]
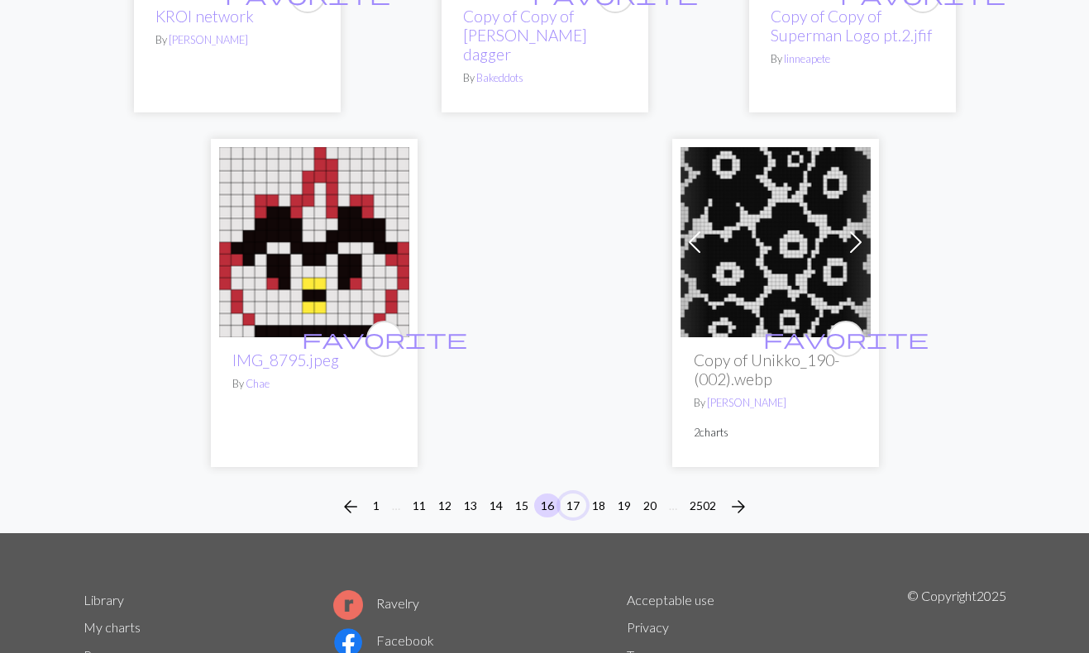
click at [578, 494] on button "17" at bounding box center [573, 506] width 26 height 24
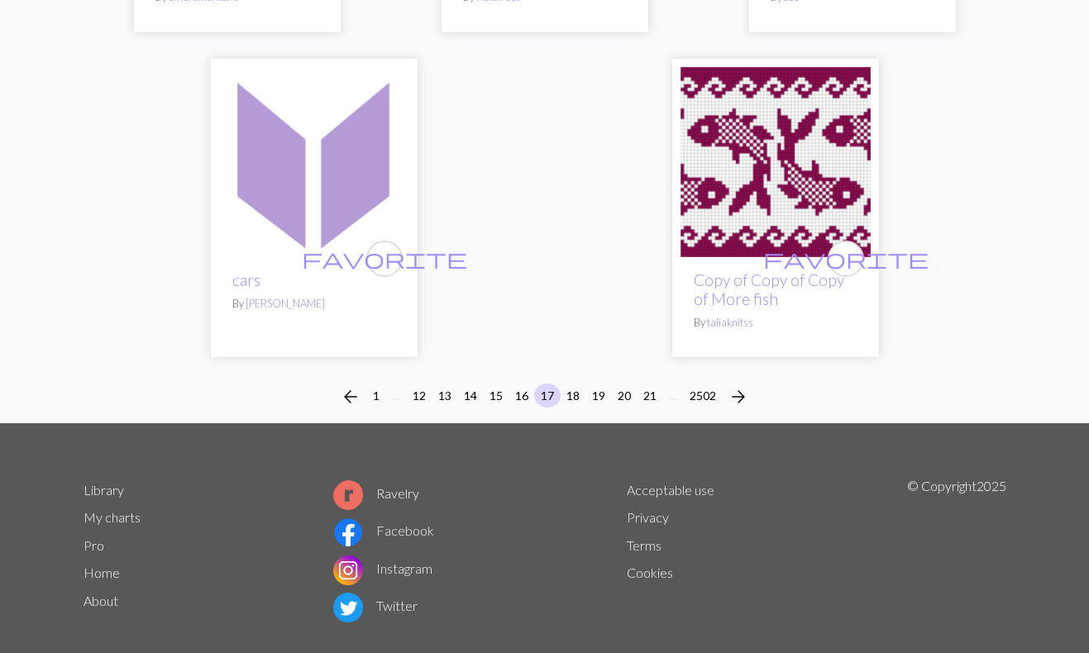
scroll to position [5583, 0]
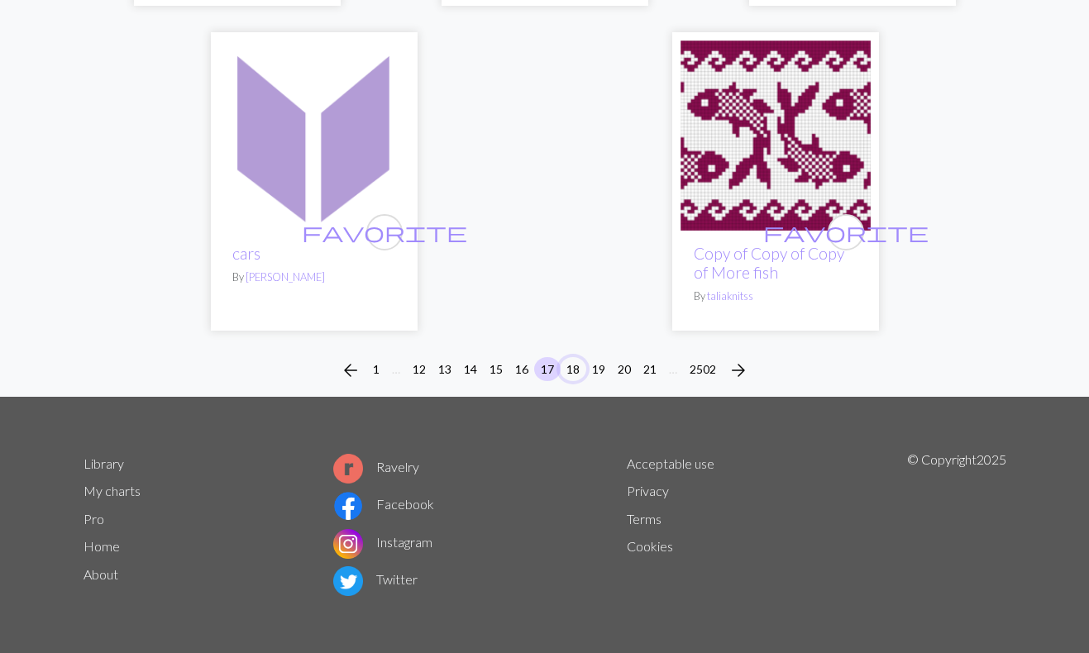
click at [579, 367] on button "18" at bounding box center [573, 369] width 26 height 24
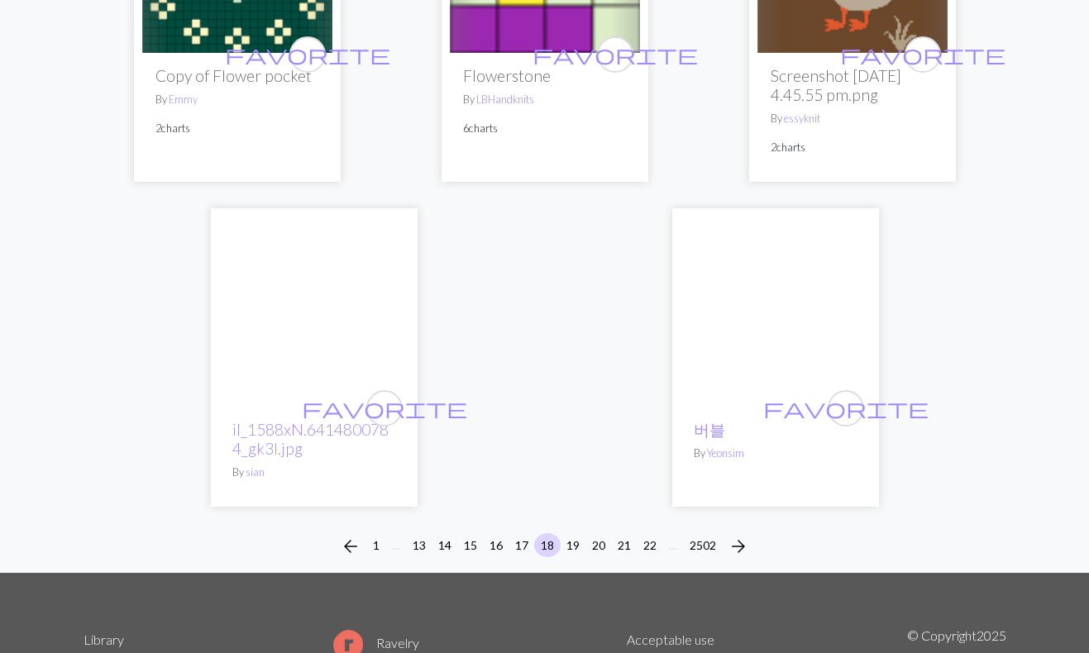
scroll to position [5503, 0]
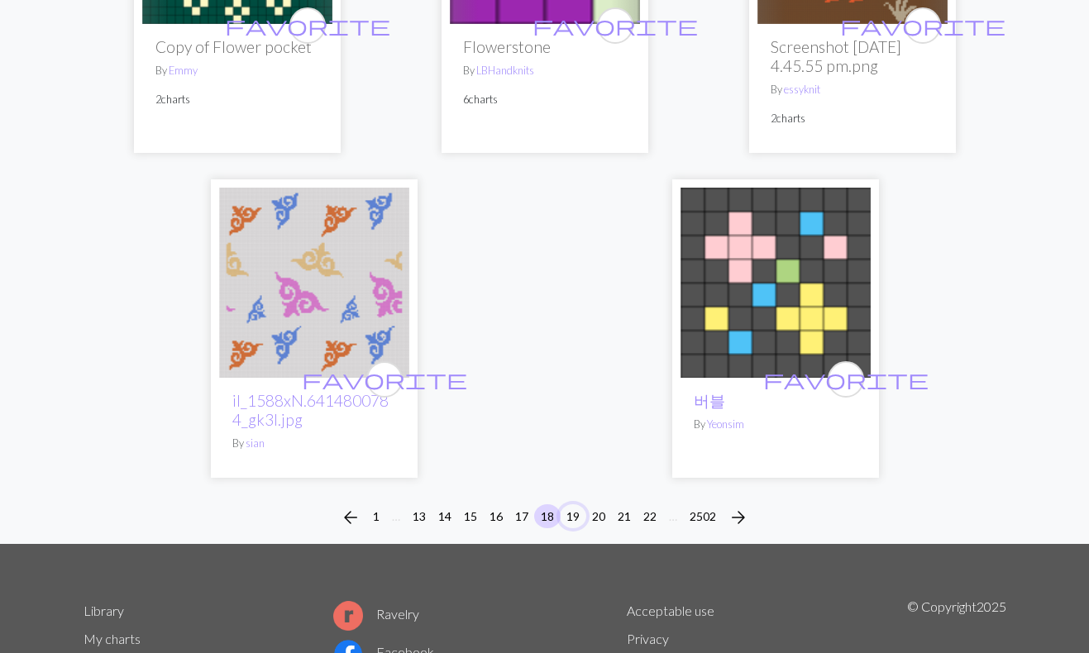
click at [578, 505] on button "19" at bounding box center [573, 517] width 26 height 24
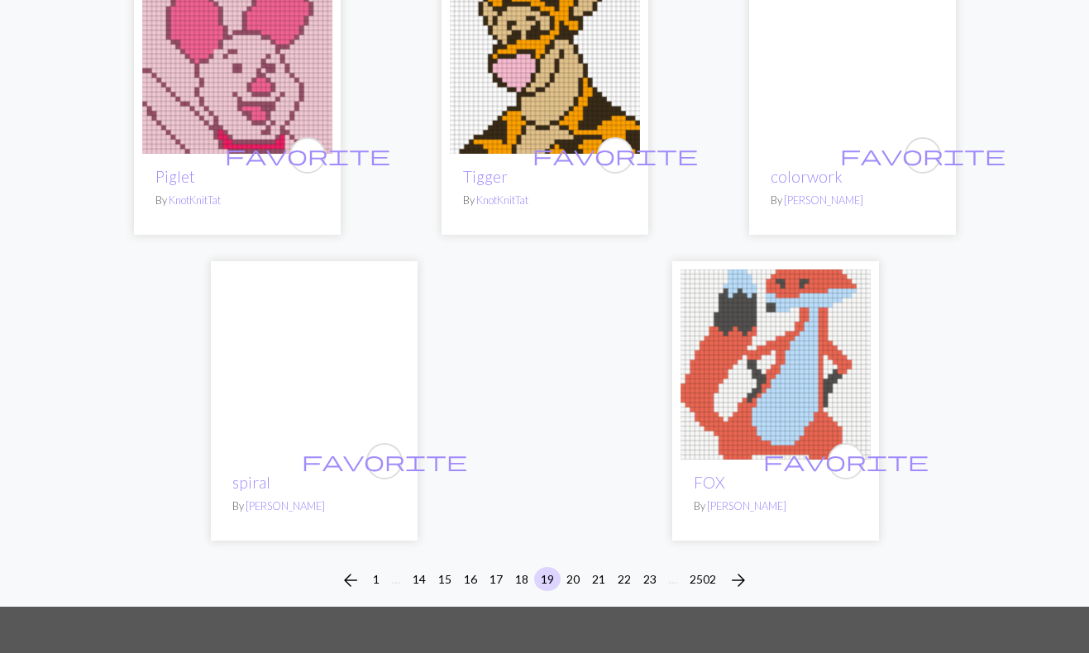
scroll to position [5299, 0]
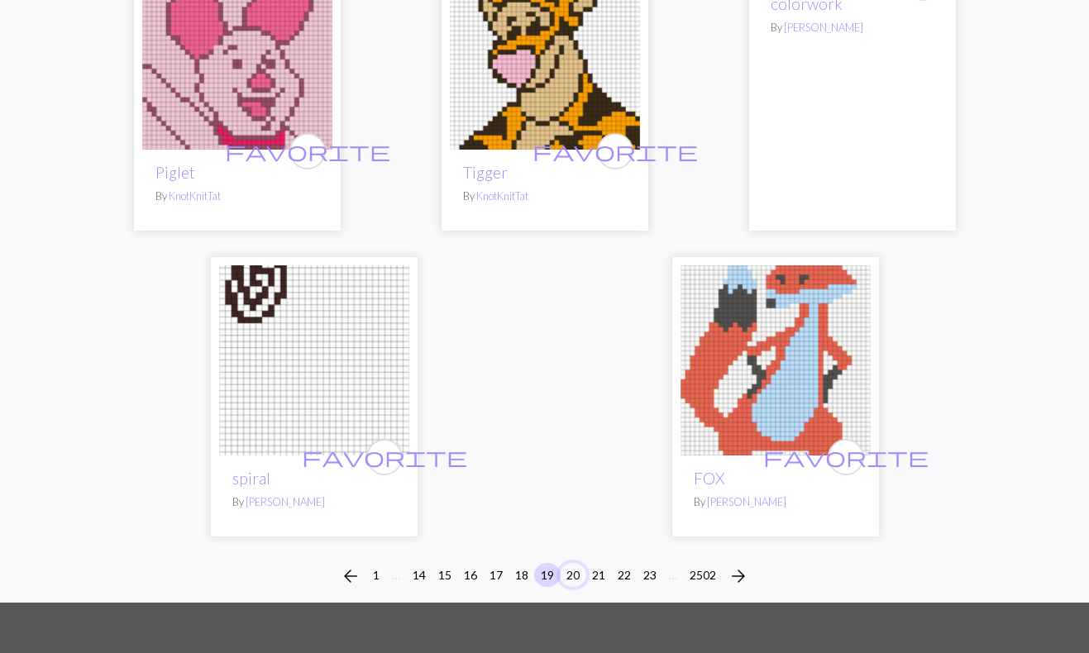
click at [578, 563] on button "20" at bounding box center [573, 575] width 26 height 24
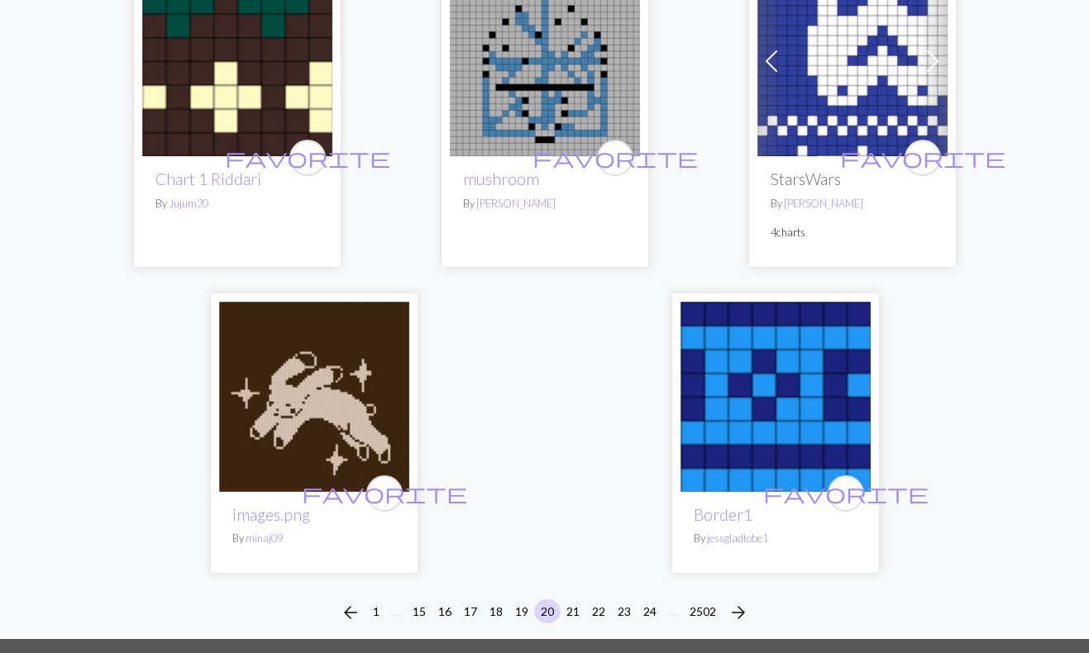
scroll to position [5482, 0]
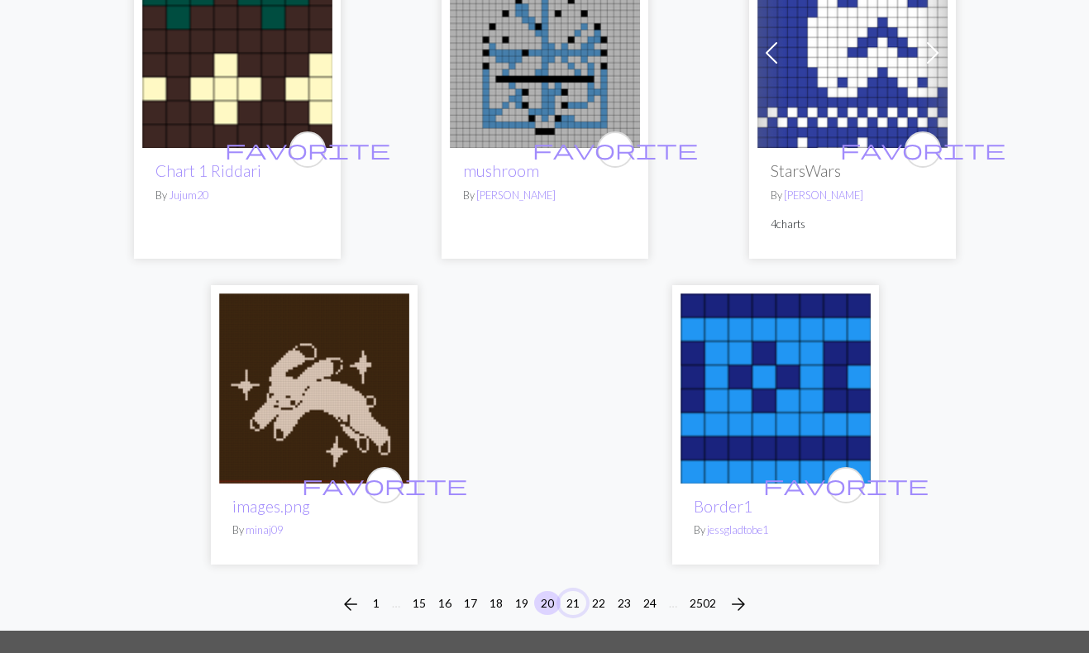
click at [574, 591] on button "21" at bounding box center [573, 603] width 26 height 24
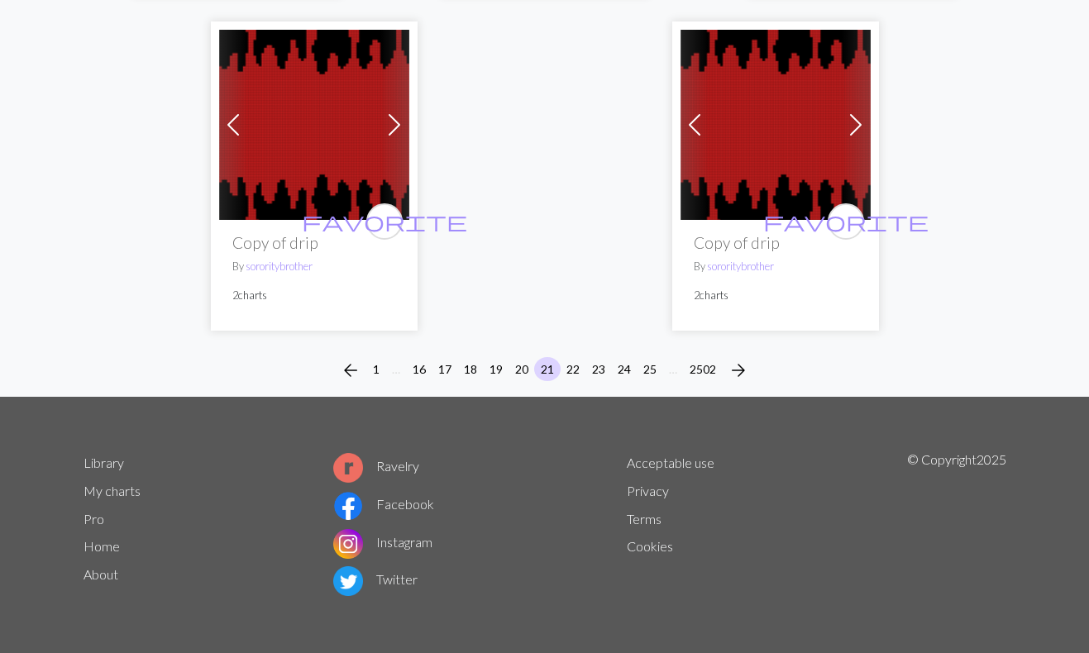
scroll to position [5479, 0]
click at [575, 365] on button "22" at bounding box center [573, 369] width 26 height 24
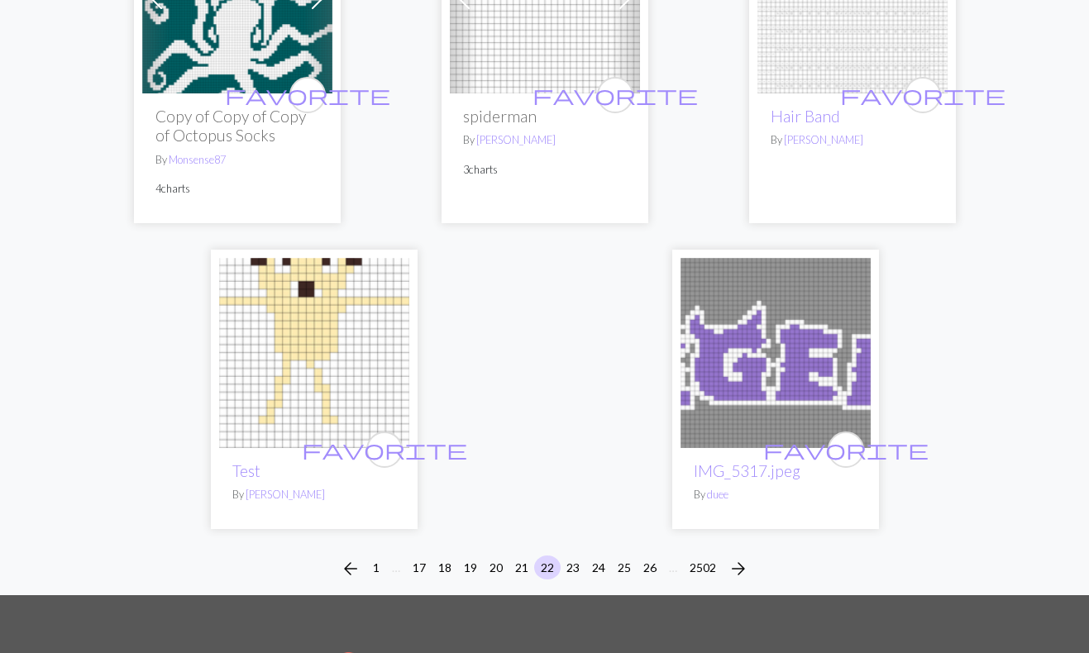
scroll to position [5465, 0]
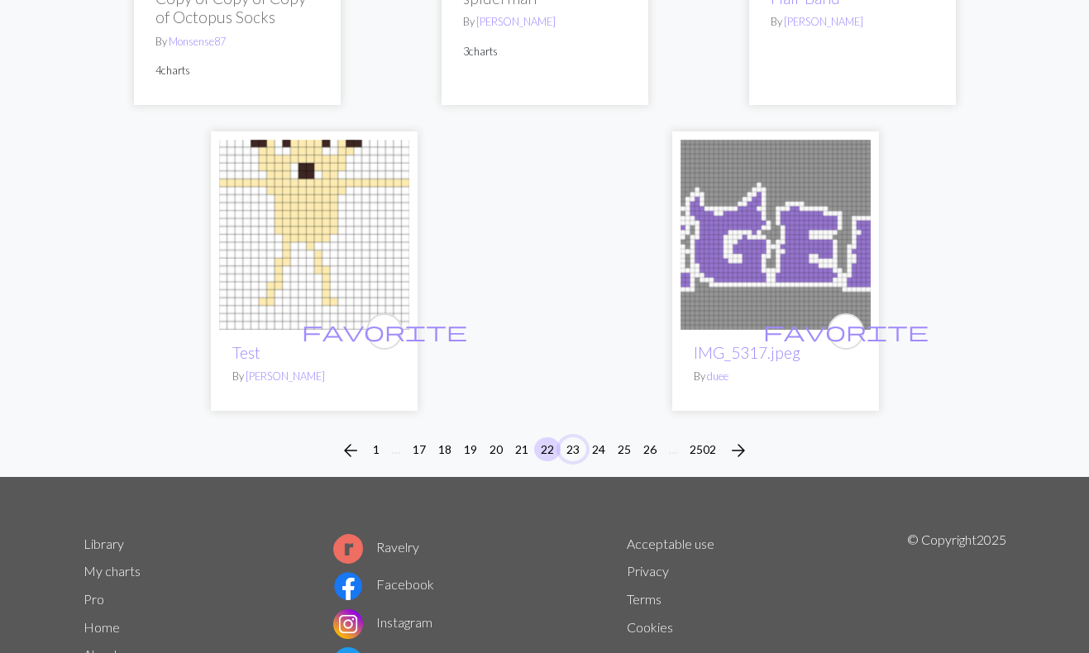
click at [576, 438] on button "23" at bounding box center [573, 450] width 26 height 24
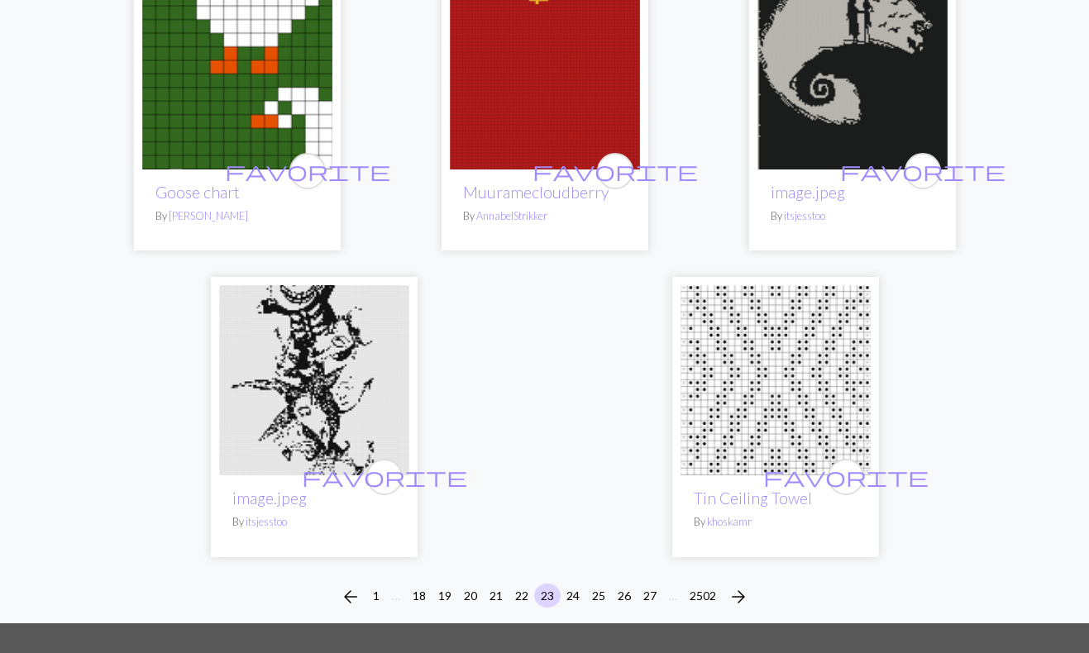
scroll to position [5451, 0]
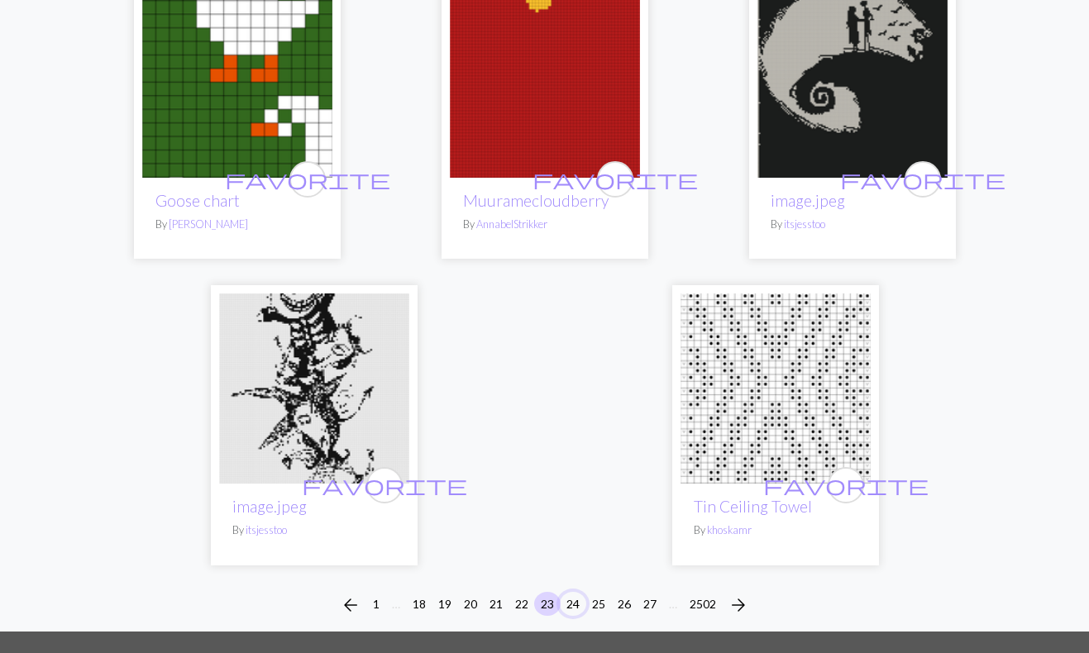
click at [577, 603] on button "24" at bounding box center [573, 604] width 26 height 24
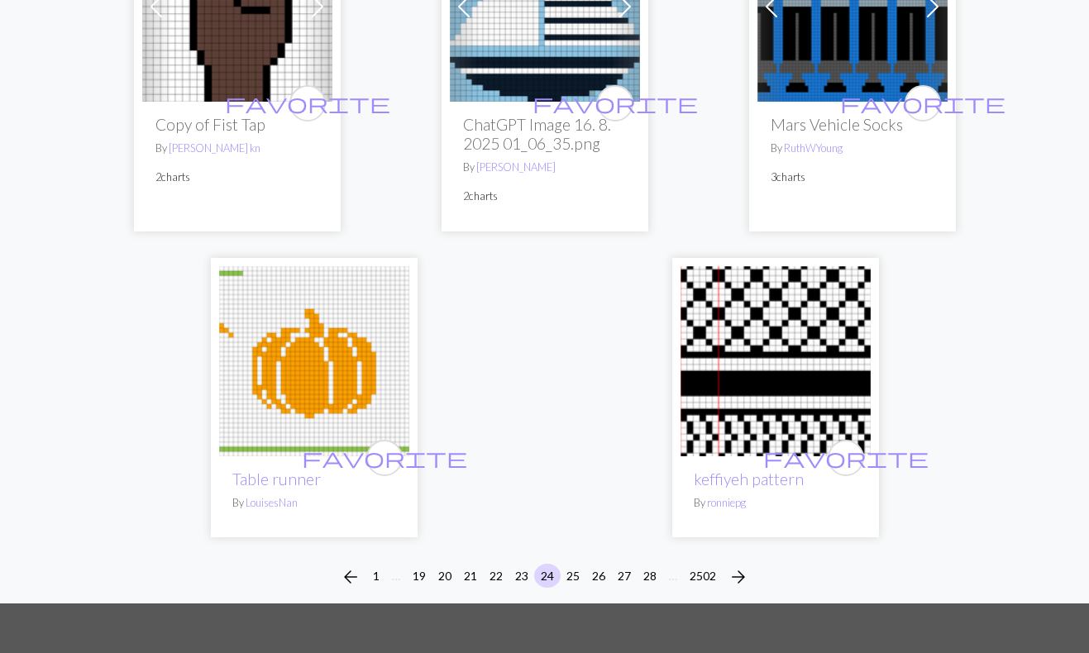
scroll to position [5393, 0]
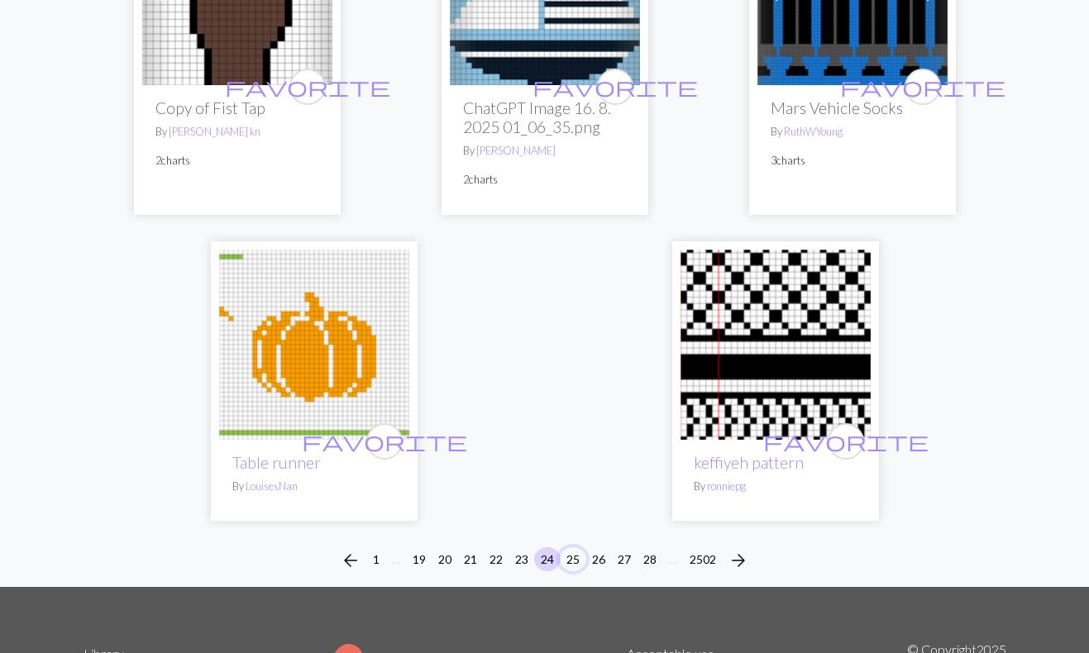
click at [572, 559] on button "25" at bounding box center [573, 560] width 26 height 24
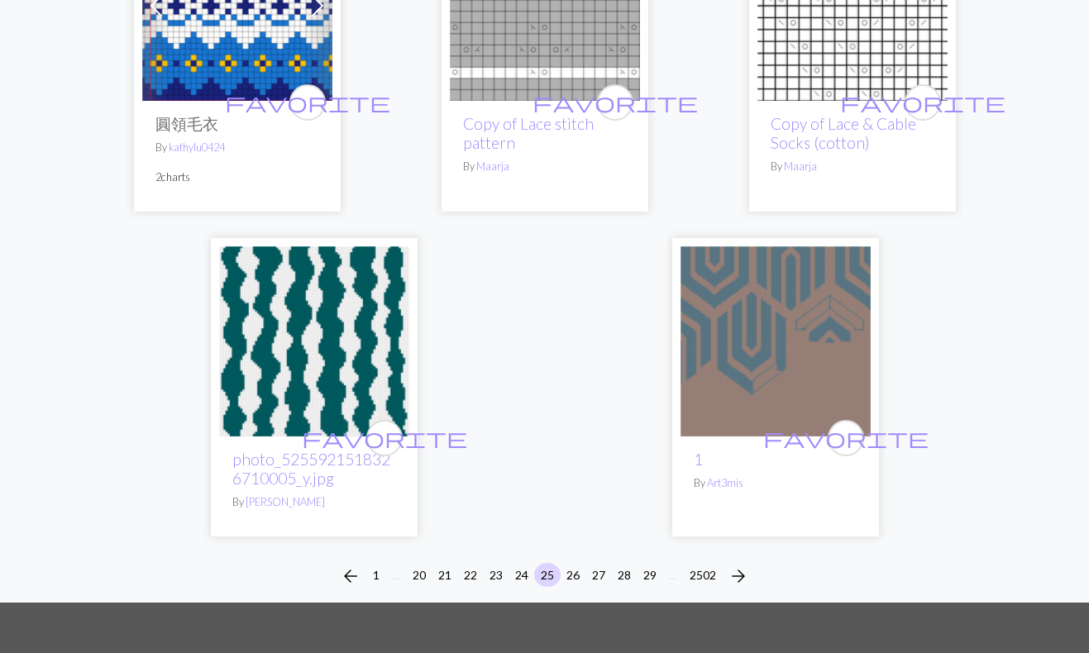
scroll to position [5482, 0]
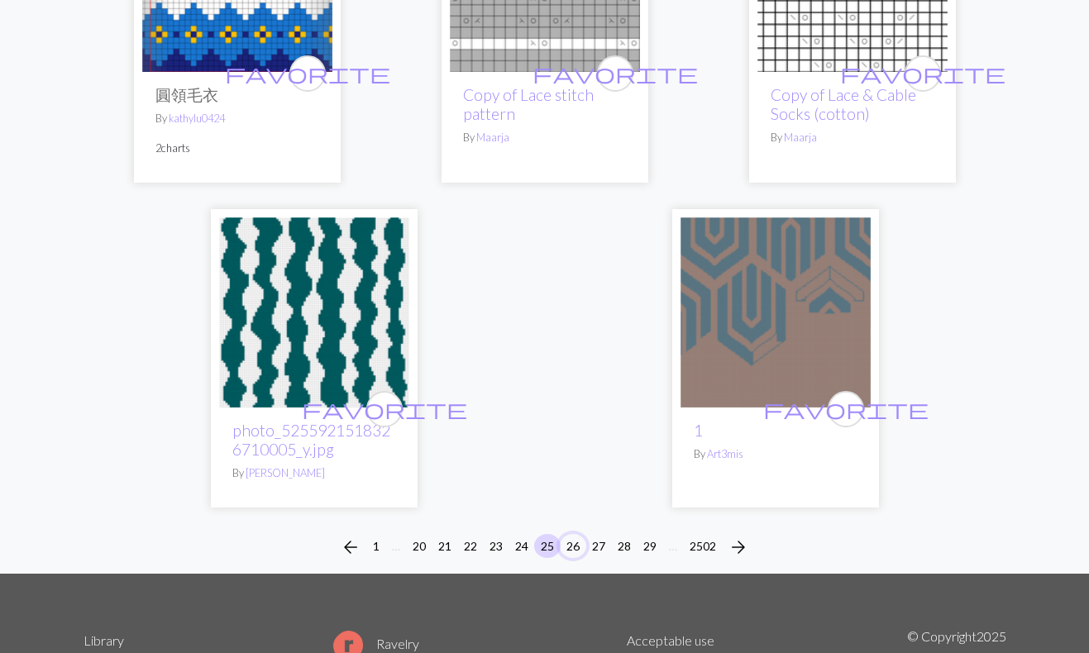
click at [578, 534] on button "26" at bounding box center [573, 546] width 26 height 24
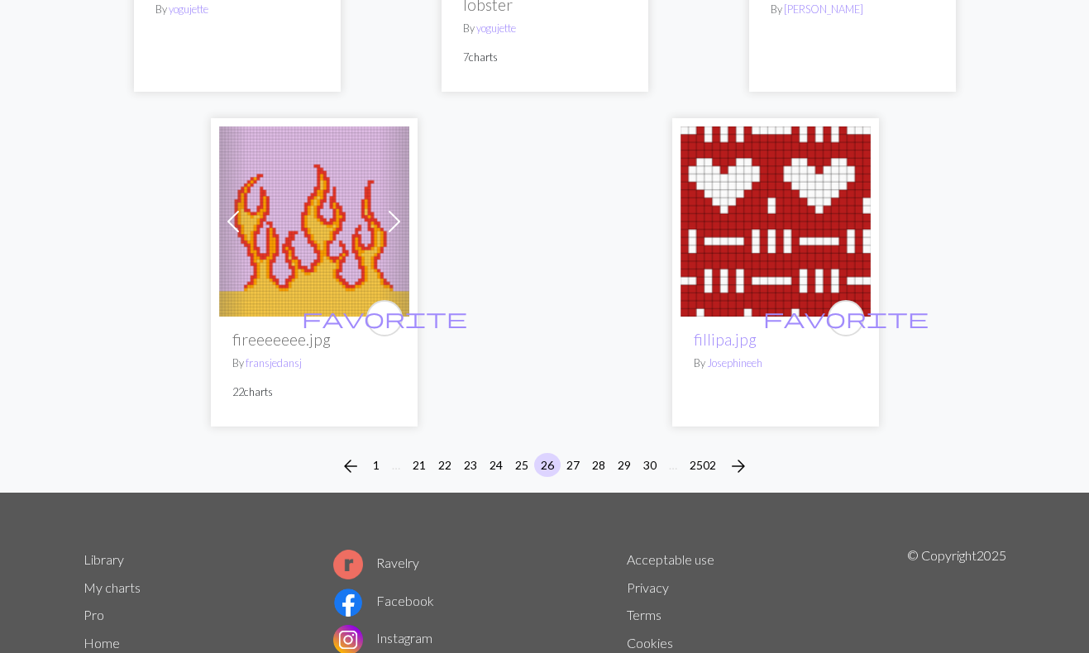
scroll to position [5514, 0]
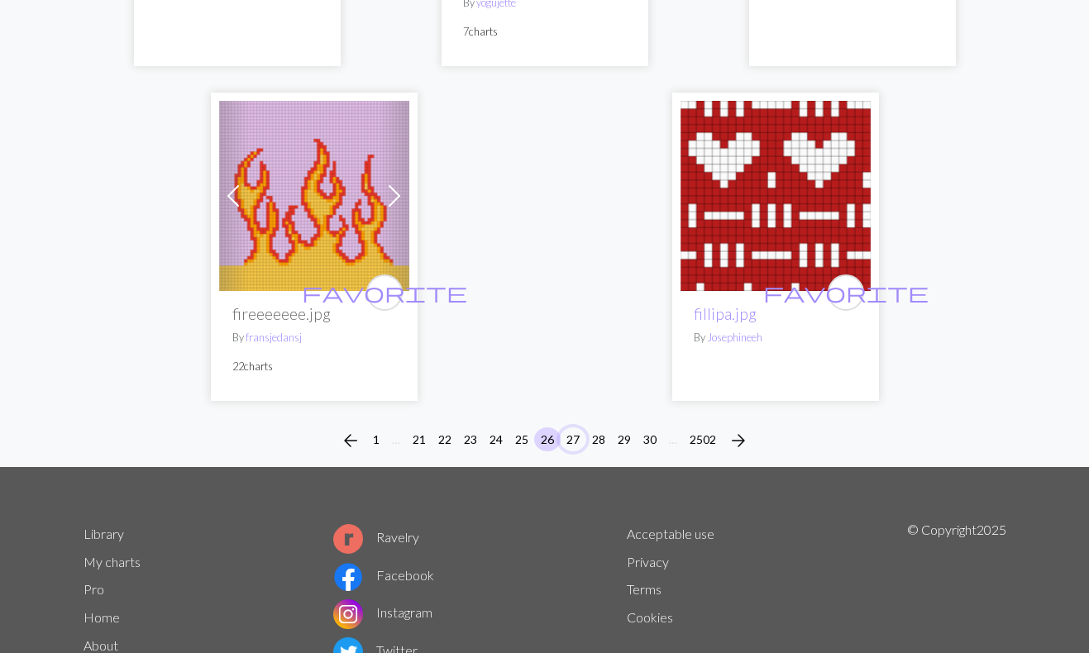
click at [581, 452] on button "27" at bounding box center [573, 440] width 26 height 24
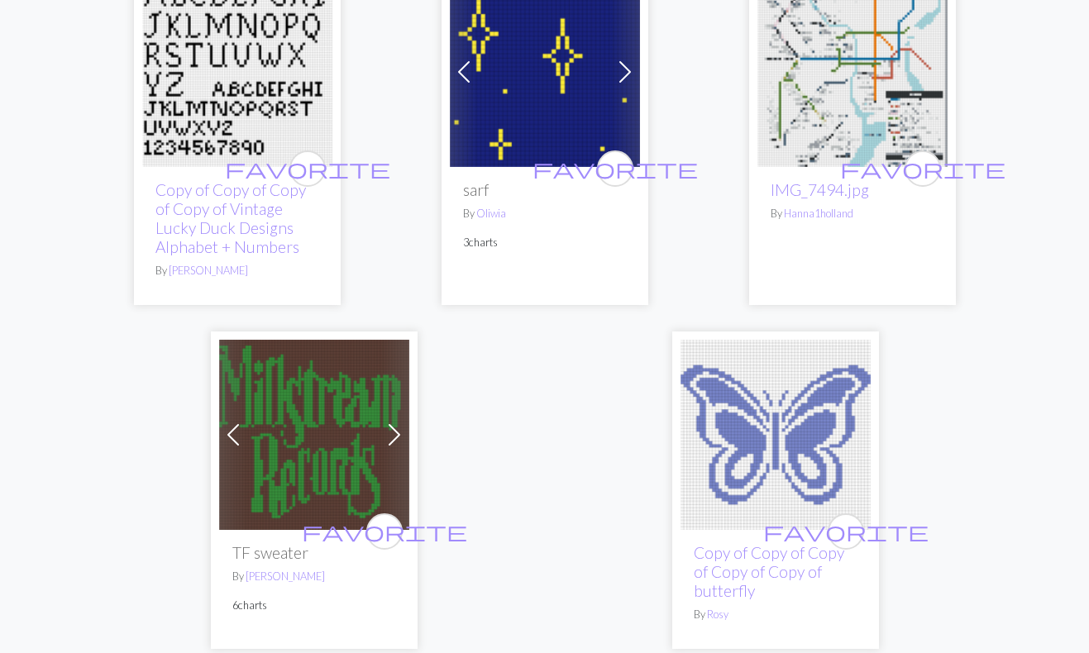
scroll to position [5389, 0]
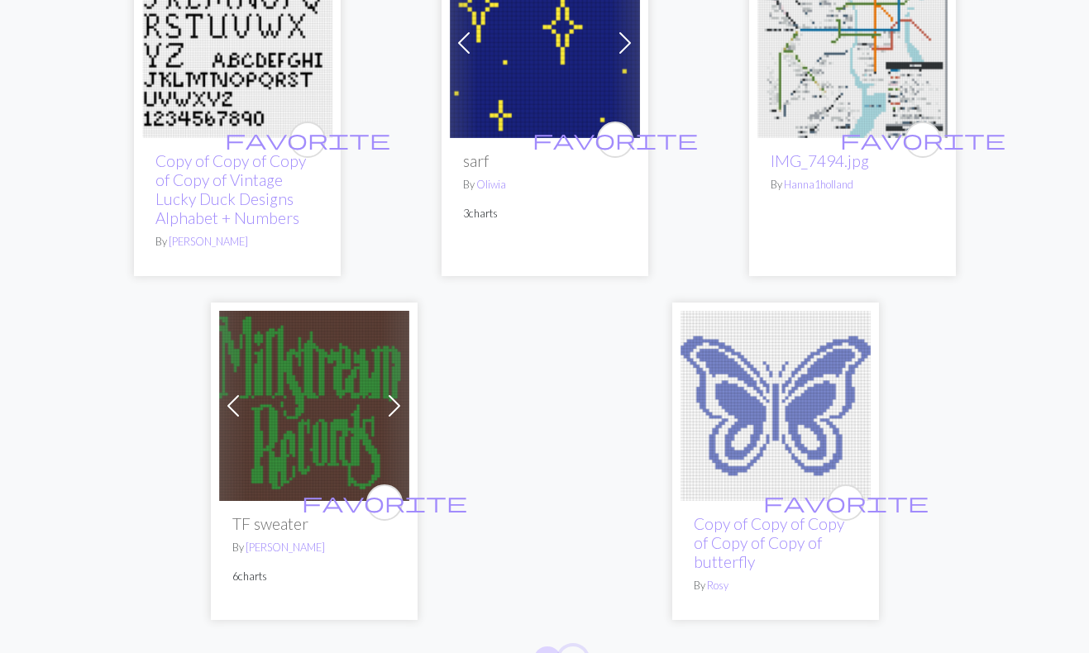
click at [576, 647] on button "28" at bounding box center [573, 659] width 26 height 24
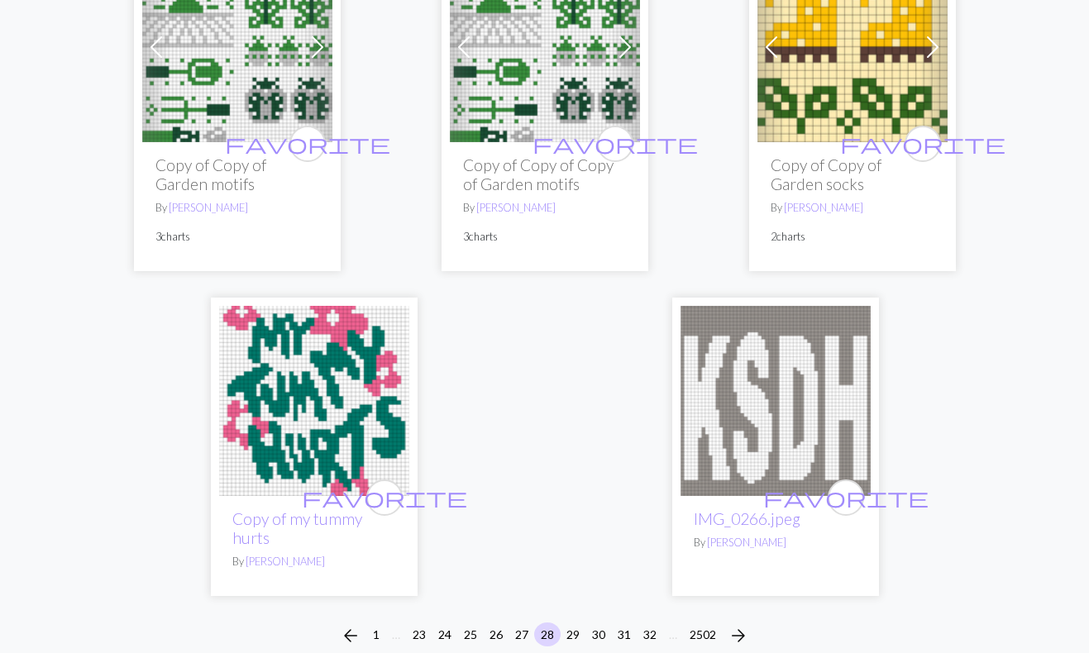
scroll to position [5386, 0]
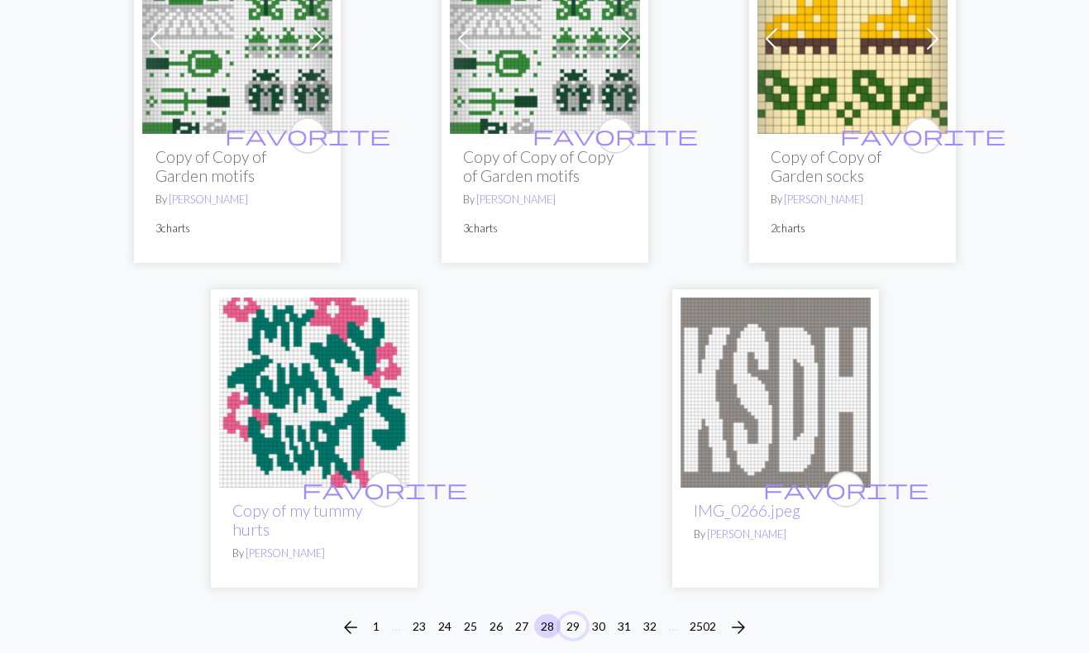
click at [572, 615] on button "29" at bounding box center [573, 627] width 26 height 24
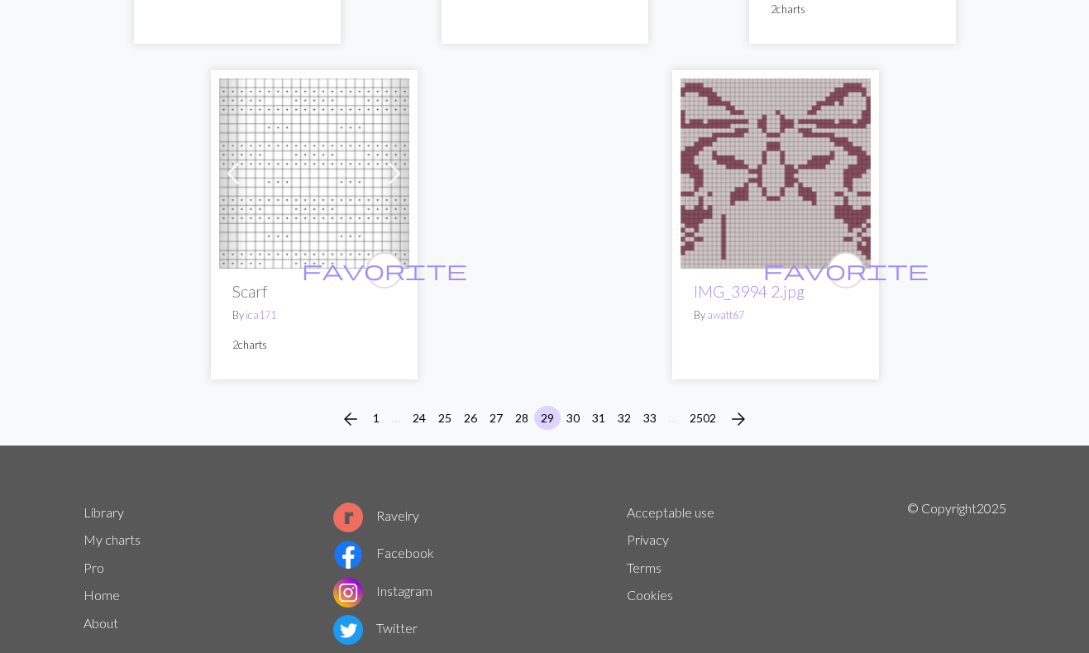
scroll to position [5497, 0]
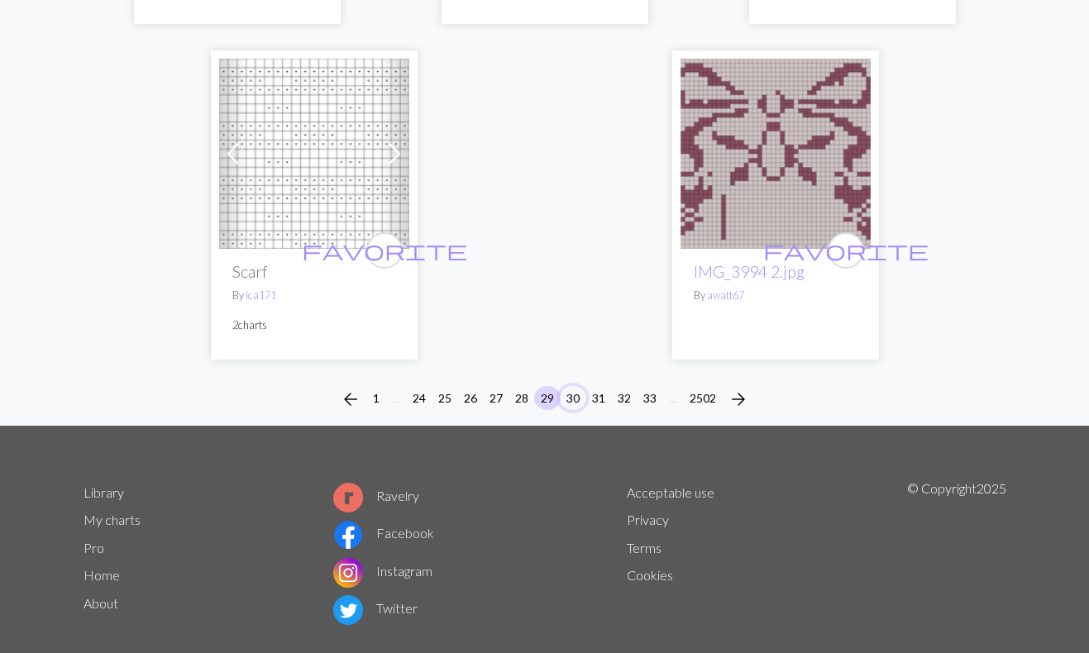
click at [580, 386] on button "30" at bounding box center [573, 398] width 26 height 24
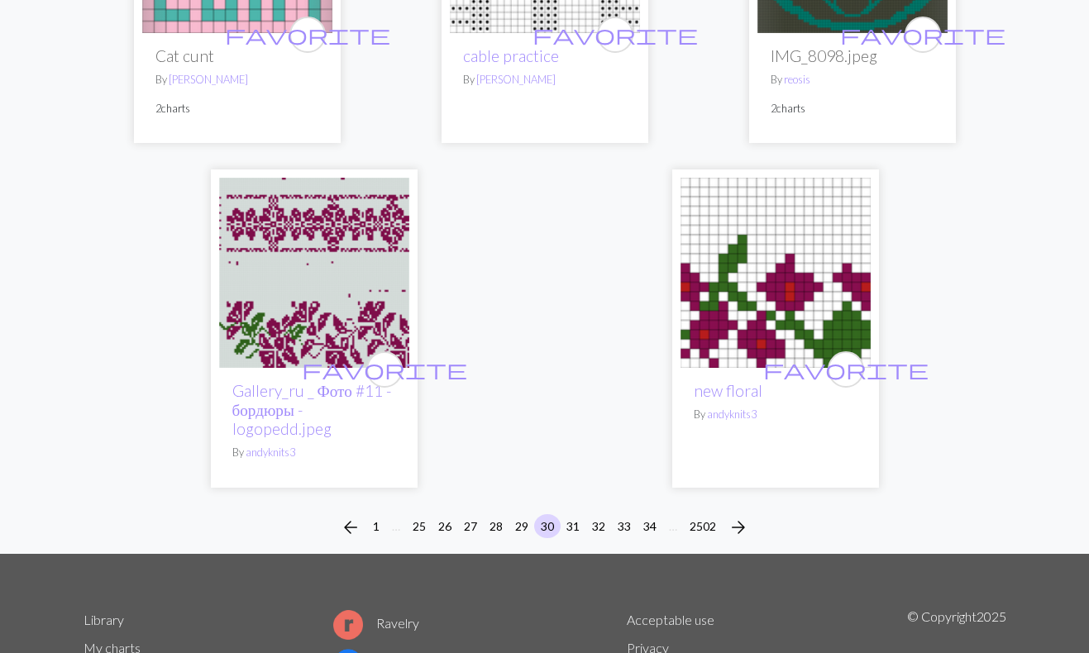
scroll to position [5540, 0]
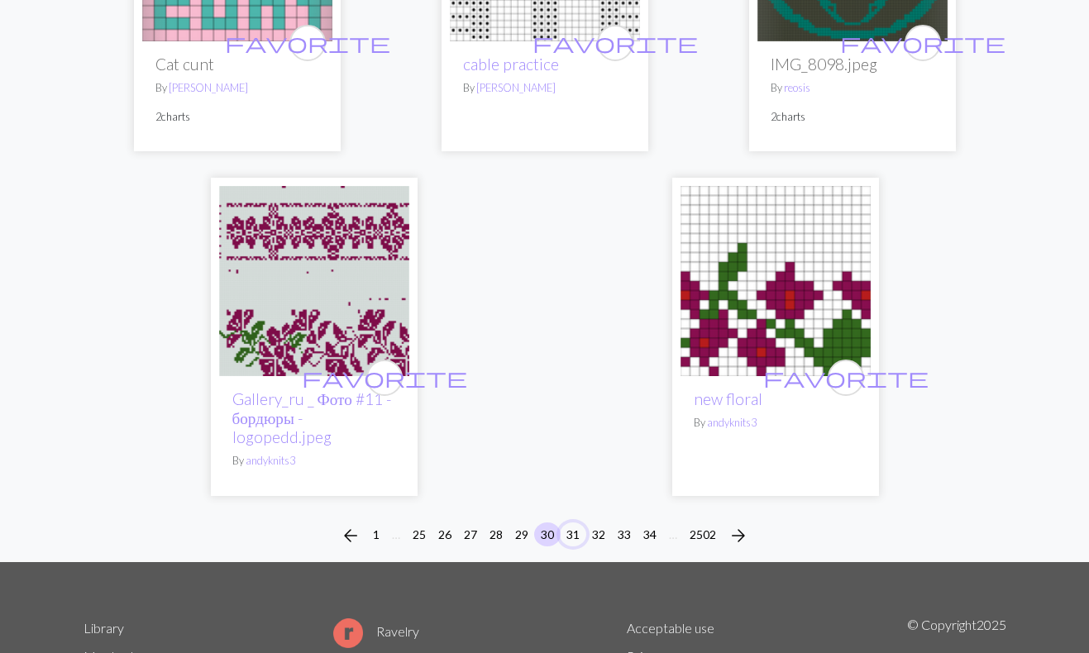
click at [579, 543] on button "31" at bounding box center [573, 535] width 26 height 24
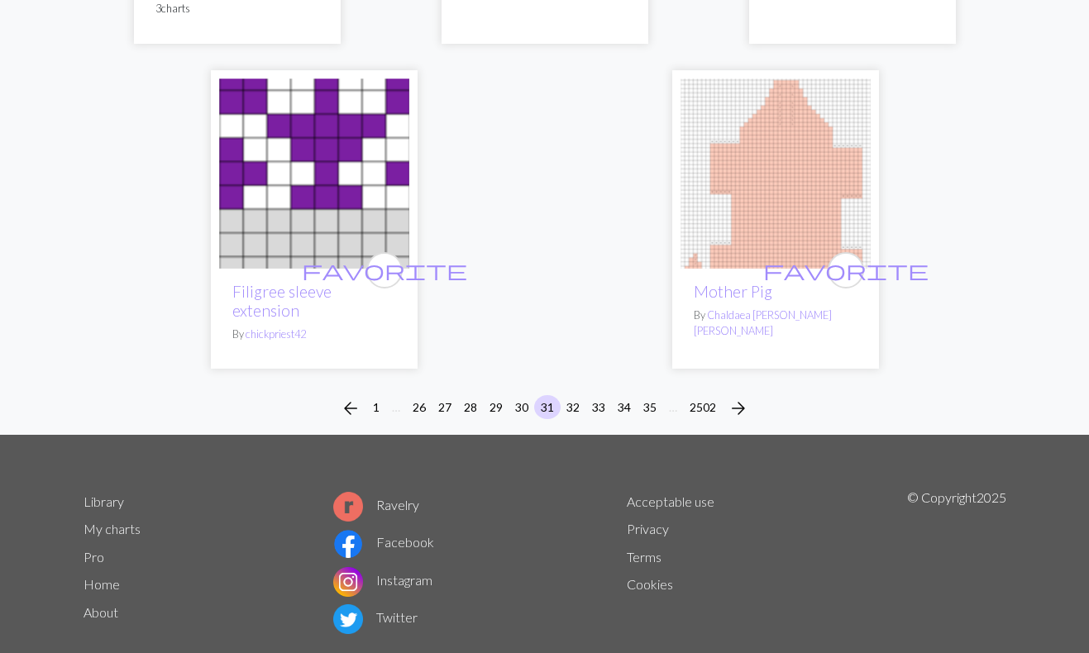
scroll to position [5222, 0]
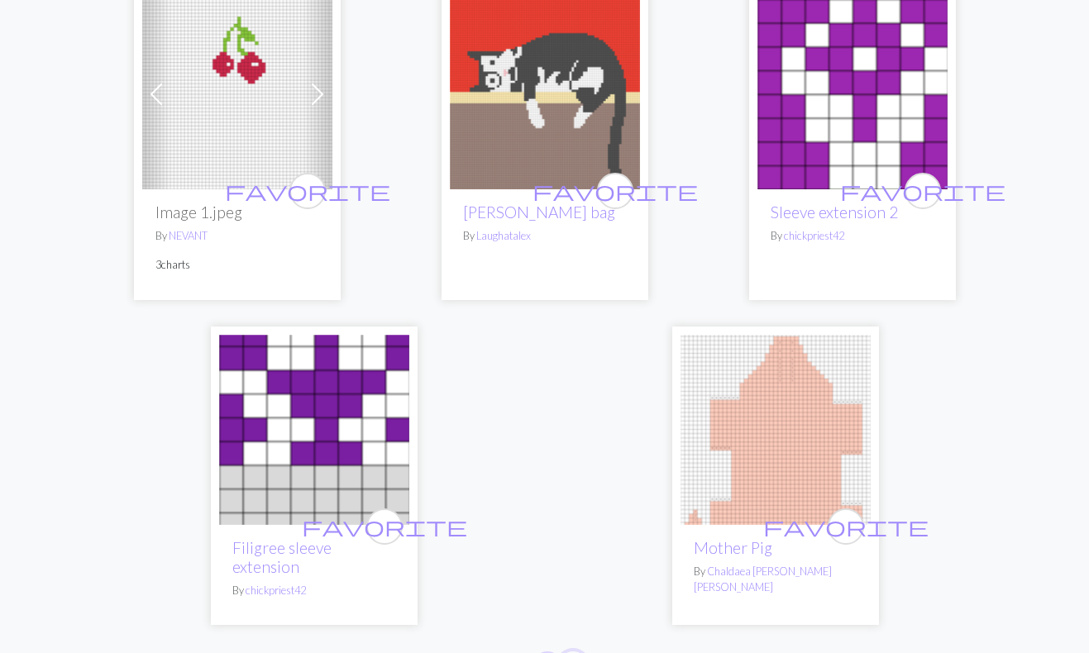
click at [568, 652] on button "32" at bounding box center [573, 664] width 26 height 24
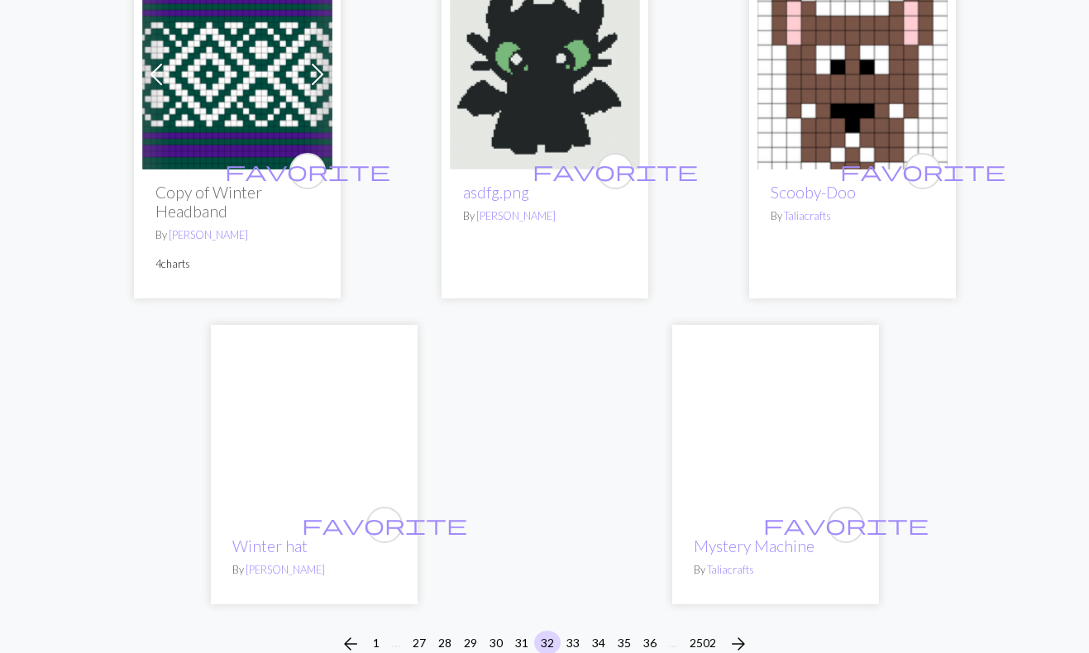
scroll to position [5615, 0]
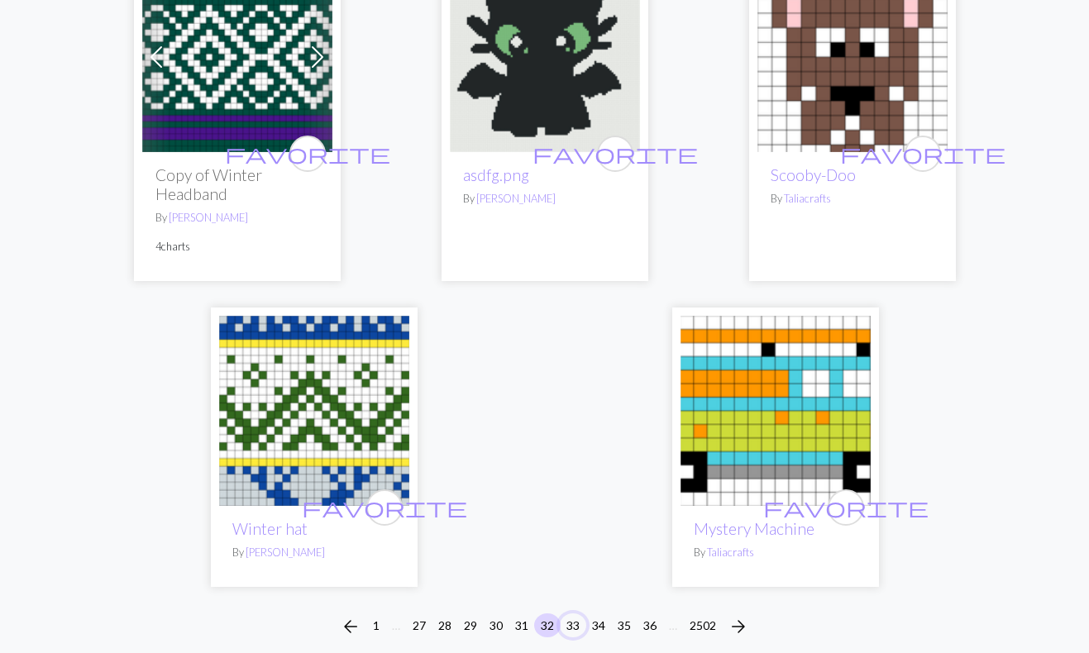
click at [574, 614] on button "33" at bounding box center [573, 626] width 26 height 24
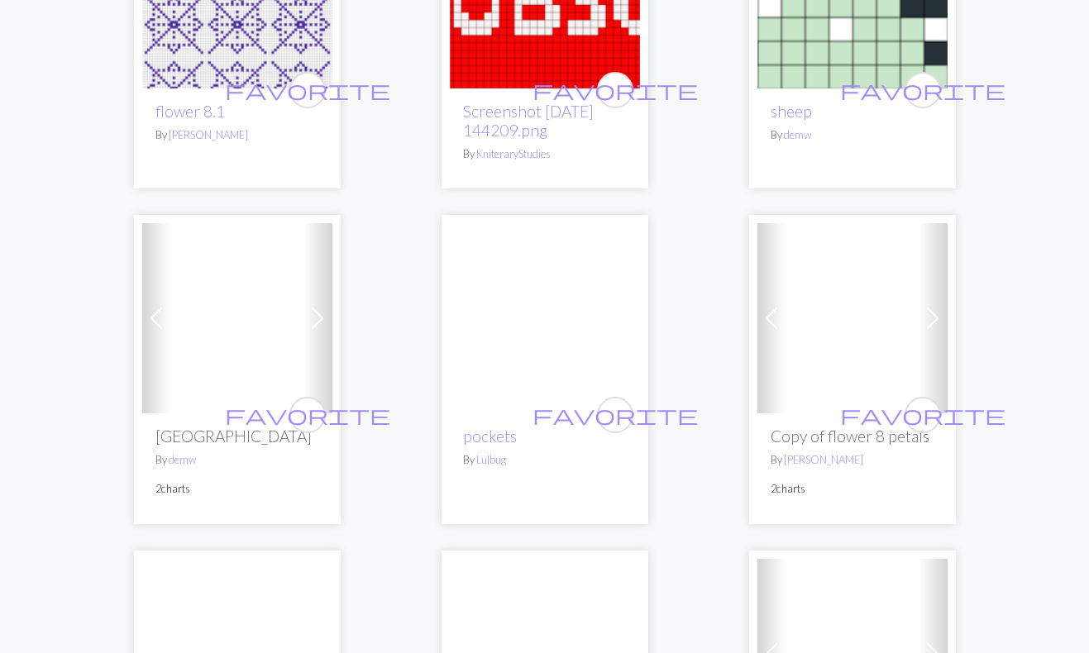
scroll to position [4094, 0]
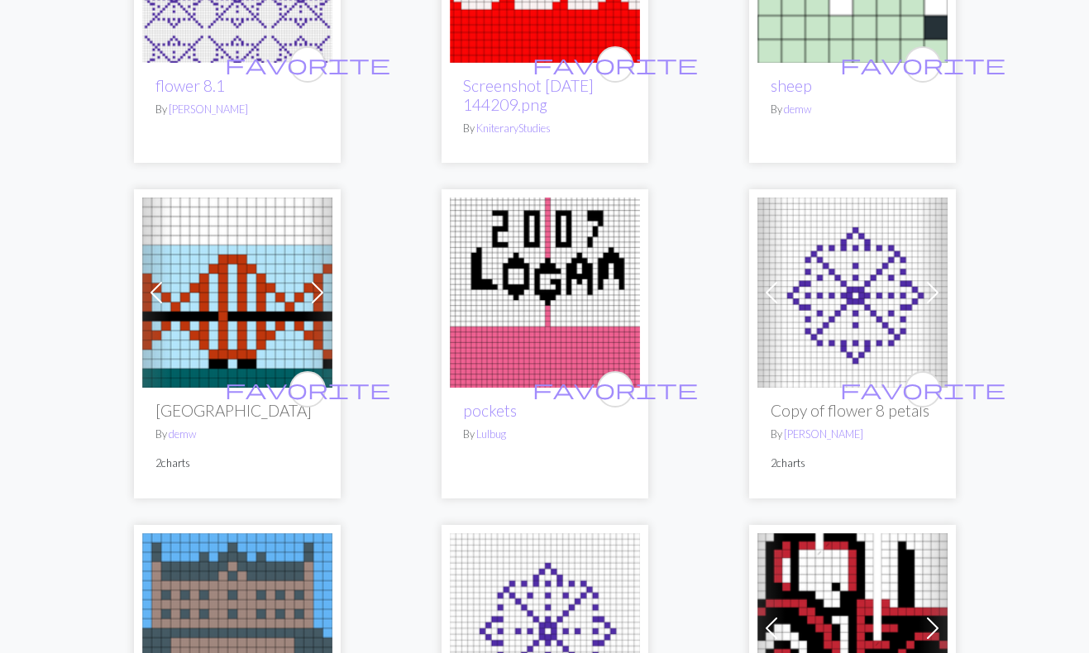
click at [931, 280] on span at bounding box center [933, 293] width 26 height 26
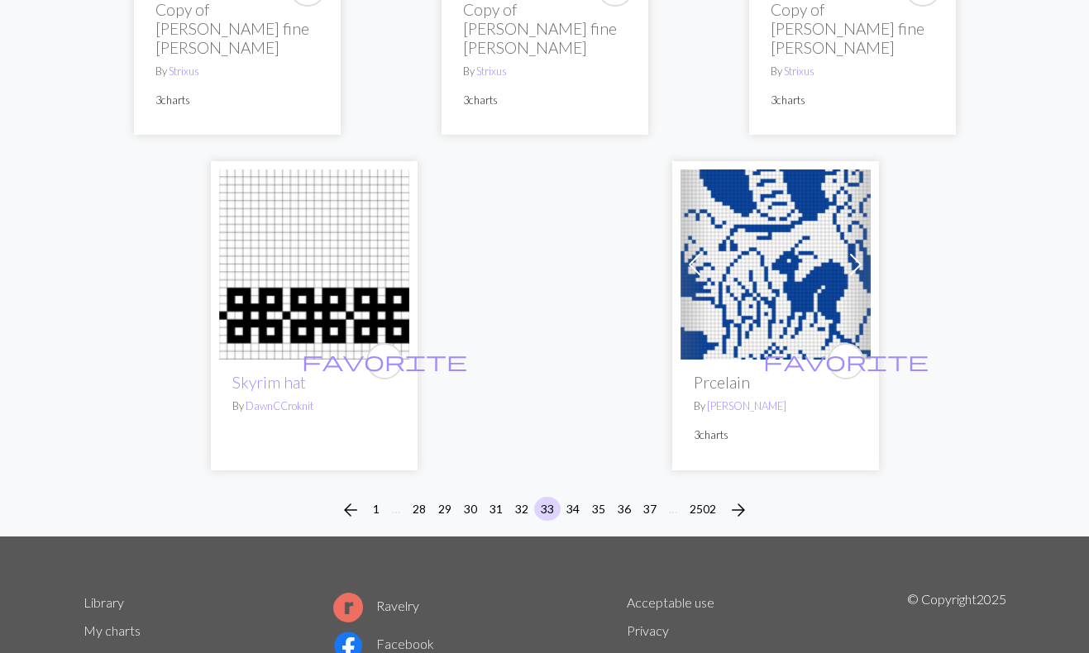
scroll to position [5680, 0]
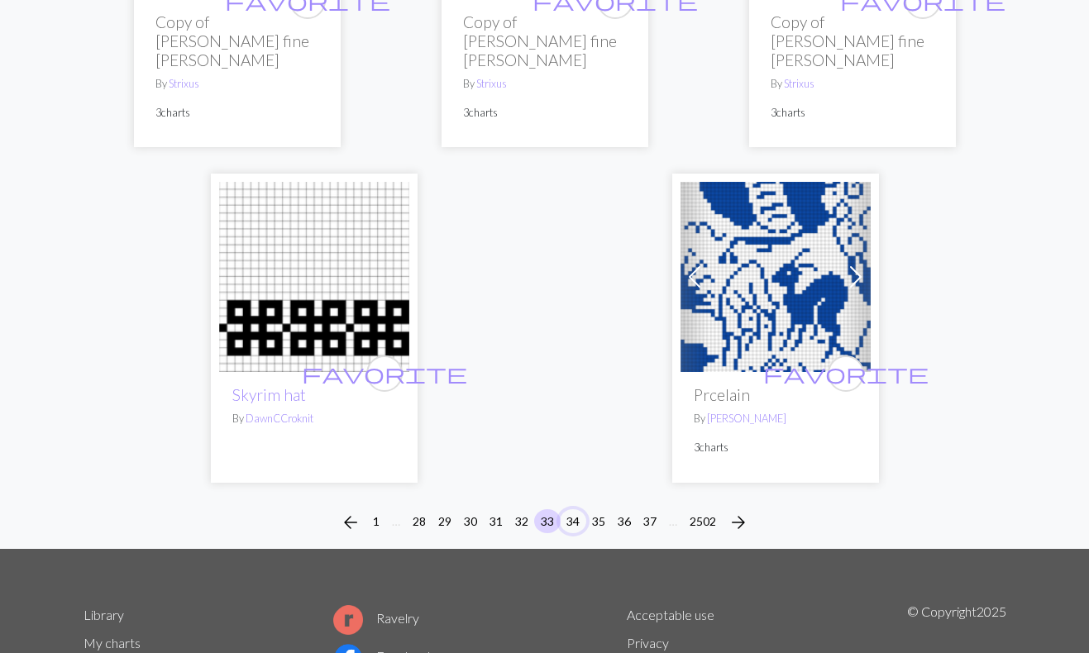
click at [573, 509] on button "34" at bounding box center [573, 521] width 26 height 24
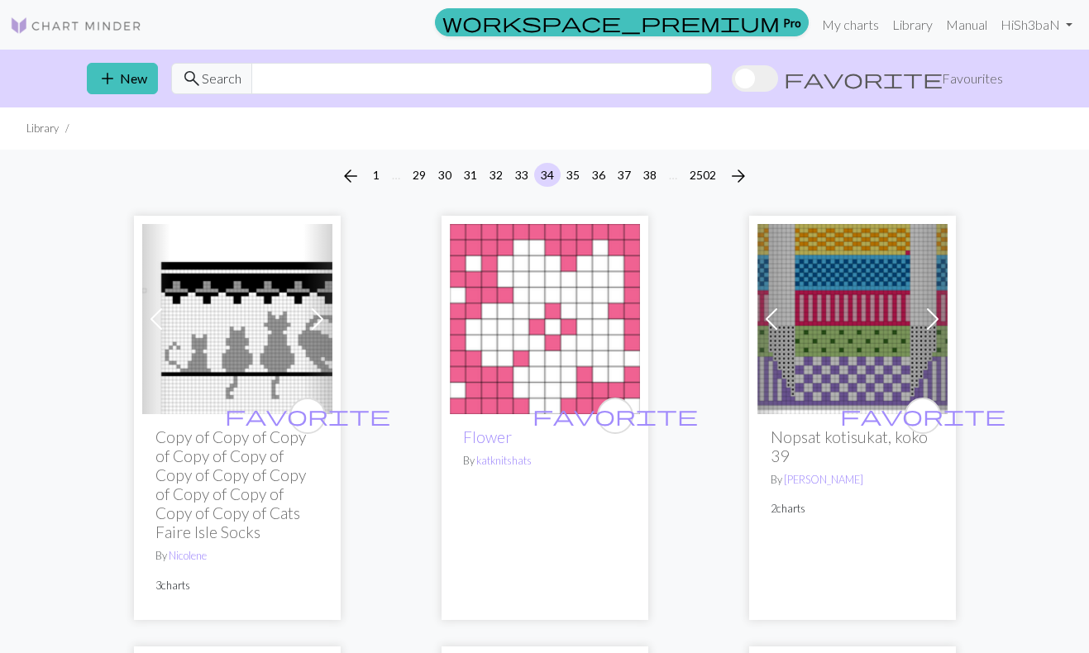
click at [934, 311] on span at bounding box center [933, 319] width 26 height 26
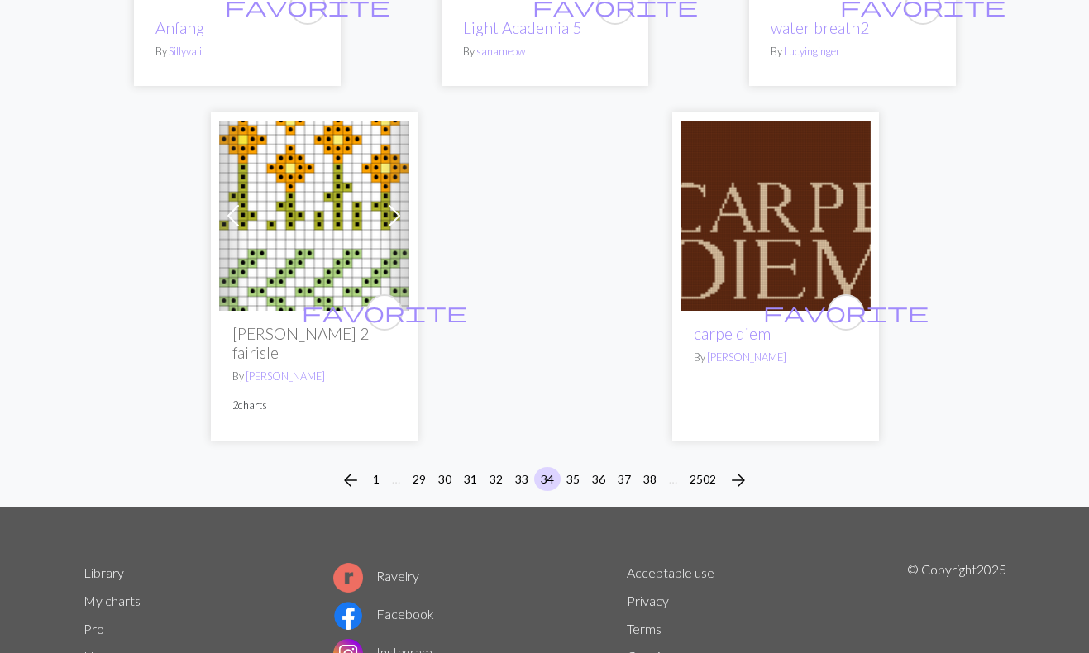
scroll to position [5420, 0]
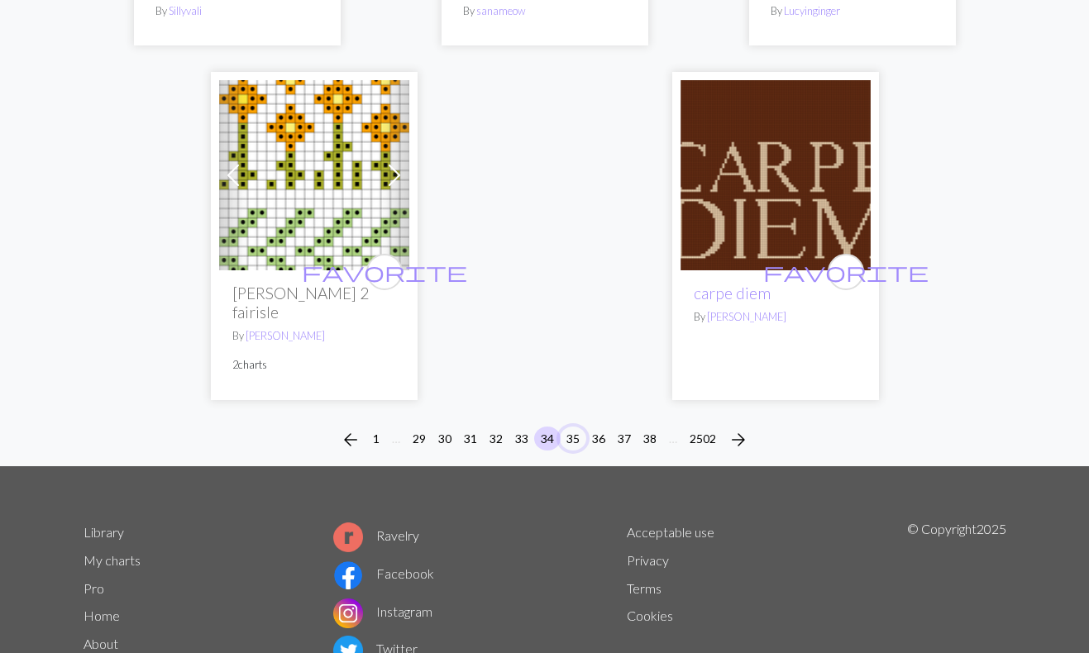
click at [572, 427] on button "35" at bounding box center [573, 439] width 26 height 24
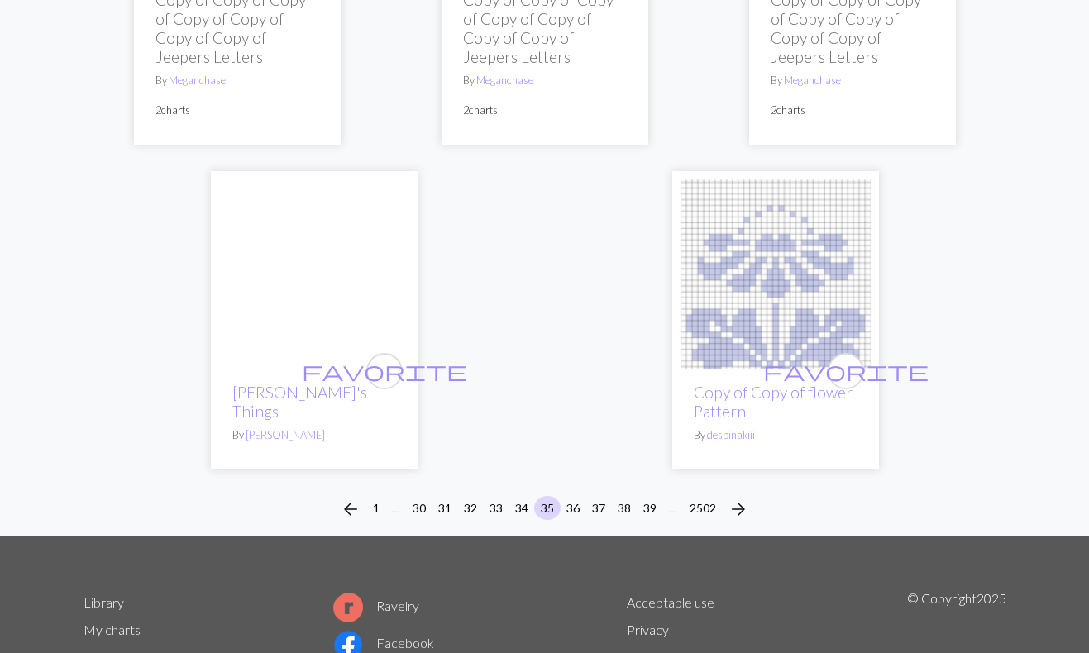
scroll to position [5662, 0]
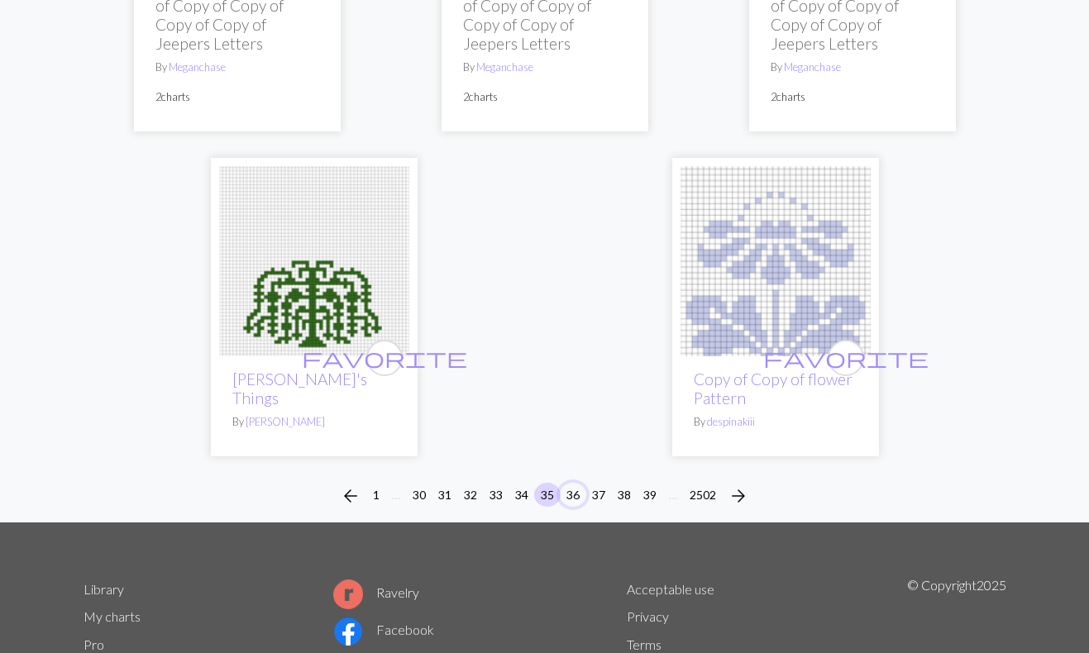
click at [575, 483] on button "36" at bounding box center [573, 495] width 26 height 24
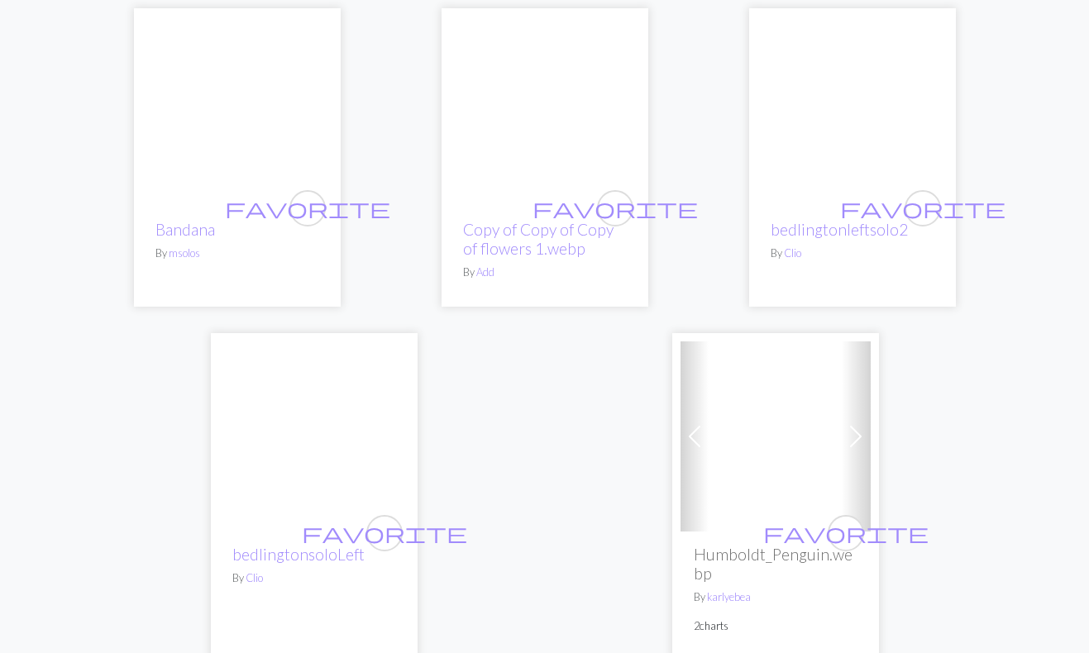
scroll to position [5506, 0]
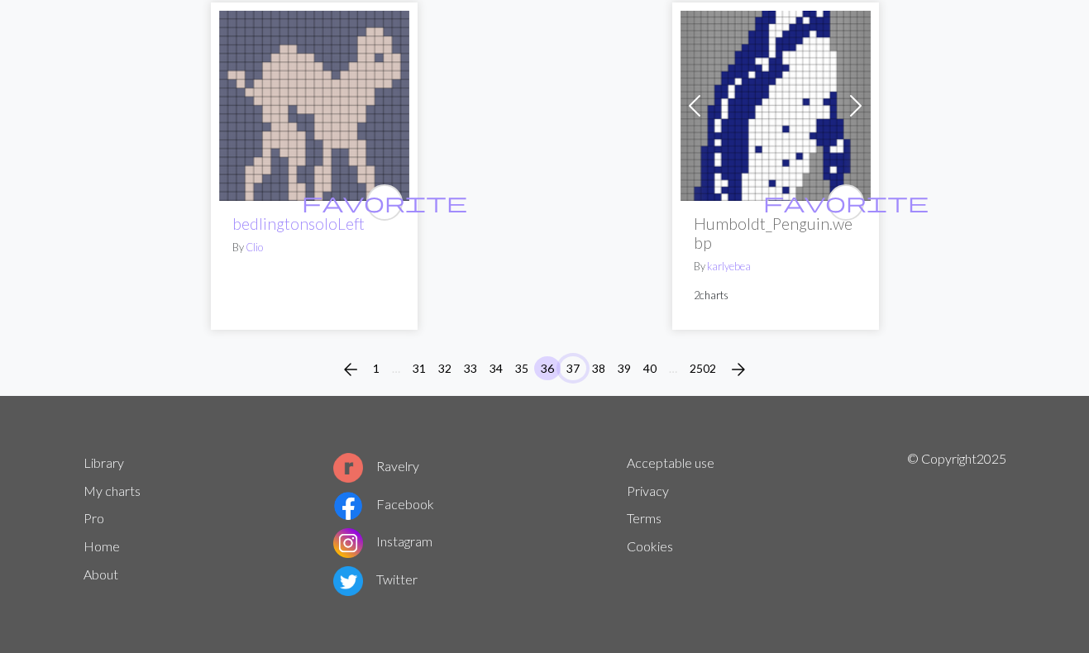
click at [573, 370] on button "37" at bounding box center [573, 368] width 26 height 24
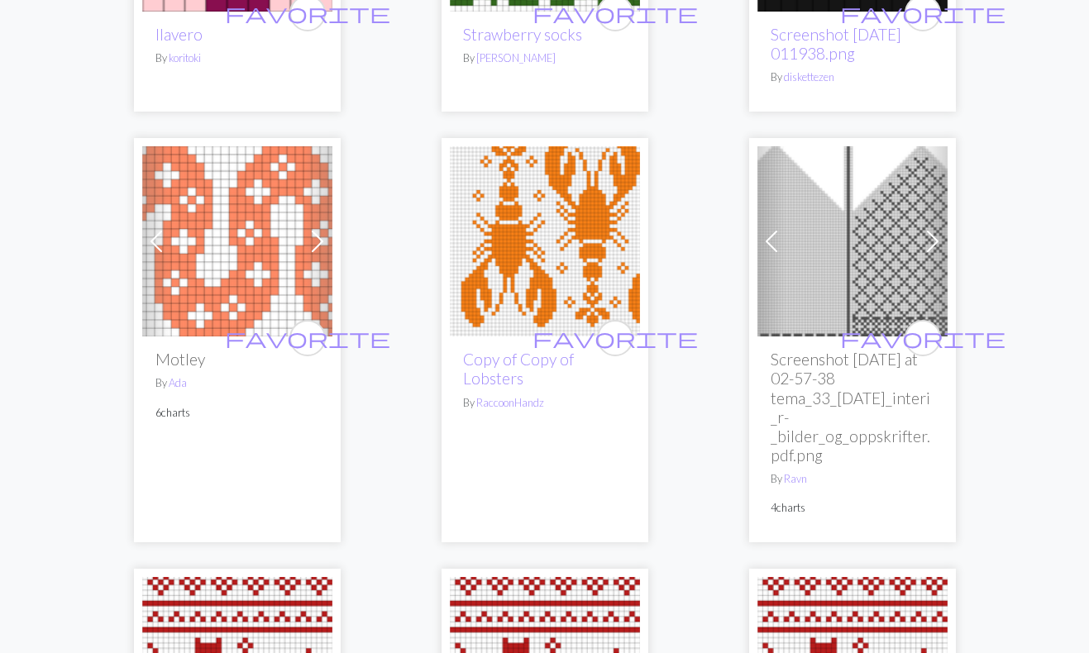
scroll to position [386, 0]
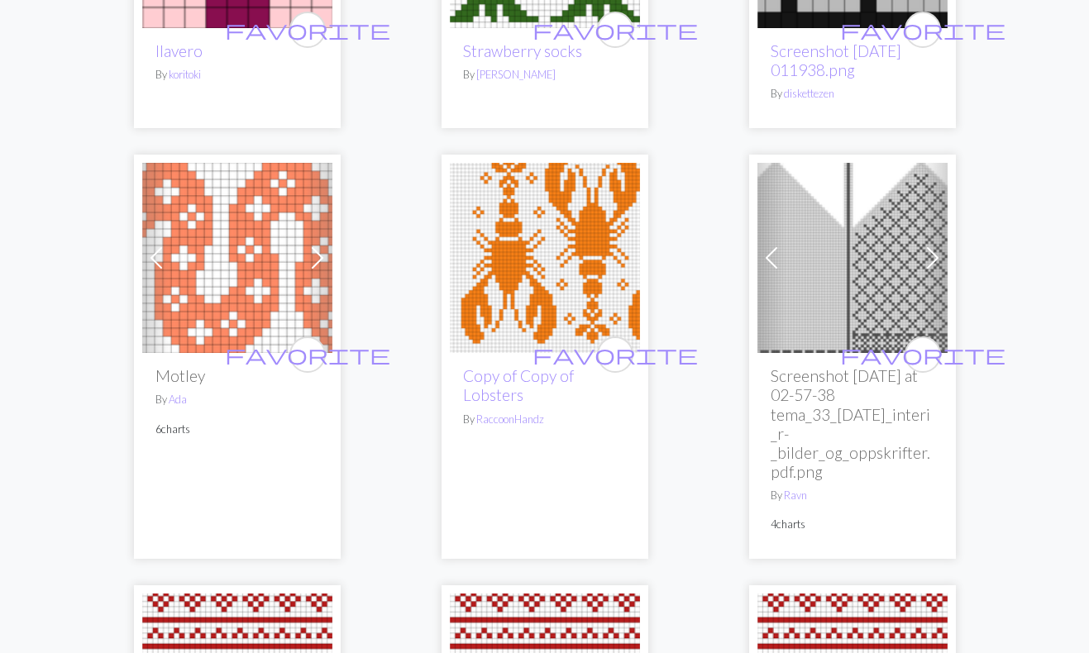
click at [933, 252] on span at bounding box center [933, 258] width 26 height 26
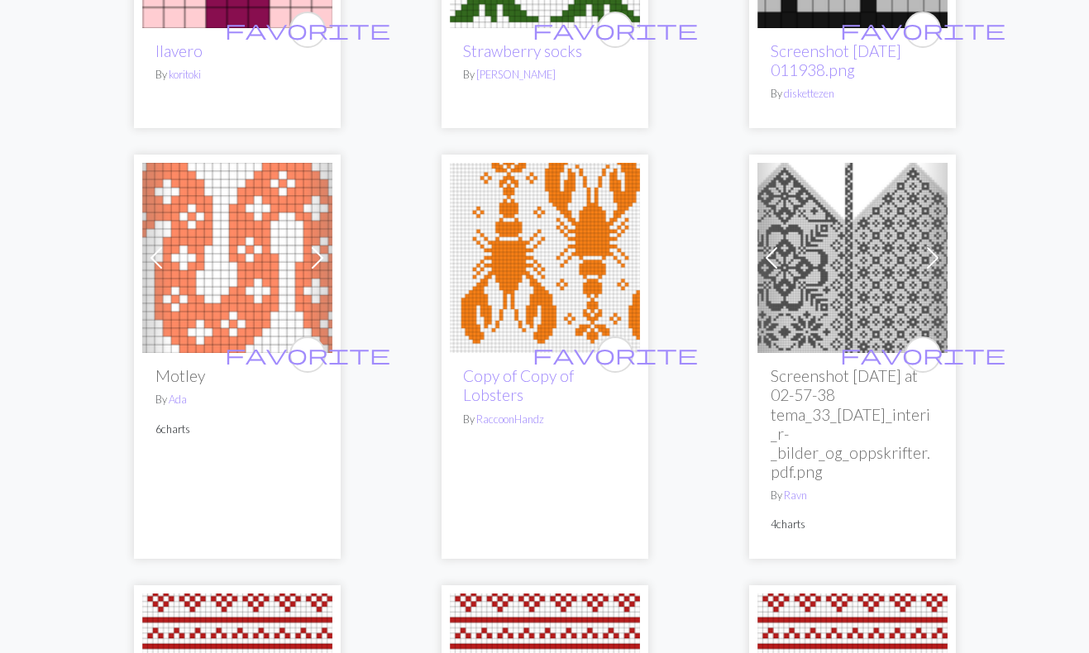
click at [933, 252] on span at bounding box center [933, 258] width 26 height 26
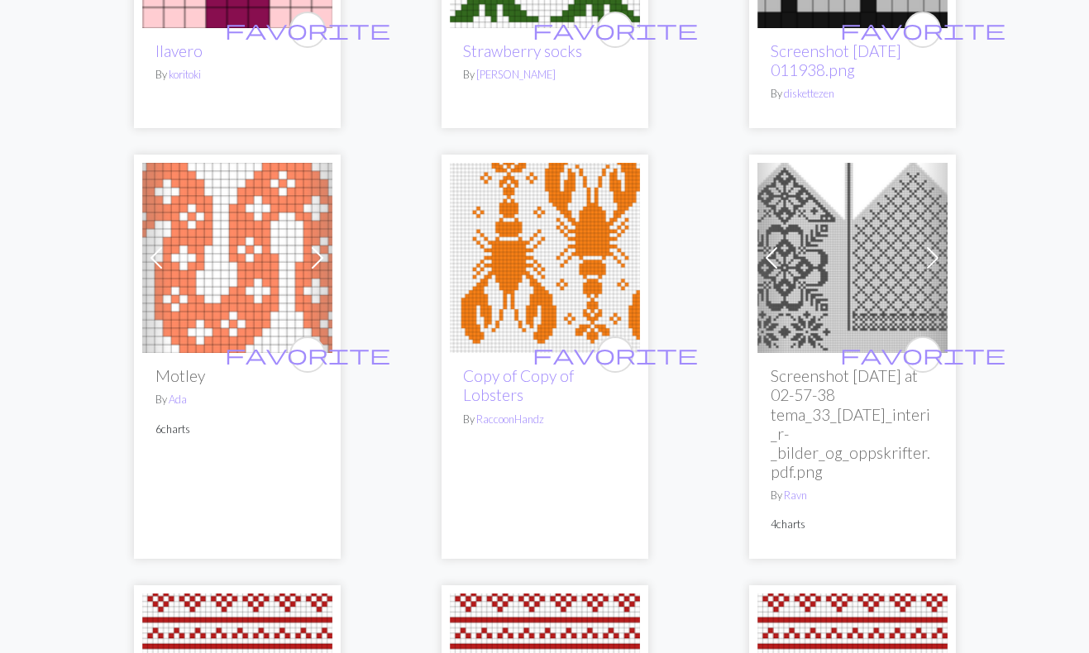
click at [933, 252] on span at bounding box center [933, 258] width 26 height 26
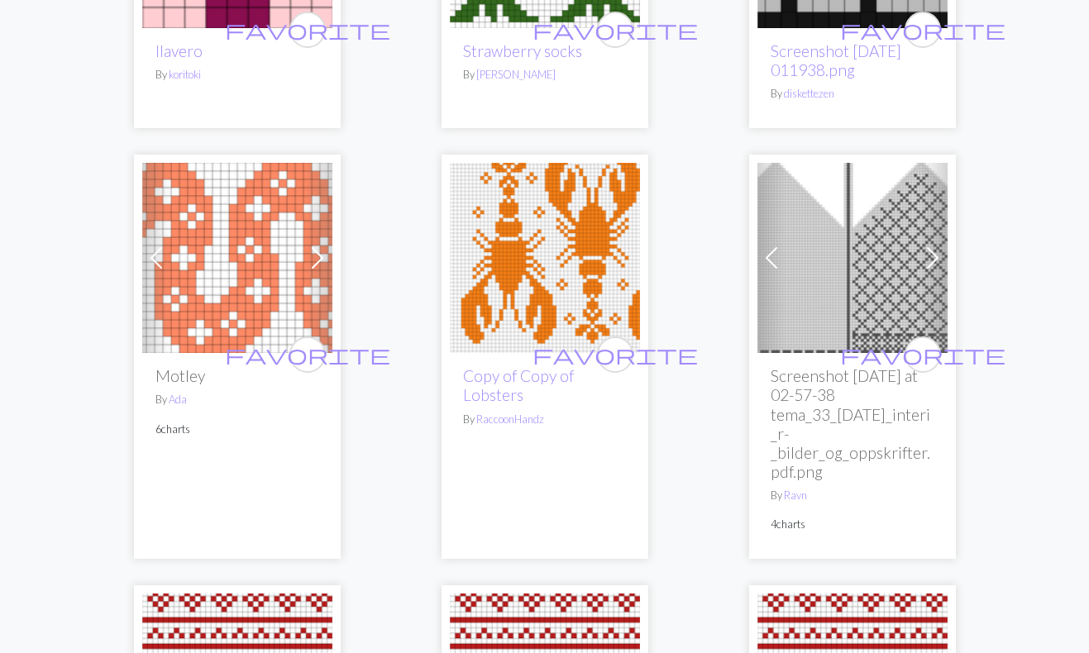
click at [933, 252] on span at bounding box center [933, 258] width 26 height 26
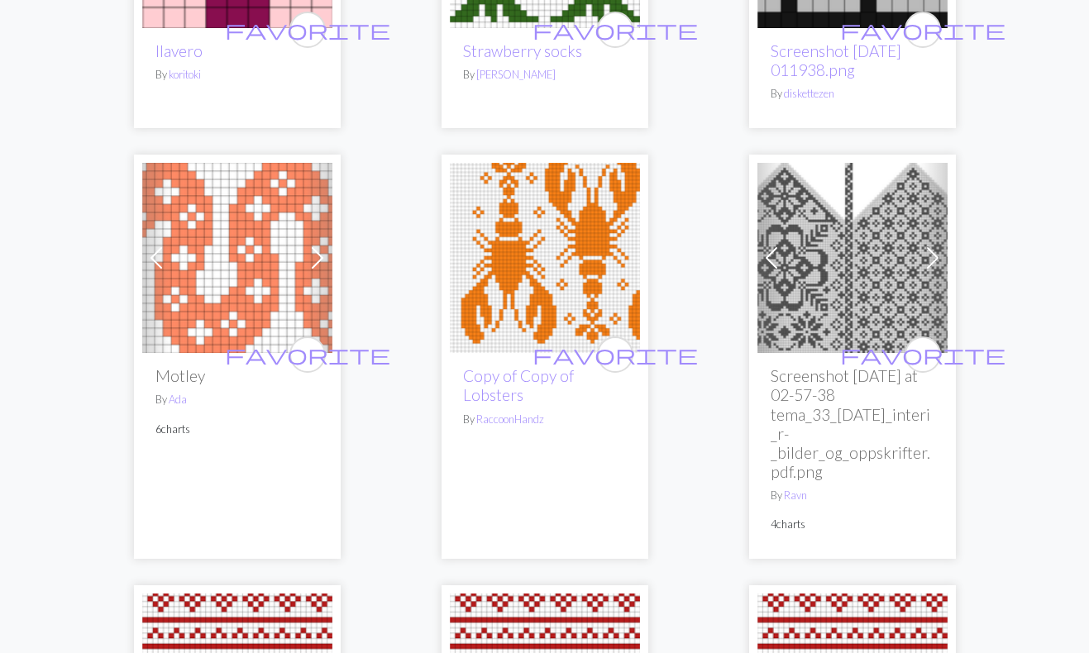
click at [875, 292] on img at bounding box center [853, 258] width 190 height 190
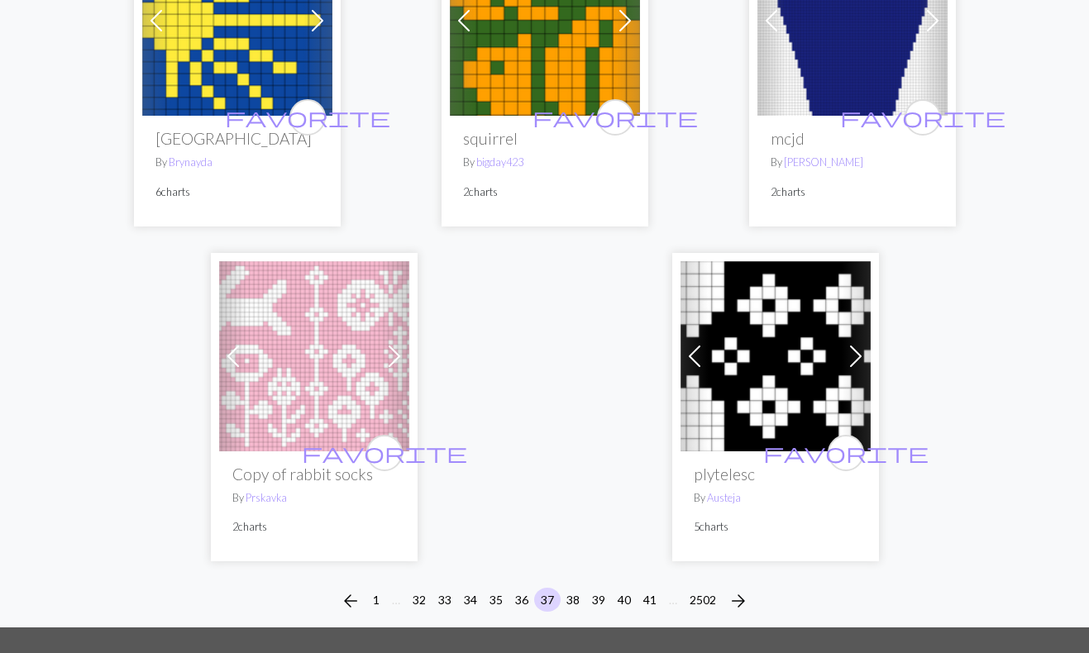
scroll to position [5397, 0]
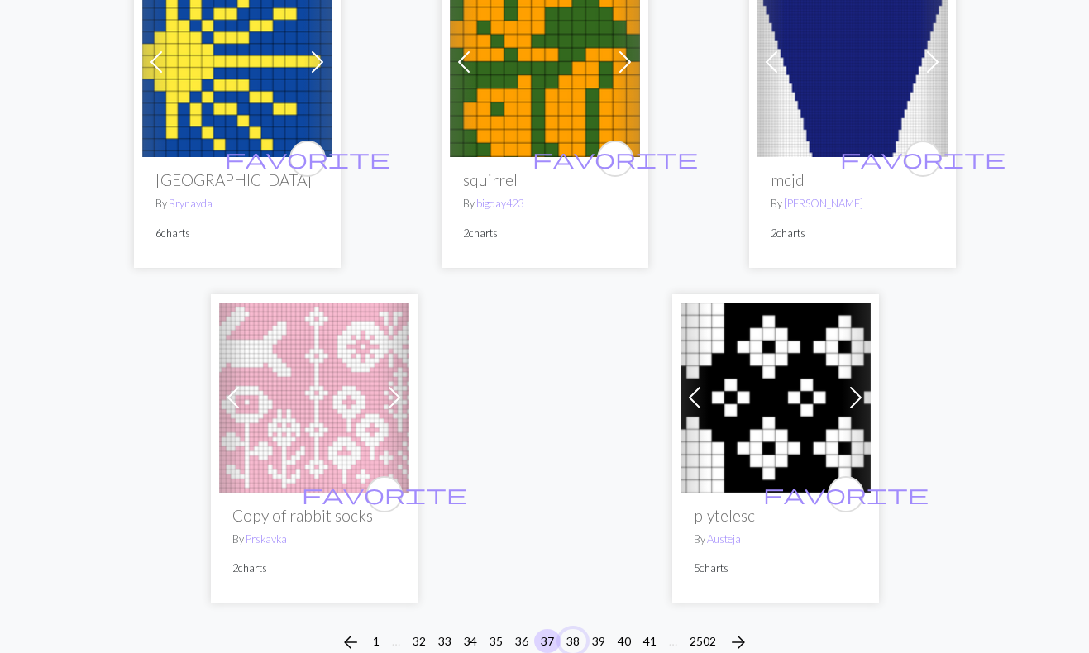
click at [575, 629] on button "38" at bounding box center [573, 641] width 26 height 24
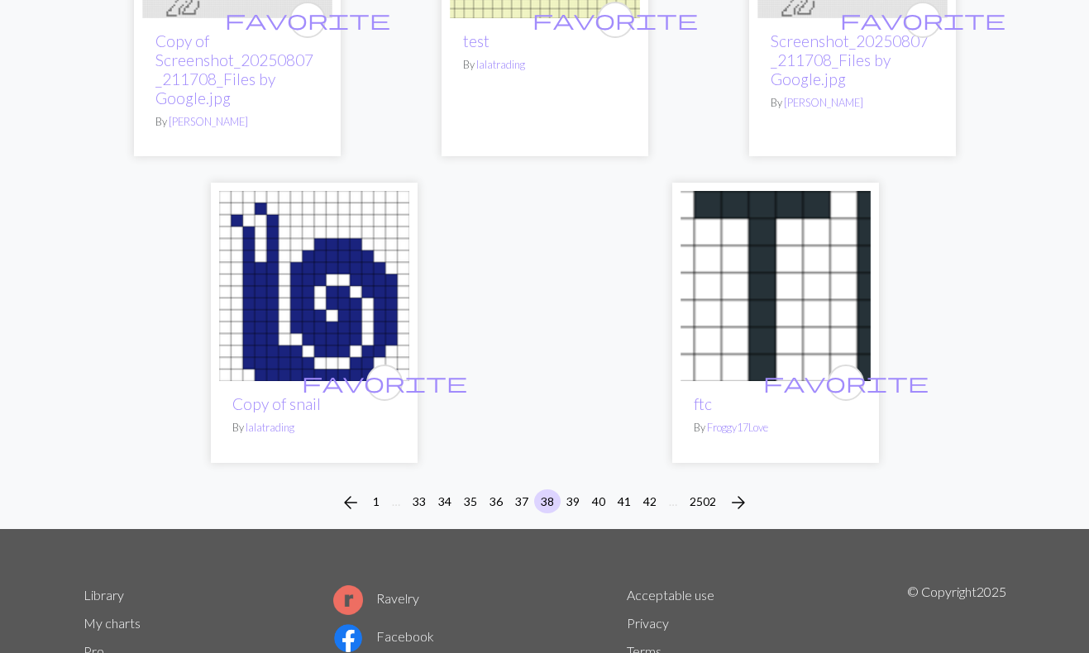
scroll to position [5504, 0]
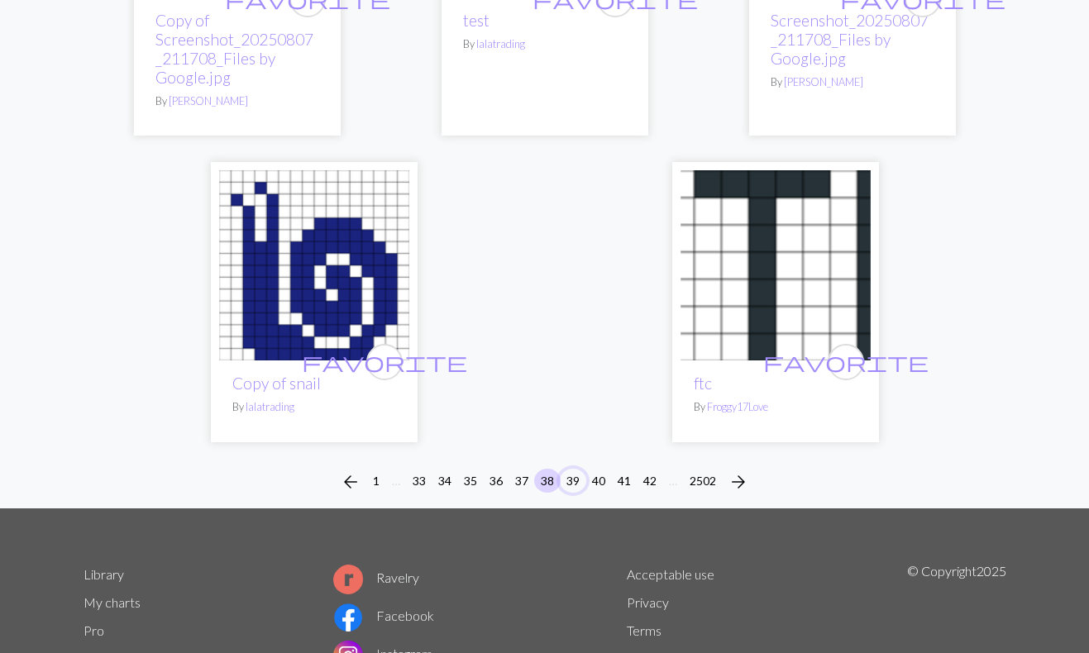
click at [581, 469] on button "39" at bounding box center [573, 481] width 26 height 24
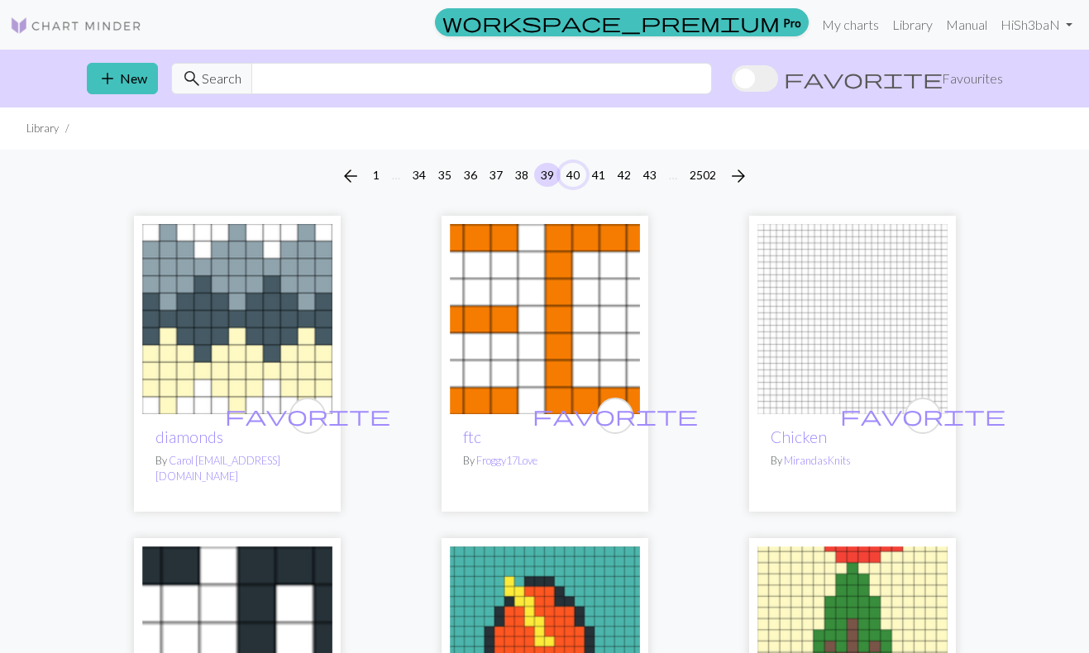
click at [577, 170] on button "40" at bounding box center [573, 175] width 26 height 24
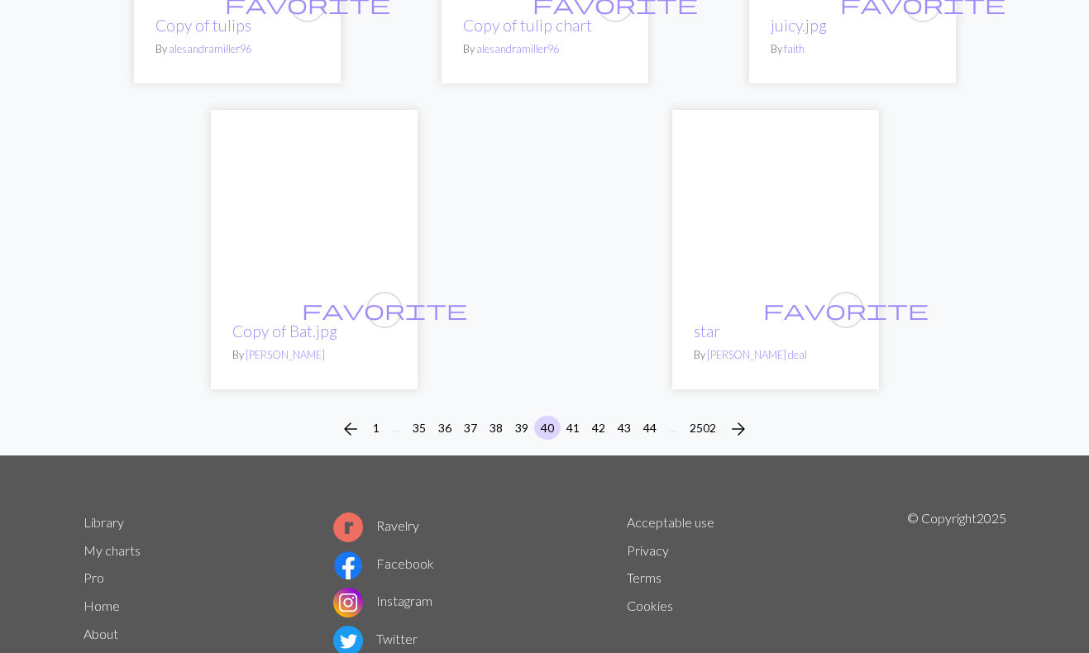
scroll to position [5439, 0]
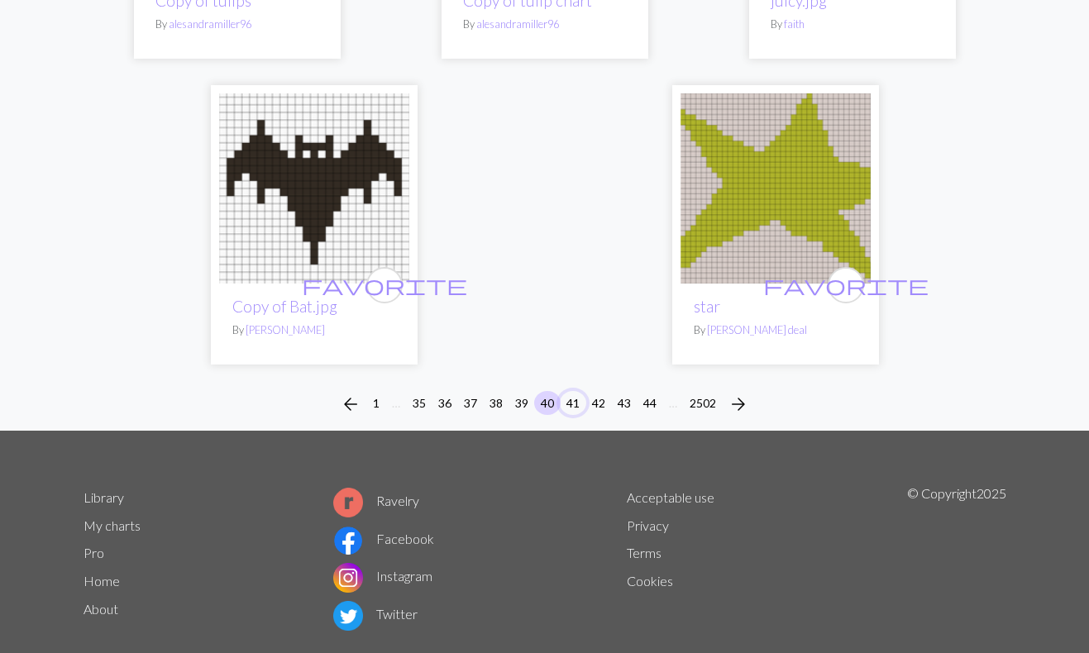
click at [578, 391] on button "41" at bounding box center [573, 403] width 26 height 24
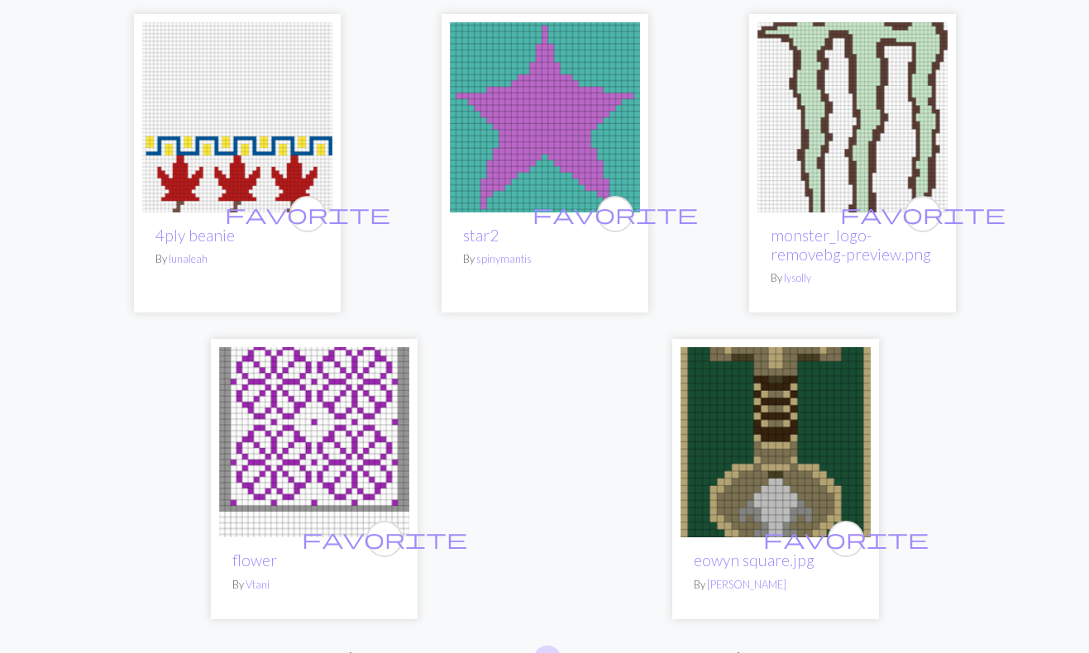
scroll to position [5173, 0]
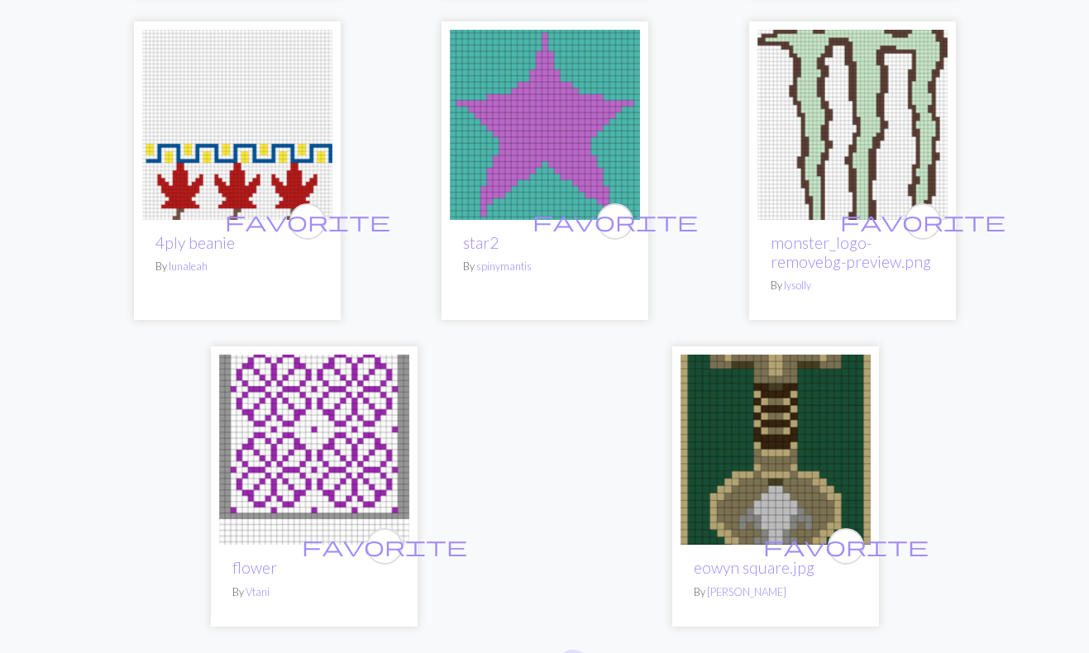
click at [574, 653] on button "42" at bounding box center [573, 665] width 26 height 24
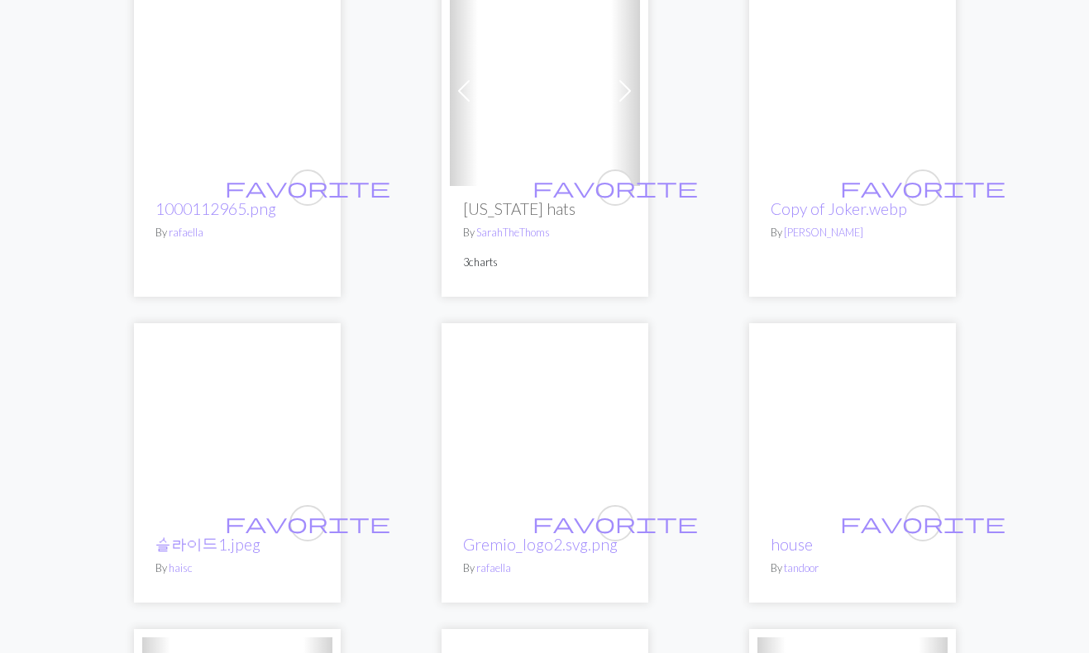
scroll to position [3108, 0]
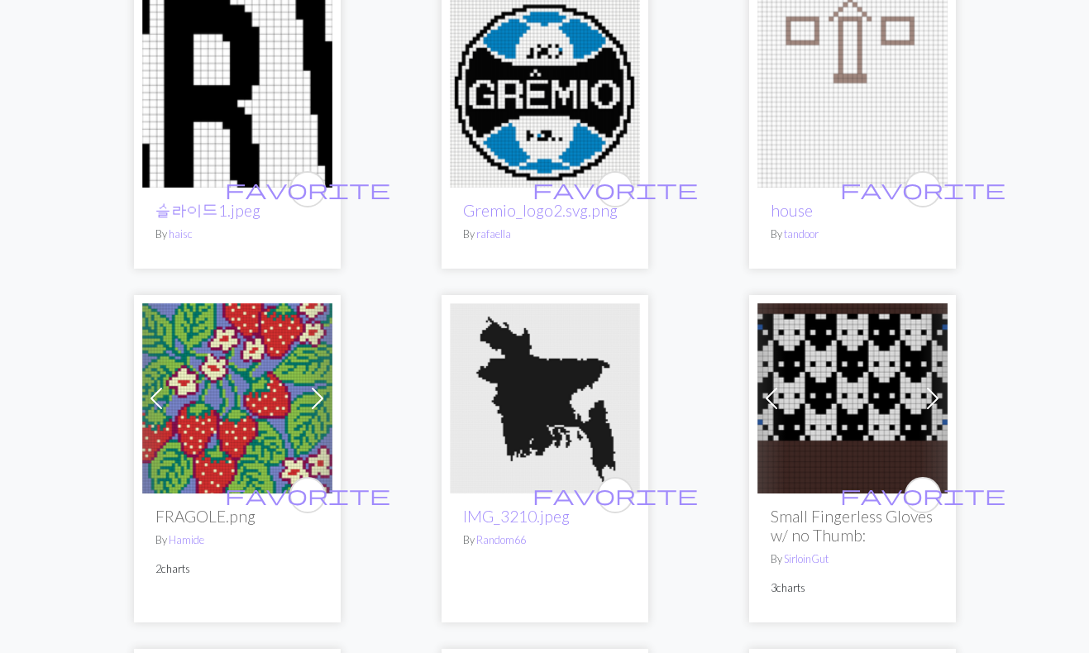
drag, startPoint x: 1086, startPoint y: 342, endPoint x: 1094, endPoint y: 356, distance: 15.6
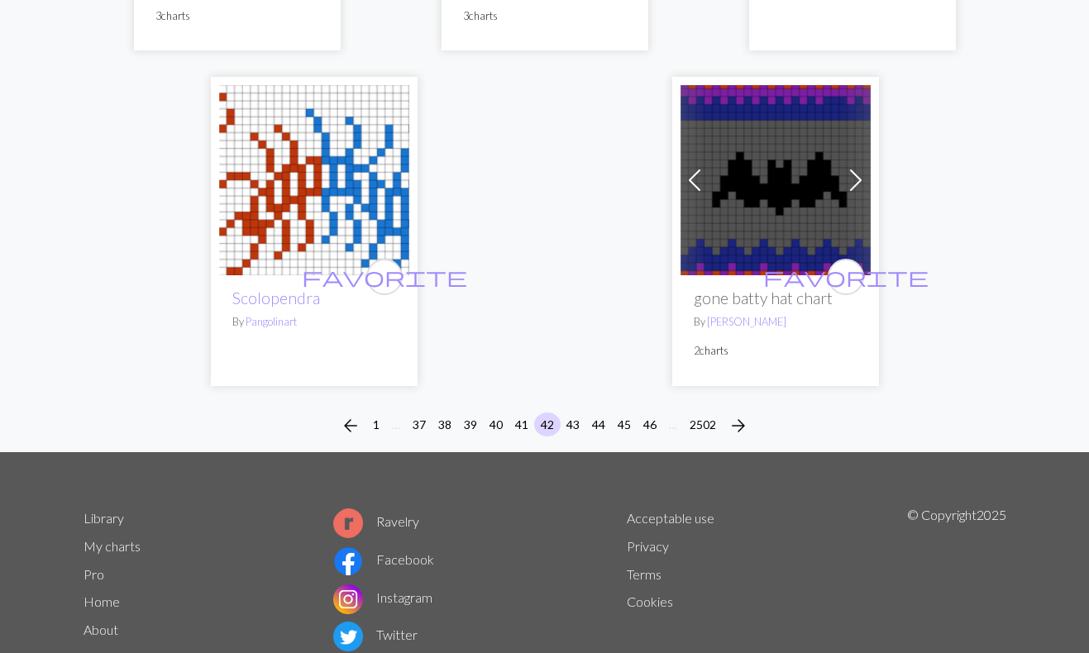
scroll to position [5412, 0]
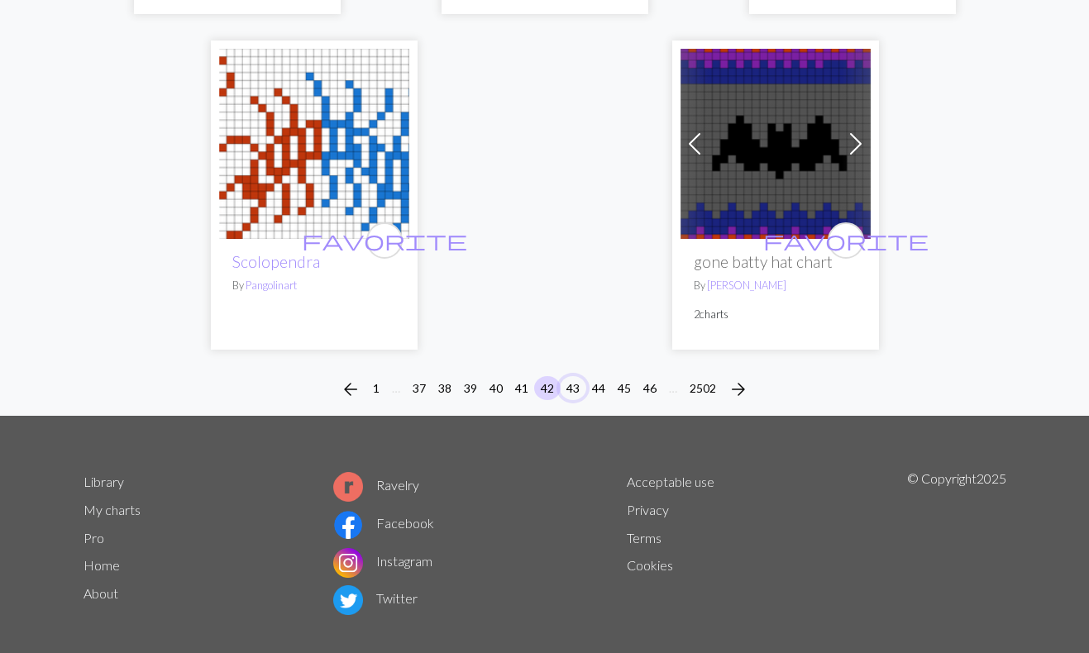
click at [569, 376] on button "43" at bounding box center [573, 388] width 26 height 24
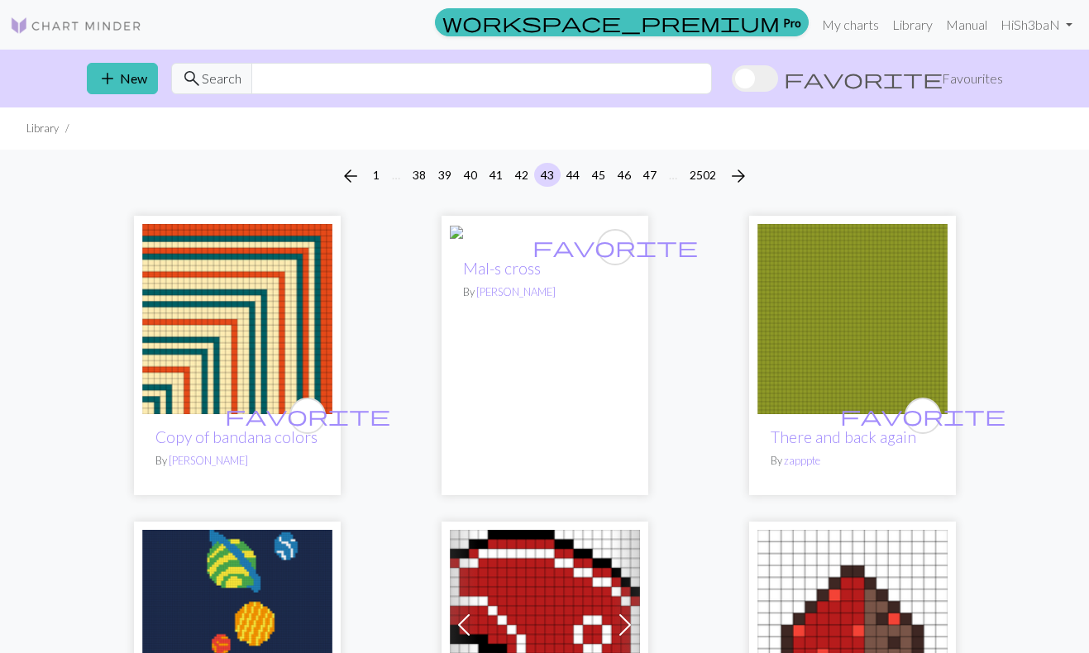
click at [528, 246] on img at bounding box center [489, 236] width 78 height 20
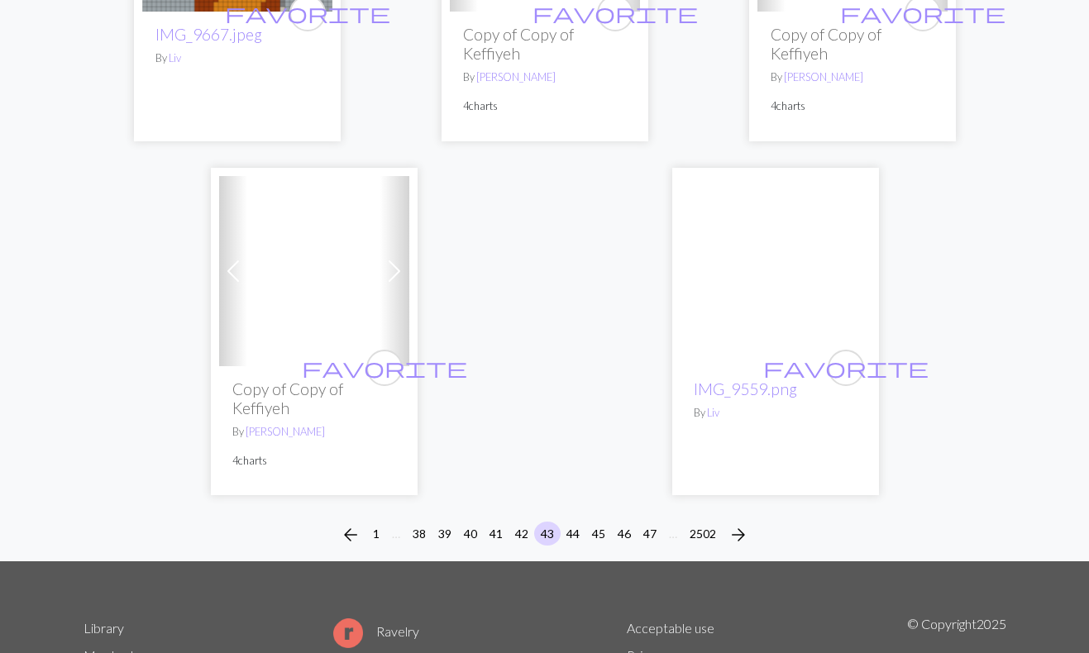
scroll to position [5545, 0]
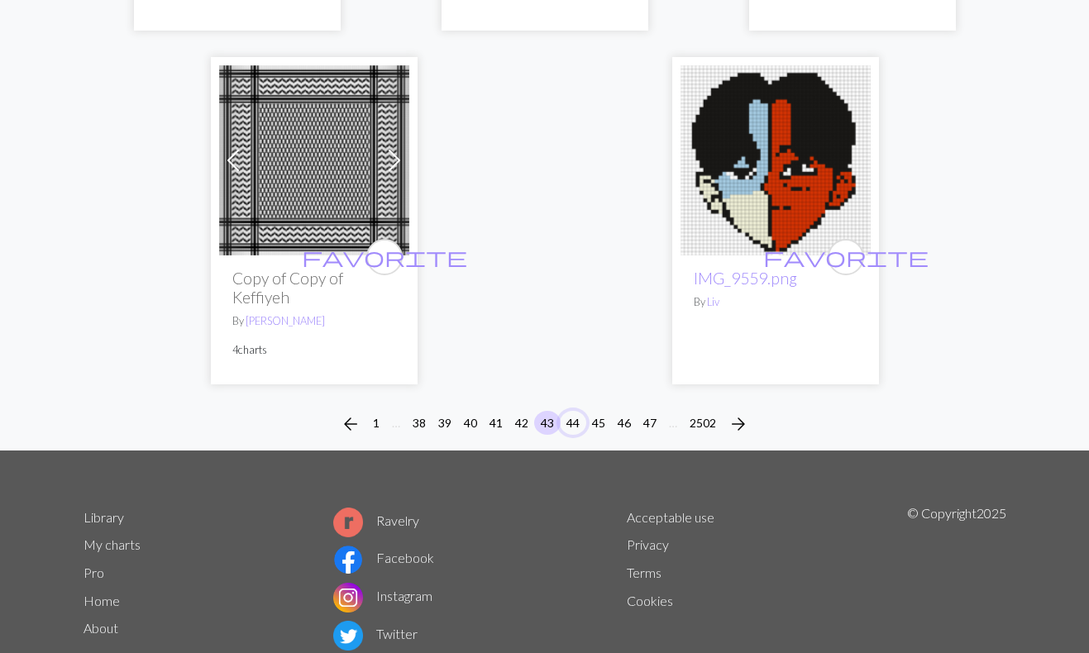
click at [578, 411] on button "44" at bounding box center [573, 423] width 26 height 24
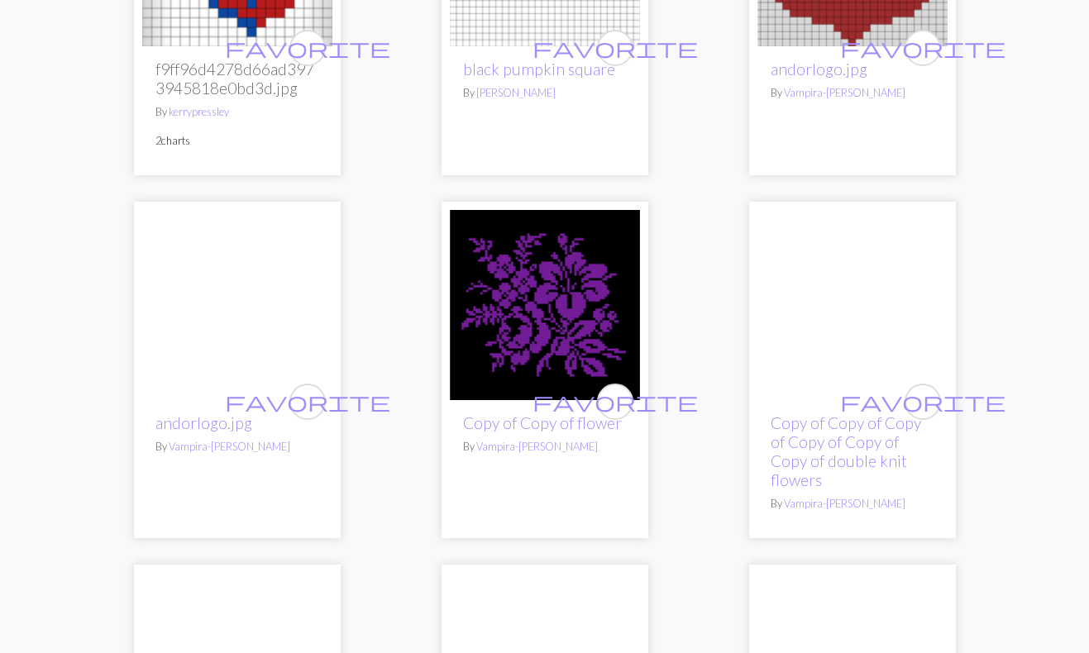
scroll to position [2994, 0]
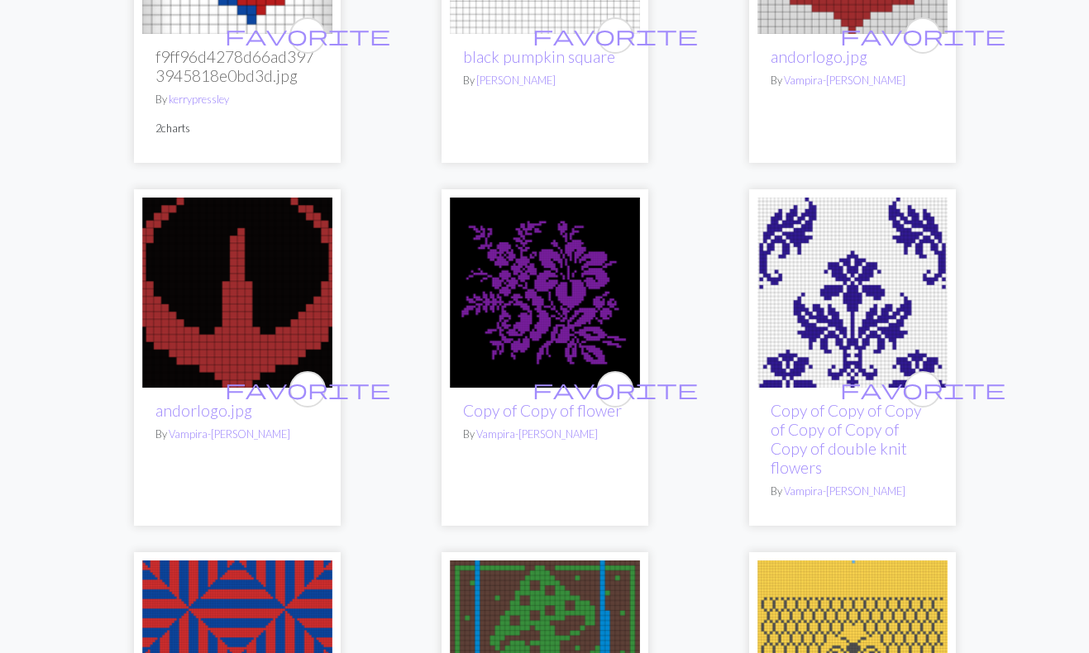
click at [843, 344] on img at bounding box center [853, 293] width 190 height 190
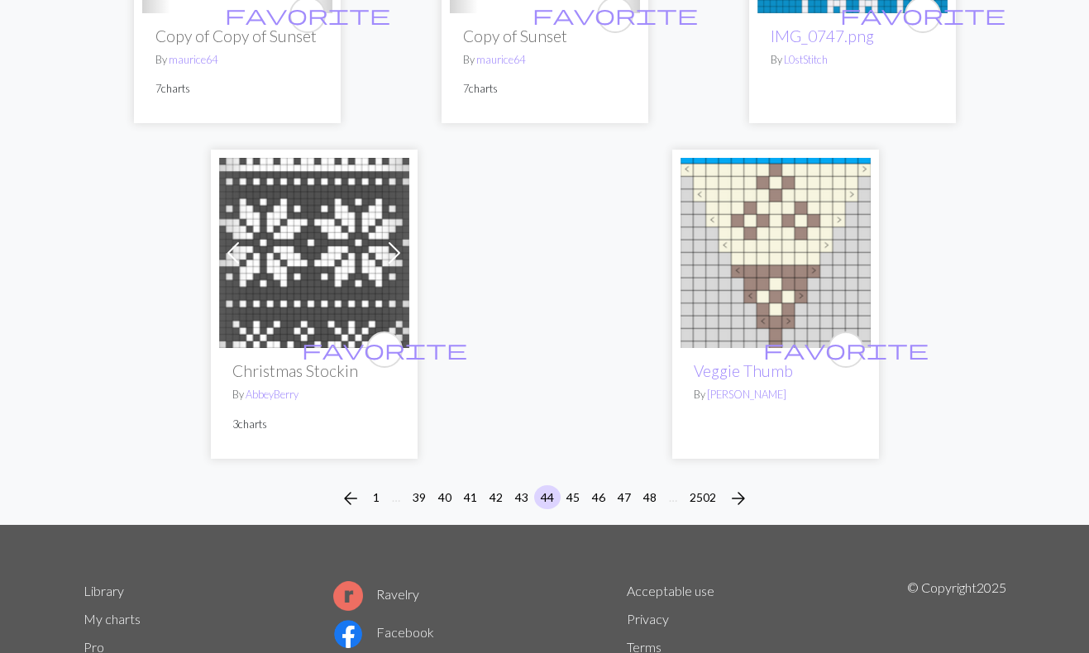
scroll to position [5450, 0]
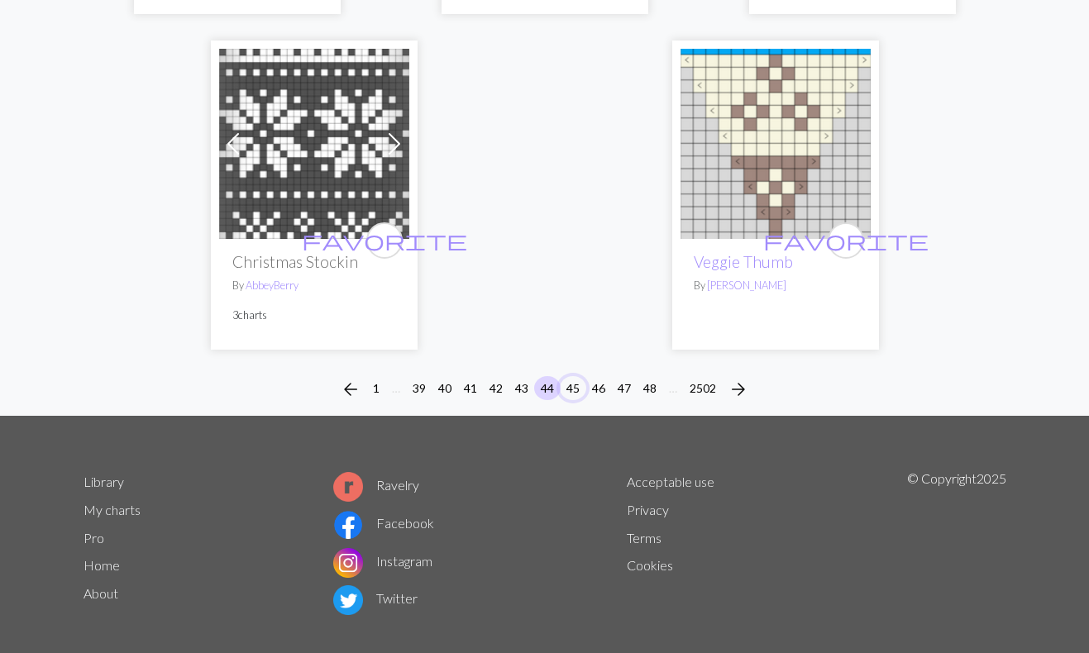
click at [572, 376] on button "45" at bounding box center [573, 388] width 26 height 24
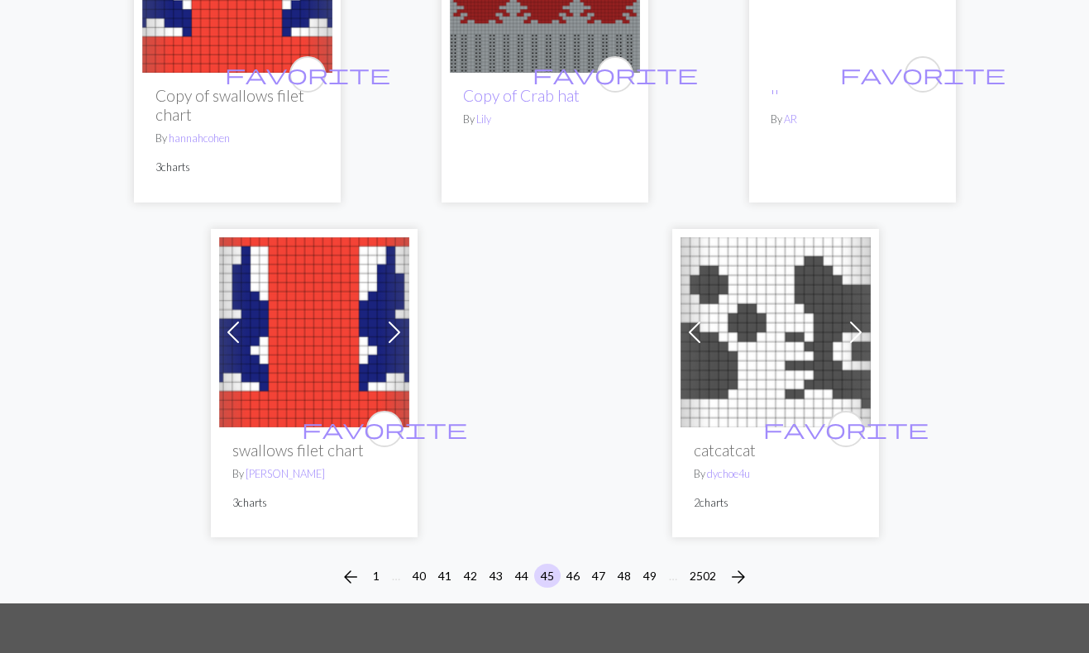
scroll to position [5476, 0]
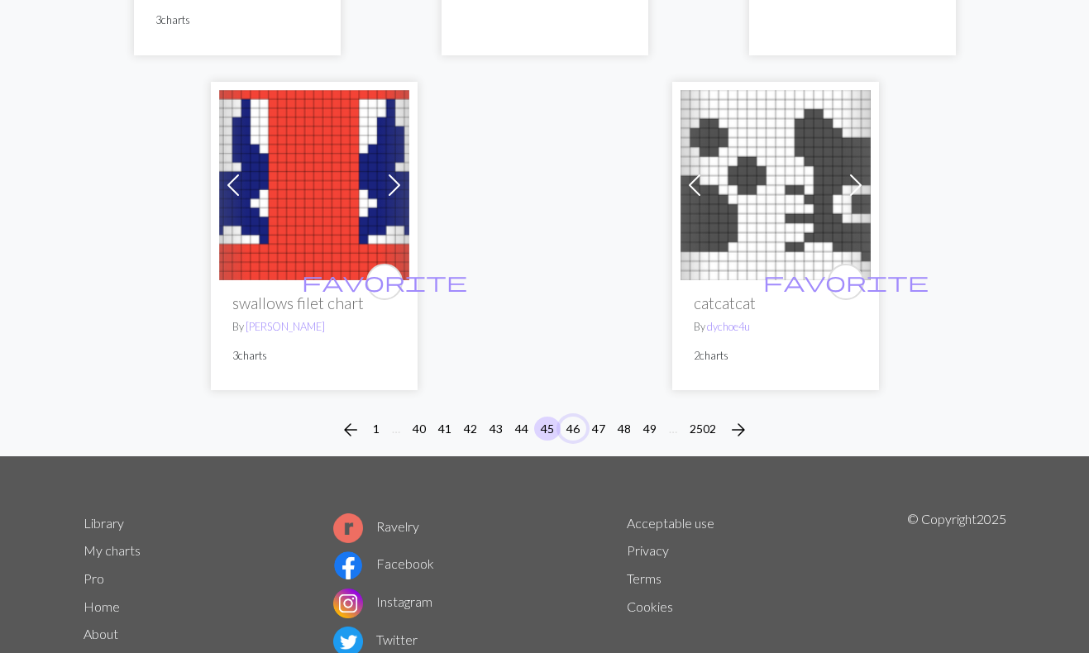
click at [570, 417] on button "46" at bounding box center [573, 429] width 26 height 24
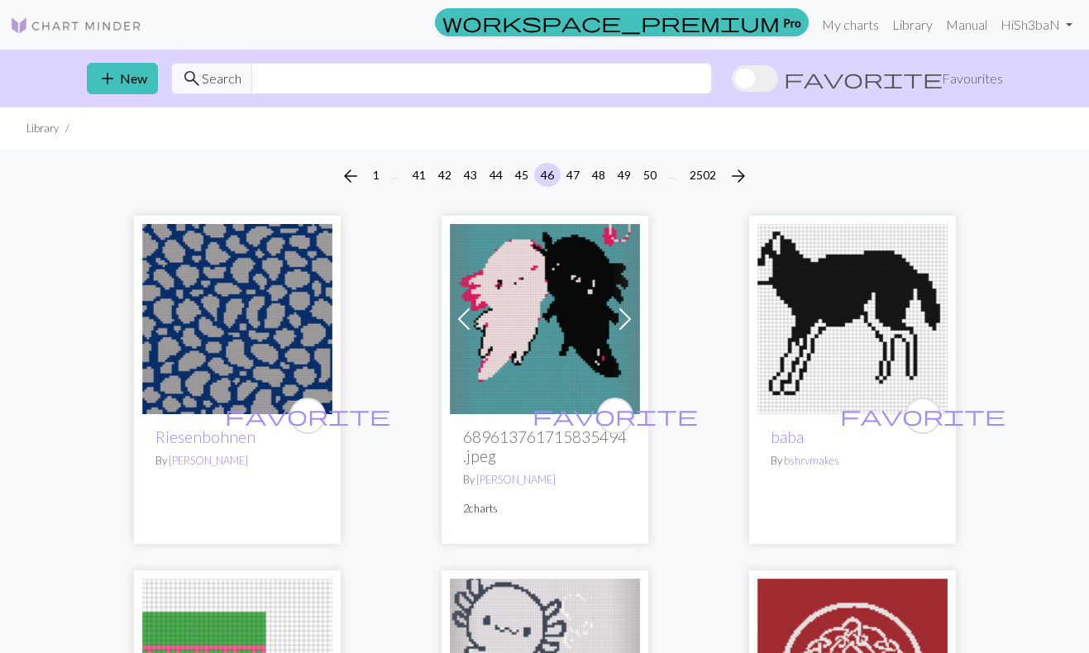
click at [570, 411] on img at bounding box center [545, 319] width 190 height 190
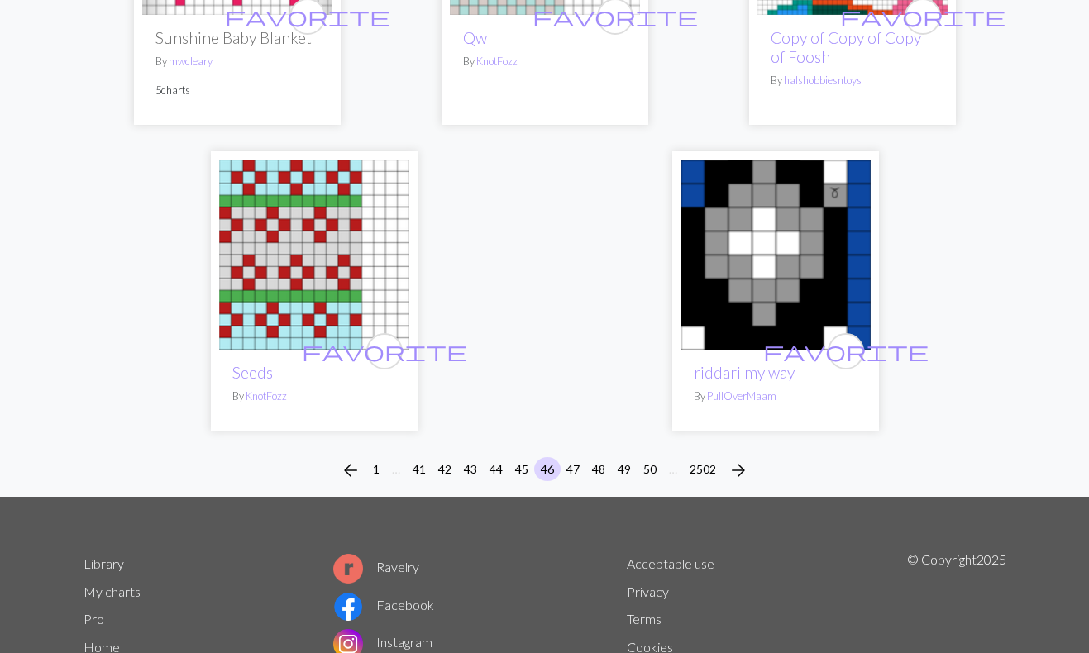
scroll to position [5458, 0]
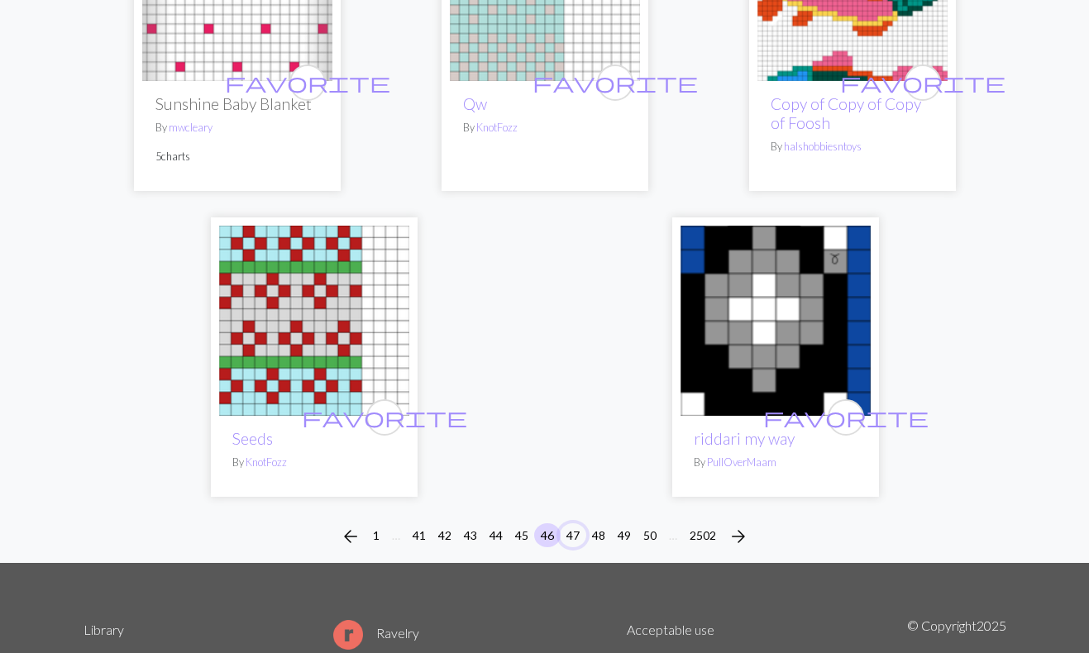
click at [568, 524] on button "47" at bounding box center [573, 536] width 26 height 24
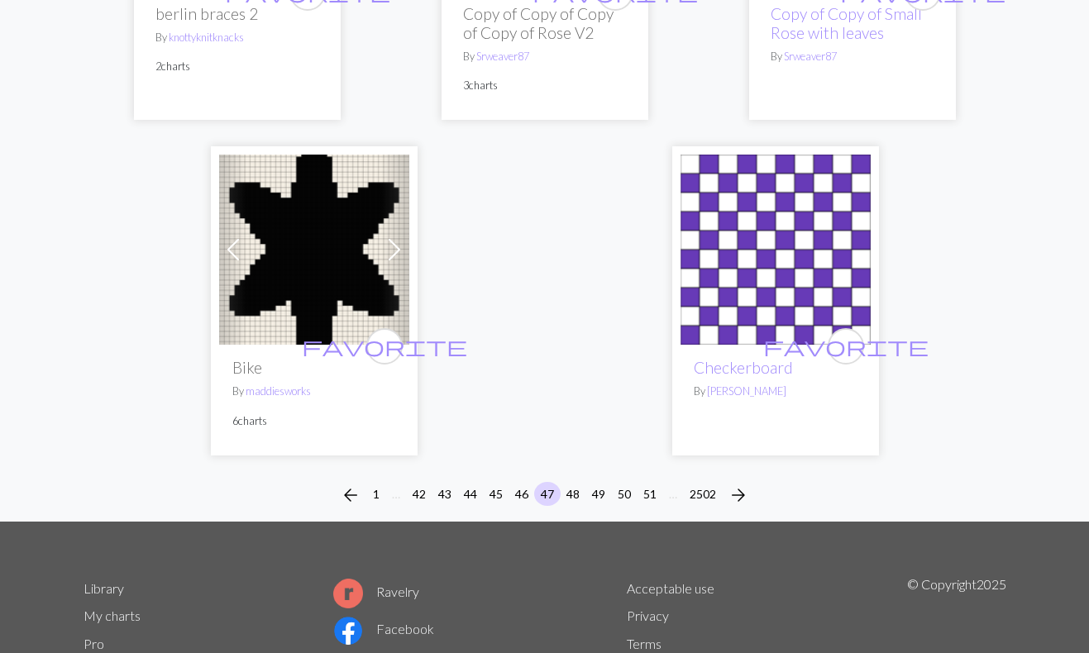
scroll to position [5550, 0]
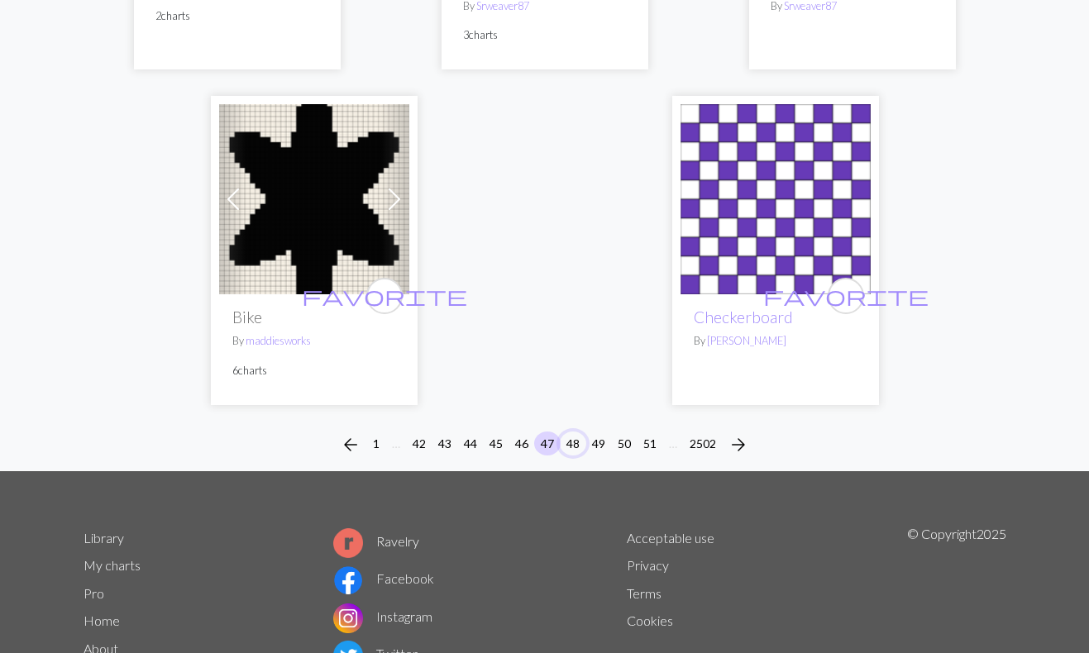
click at [574, 434] on button "48" at bounding box center [573, 444] width 26 height 24
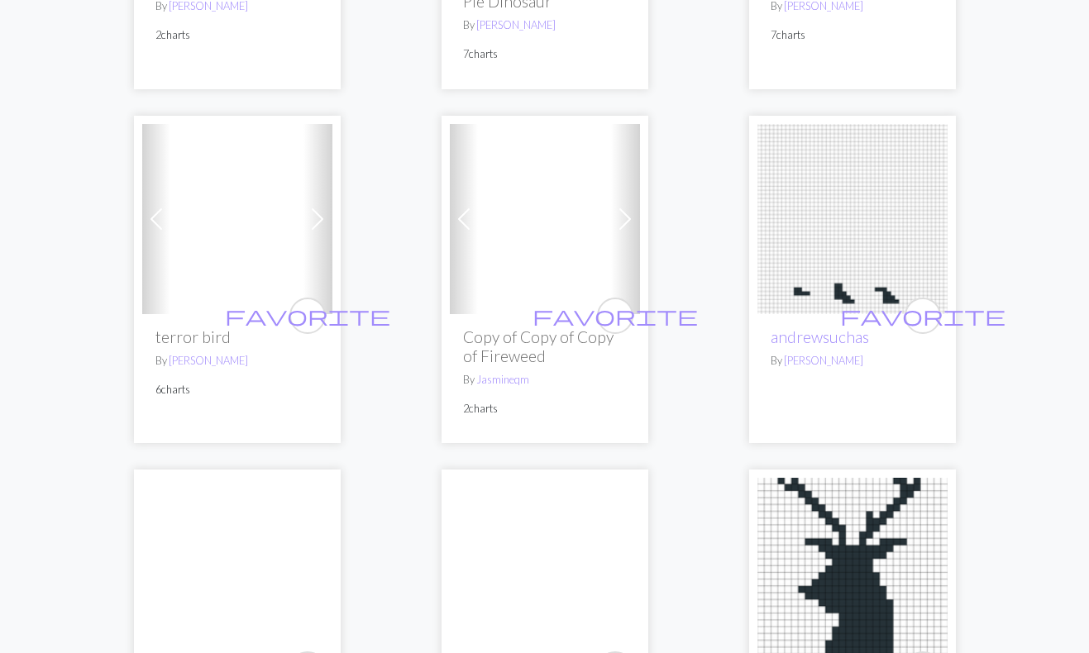
scroll to position [3166, 0]
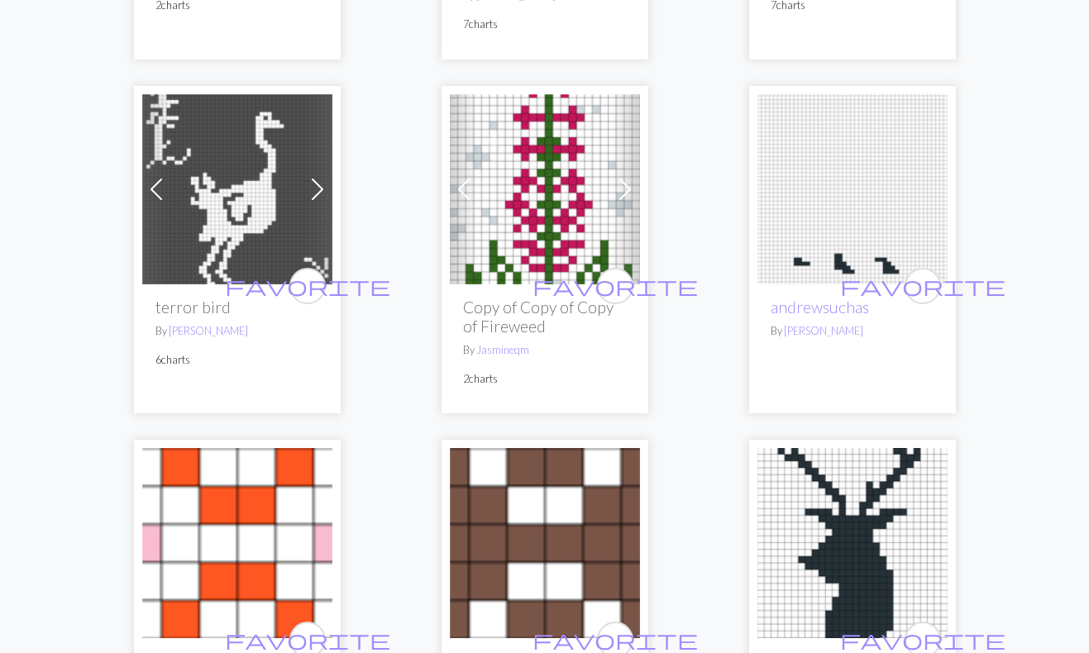
click at [623, 187] on span at bounding box center [625, 189] width 26 height 26
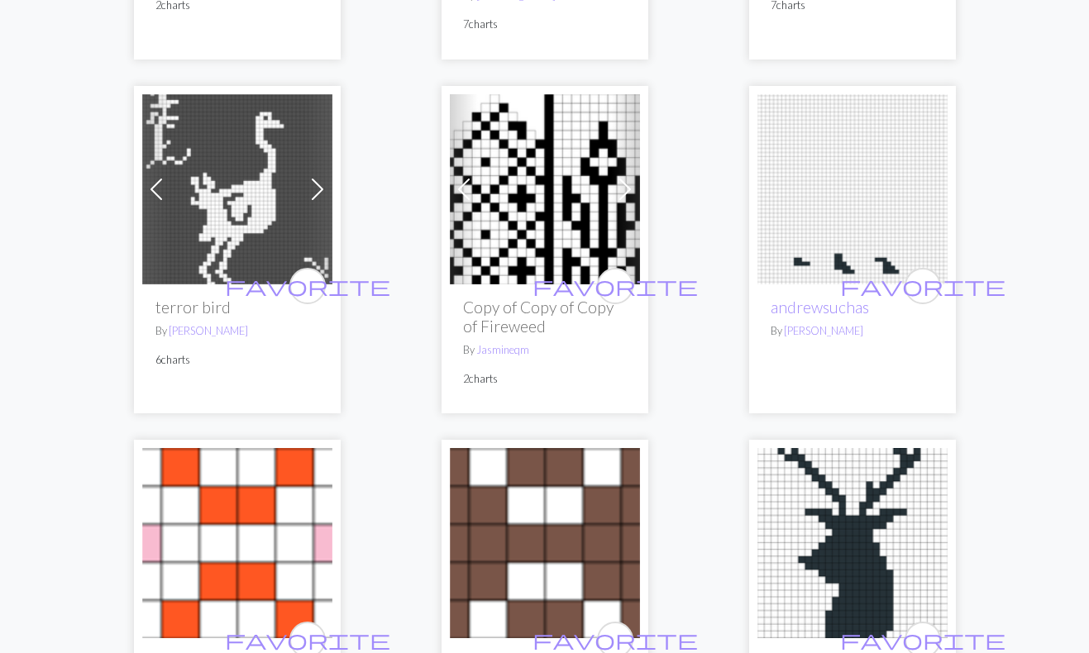
click at [623, 187] on span at bounding box center [625, 189] width 26 height 26
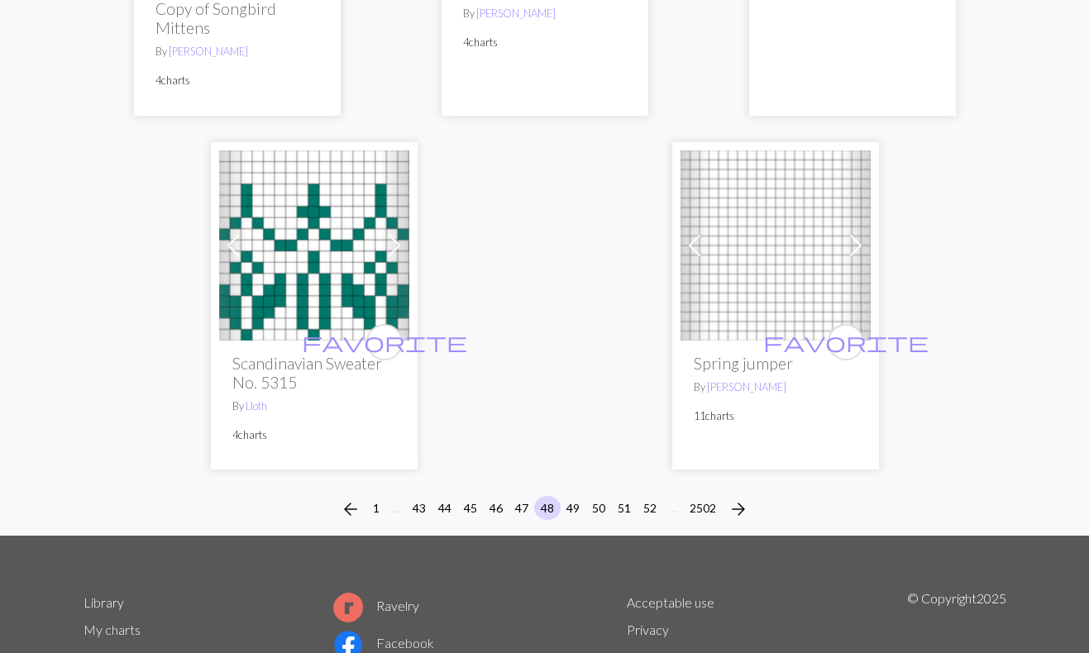
scroll to position [5739, 0]
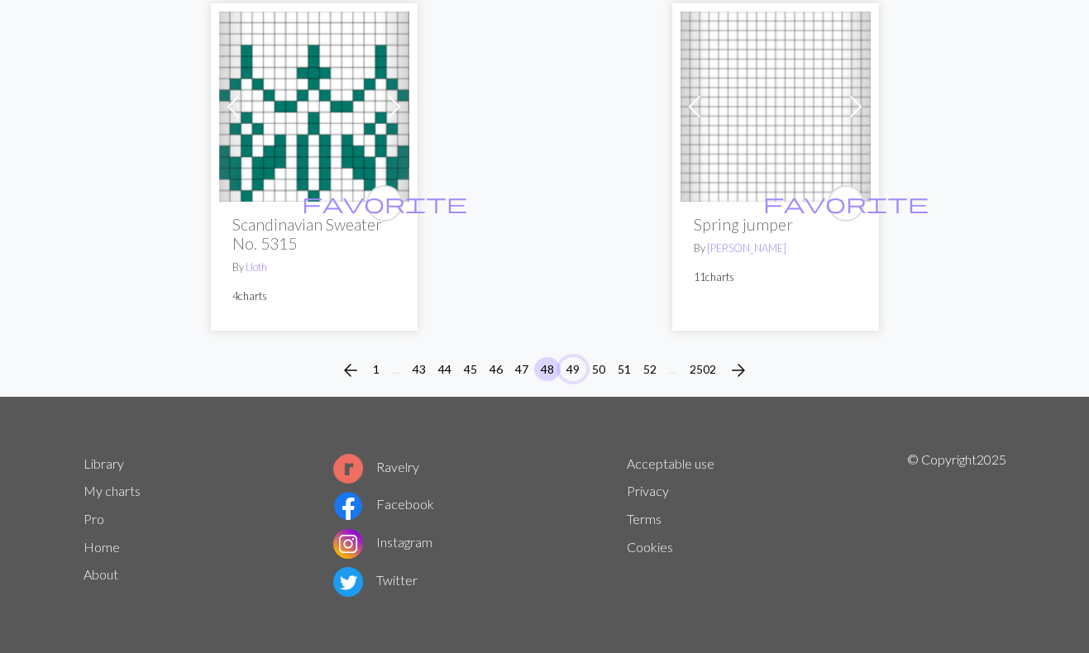
click at [575, 366] on button "49" at bounding box center [573, 369] width 26 height 24
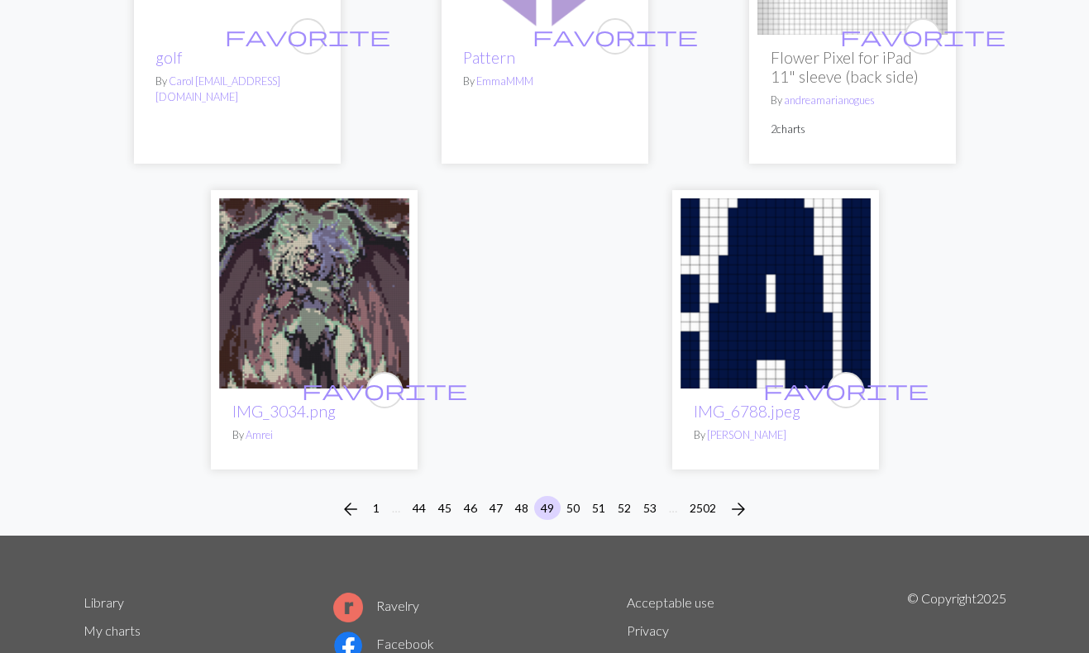
scroll to position [5412, 0]
